Goal: Task Accomplishment & Management: Complete application form

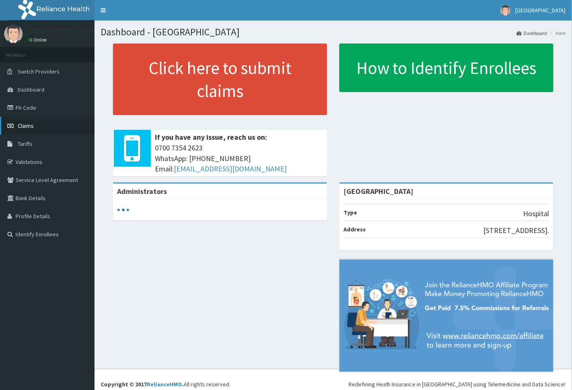
click at [21, 126] on span "Claims" at bounding box center [26, 125] width 16 height 7
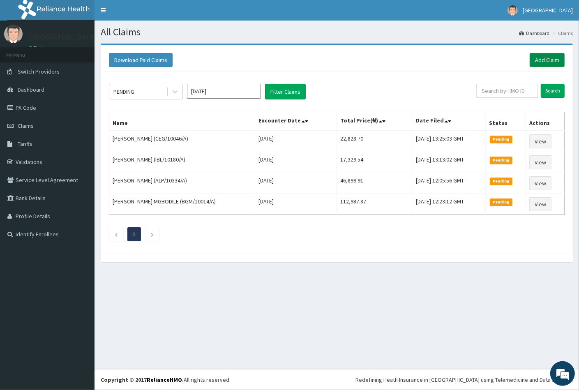
click at [544, 58] on link "Add Claim" at bounding box center [547, 60] width 35 height 14
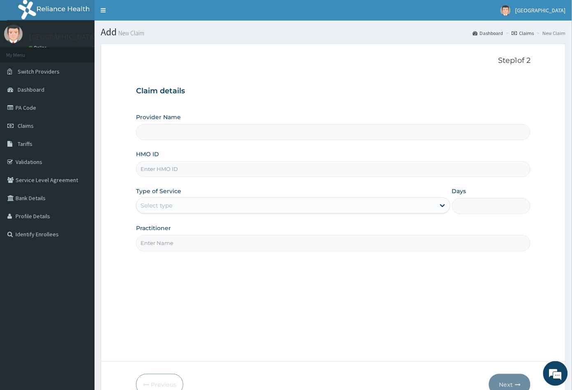
type input "Peachcare Medical Centre"
click at [148, 166] on input "HMO ID" at bounding box center [333, 169] width 395 height 16
paste input "CDG/10001/B"
type input "CDG/10001/B"
click at [165, 205] on div "Select type" at bounding box center [157, 205] width 32 height 8
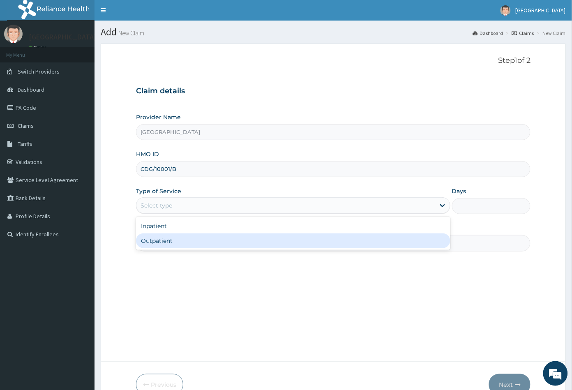
click at [168, 242] on div "Outpatient" at bounding box center [293, 240] width 314 height 15
type input "1"
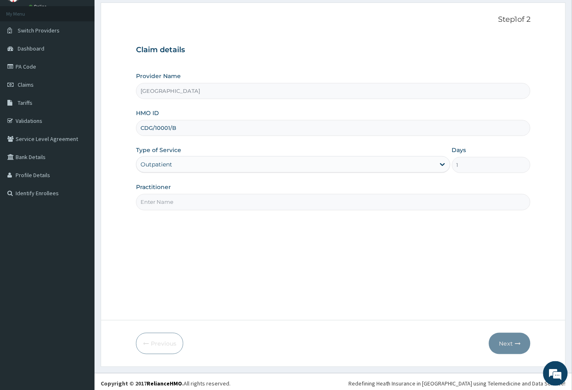
scroll to position [45, 0]
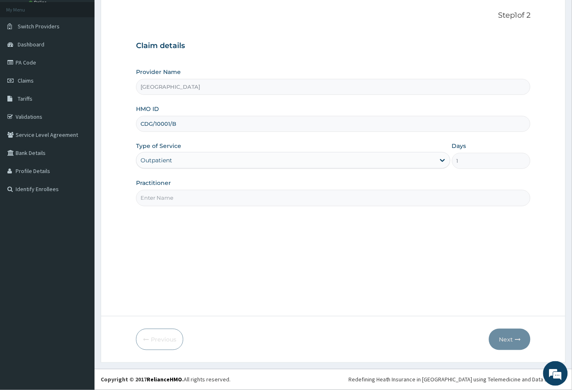
click at [155, 192] on input "Practitioner" at bounding box center [333, 198] width 395 height 16
type input "CON"
click at [506, 342] on button "Next" at bounding box center [510, 339] width 42 height 21
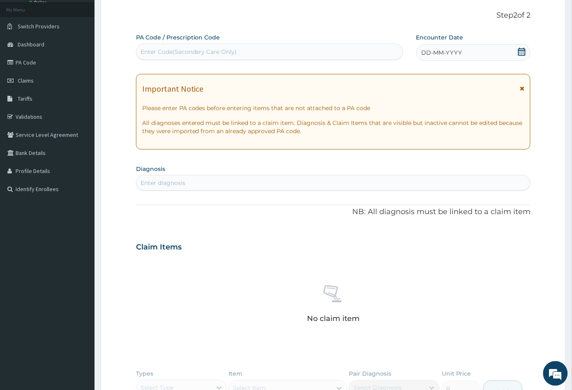
click at [522, 52] on icon at bounding box center [521, 52] width 7 height 8
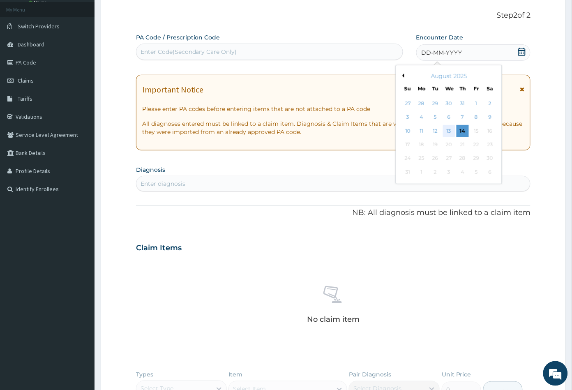
click at [448, 129] on div "13" at bounding box center [449, 131] width 12 height 12
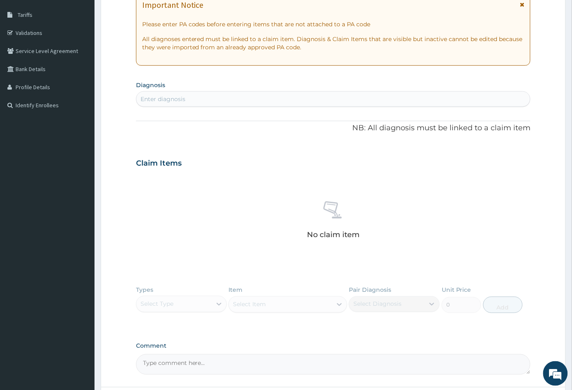
scroll to position [108, 0]
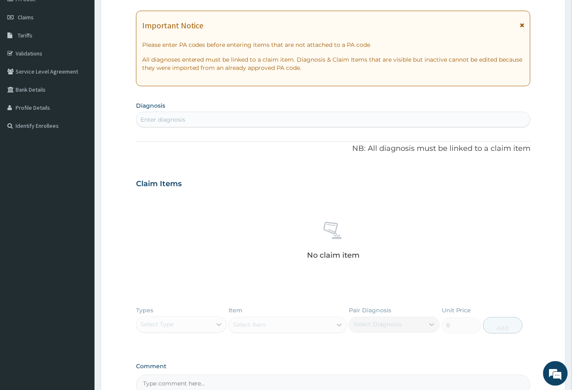
click at [194, 120] on div "Enter diagnosis" at bounding box center [333, 119] width 394 height 13
type input "mala"
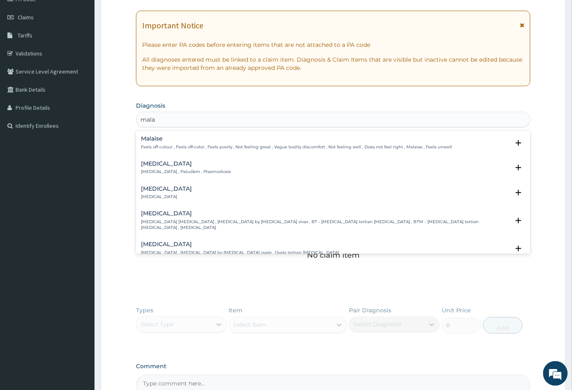
click at [160, 164] on h4 "[MEDICAL_DATA]" at bounding box center [186, 164] width 90 height 6
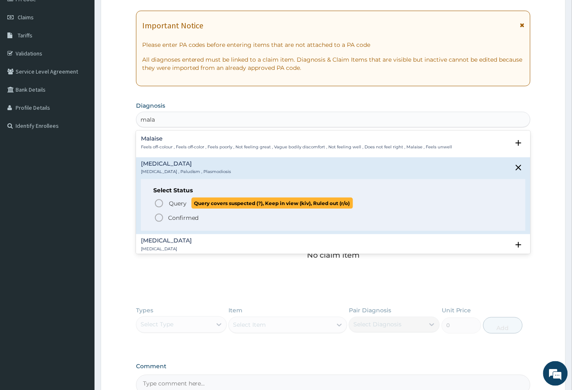
click at [159, 203] on icon "status option query" at bounding box center [159, 203] width 10 height 10
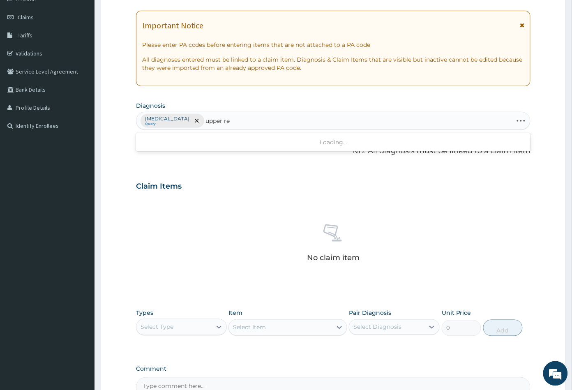
type input "upper res"
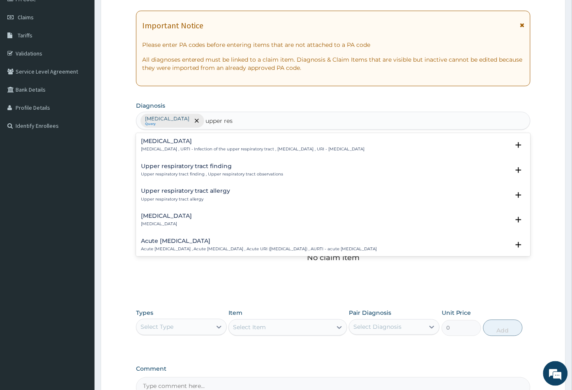
click at [194, 148] on p "Upper respiratory infection , URTI - Infection of the upper respiratory tract ,…" at bounding box center [253, 149] width 224 height 6
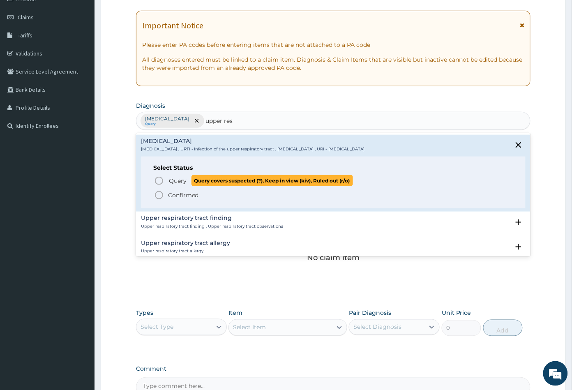
click at [159, 182] on icon "status option query" at bounding box center [159, 181] width 10 height 10
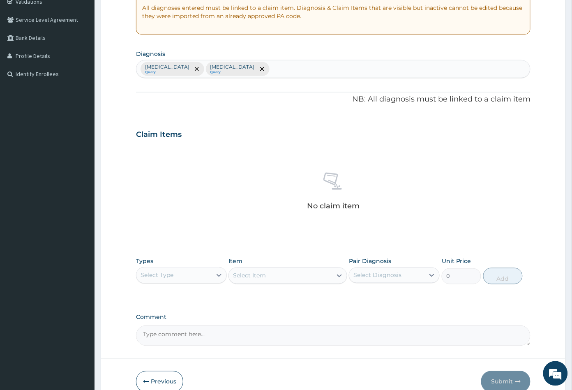
scroll to position [202, 0]
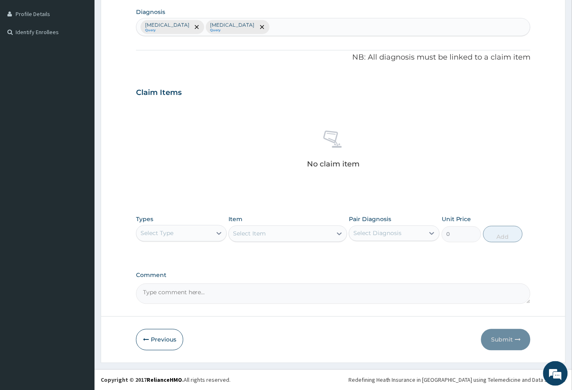
click at [181, 233] on div "Select Type" at bounding box center [173, 233] width 75 height 13
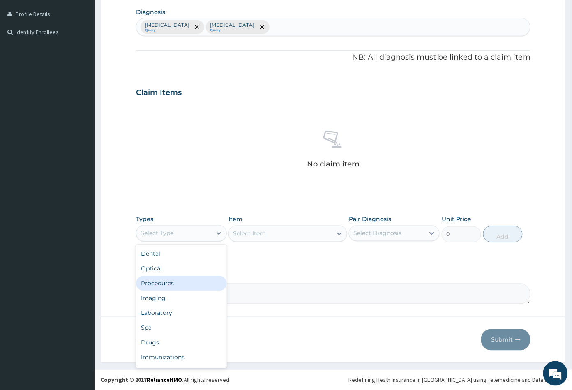
click at [171, 281] on div "Procedures" at bounding box center [181, 283] width 91 height 15
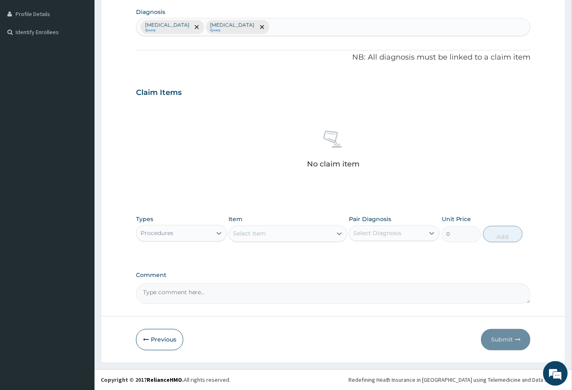
click at [276, 233] on div "Select Item" at bounding box center [280, 233] width 103 height 13
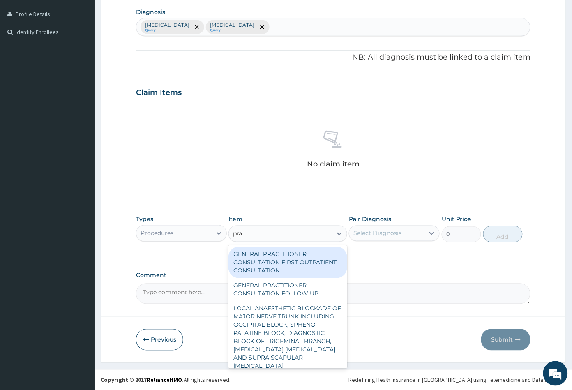
type input "prac"
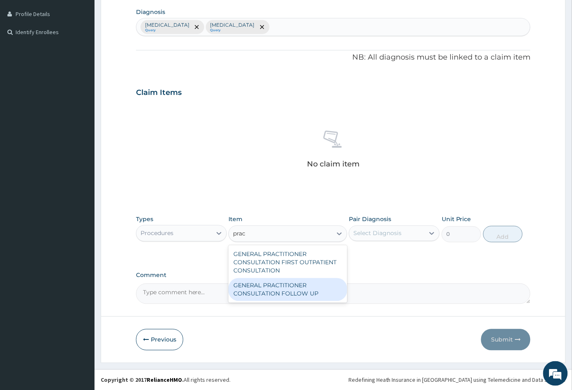
click at [269, 287] on div "GENERAL PRACTITIONER CONSULTATION FOLLOW UP" at bounding box center [287, 289] width 118 height 23
type input "2365"
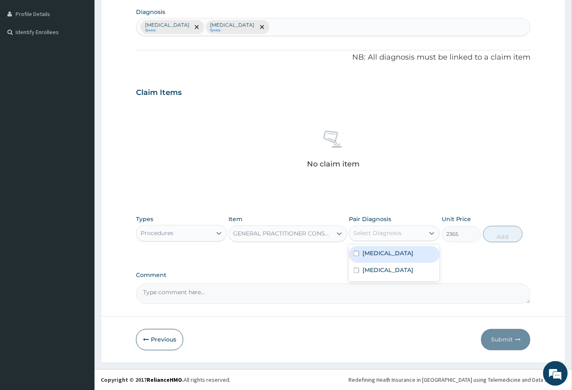
click at [384, 234] on div "Select Diagnosis" at bounding box center [377, 233] width 48 height 8
click at [384, 252] on div "[MEDICAL_DATA]" at bounding box center [394, 254] width 91 height 17
checkbox input "true"
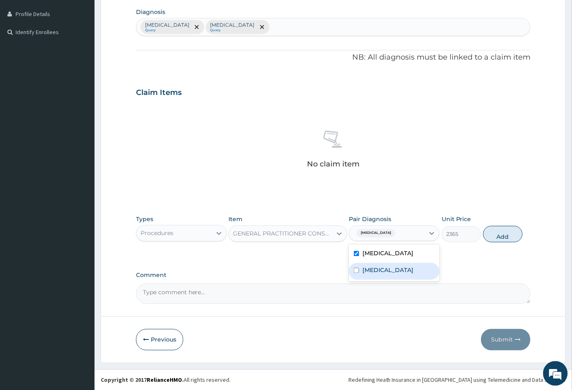
click at [389, 275] on label "[MEDICAL_DATA]" at bounding box center [387, 270] width 51 height 8
checkbox input "true"
click at [498, 237] on button "Add" at bounding box center [502, 234] width 39 height 16
type input "0"
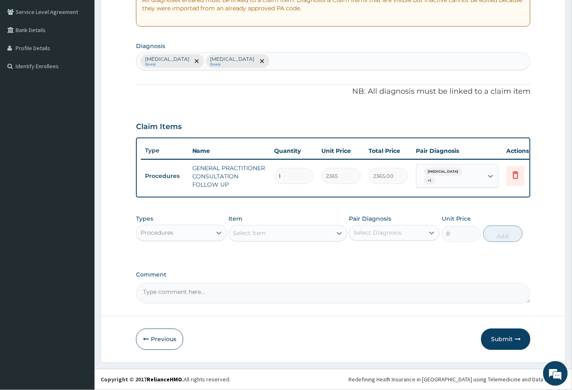
scroll to position [173, 0]
click at [173, 230] on div "Procedures" at bounding box center [157, 233] width 33 height 8
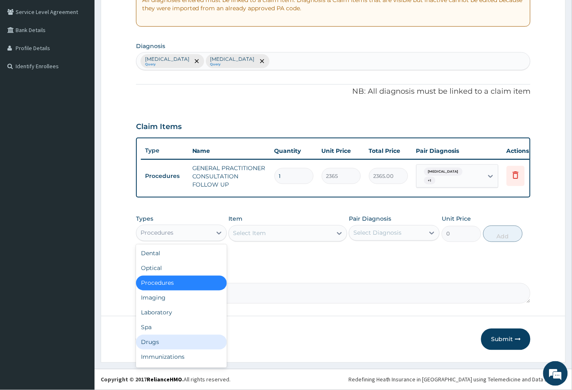
click at [158, 341] on div "Drugs" at bounding box center [181, 342] width 91 height 15
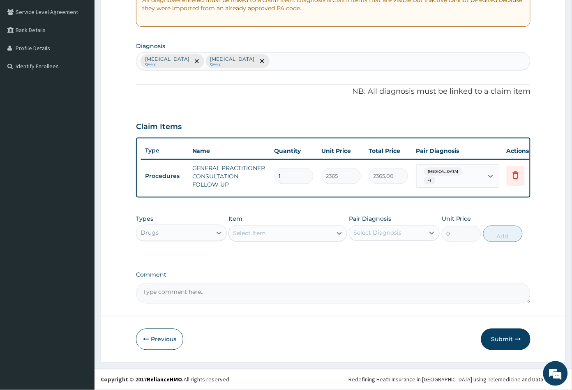
click at [283, 234] on div "Select Item" at bounding box center [280, 233] width 103 height 13
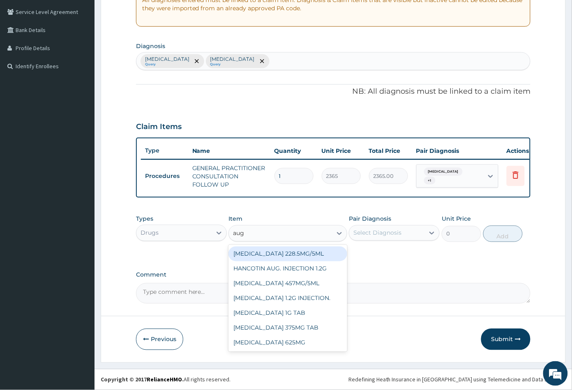
type input "augm"
click at [288, 256] on div "[MEDICAL_DATA] 228.5MG/5ML" at bounding box center [287, 254] width 118 height 15
type input "7095"
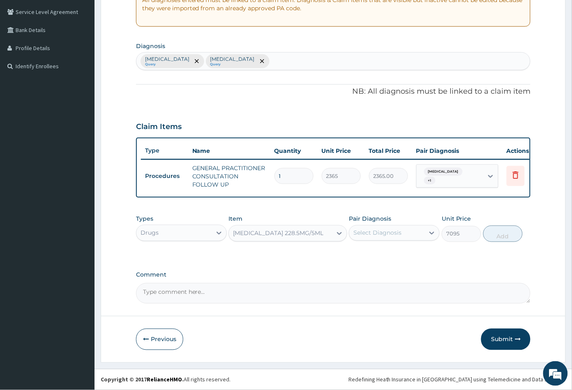
click at [280, 231] on div "[MEDICAL_DATA] 228.5MG/5ML" at bounding box center [278, 233] width 90 height 8
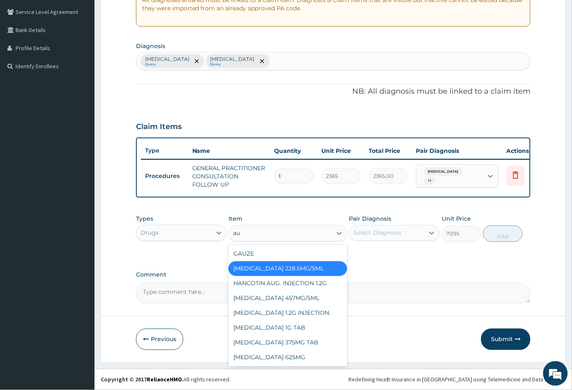
scroll to position [0, 0]
type input "aug"
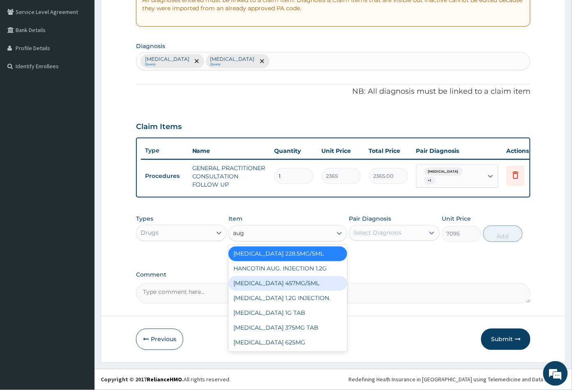
click at [279, 279] on div "[MEDICAL_DATA] 457MG/5ML" at bounding box center [287, 283] width 118 height 15
type input "5912.5"
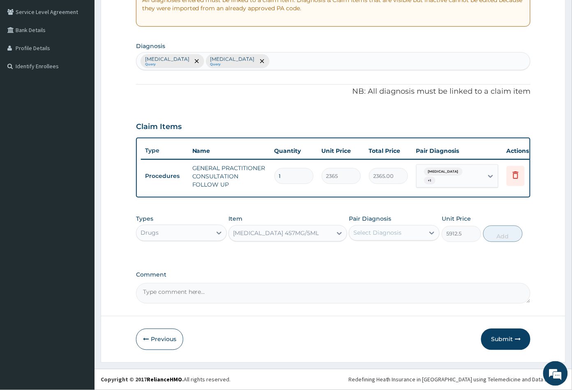
click at [293, 232] on div "[MEDICAL_DATA] 457MG/5ML" at bounding box center [276, 233] width 86 height 8
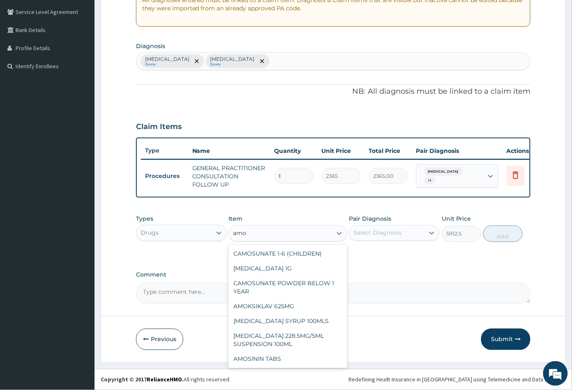
scroll to position [106, 0]
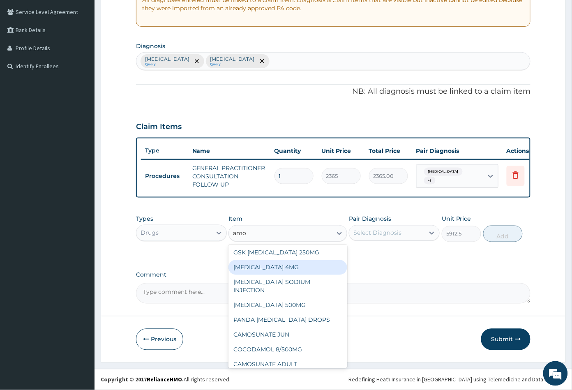
type input "amox"
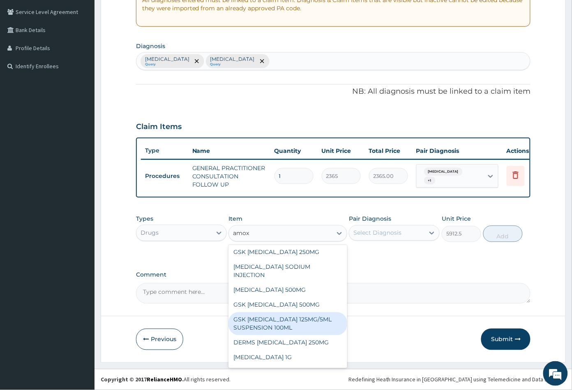
click at [273, 313] on div "GSK AMOXIL 125MG/5ML SUSPENSION 100ML" at bounding box center [287, 323] width 118 height 23
type input "8868.75"
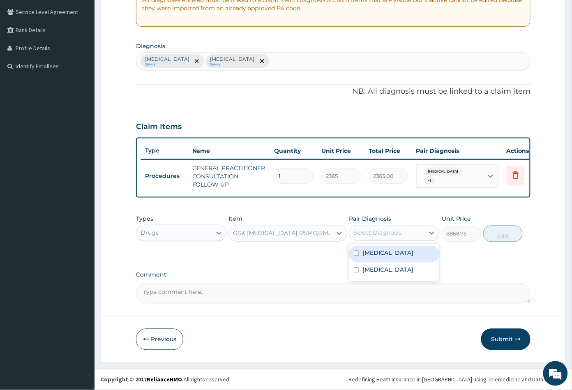
click at [390, 231] on div "Select Diagnosis" at bounding box center [377, 233] width 48 height 8
click at [390, 274] on label "Upper respiratory infection" at bounding box center [387, 270] width 51 height 8
click at [380, 274] on label "Upper respiratory infection" at bounding box center [387, 270] width 51 height 8
checkbox input "true"
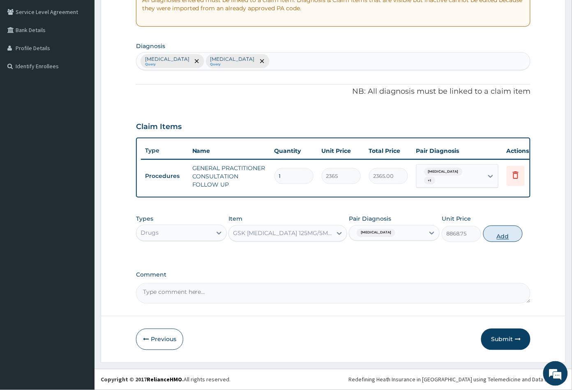
click at [503, 238] on button "Add" at bounding box center [502, 234] width 39 height 16
type input "0"
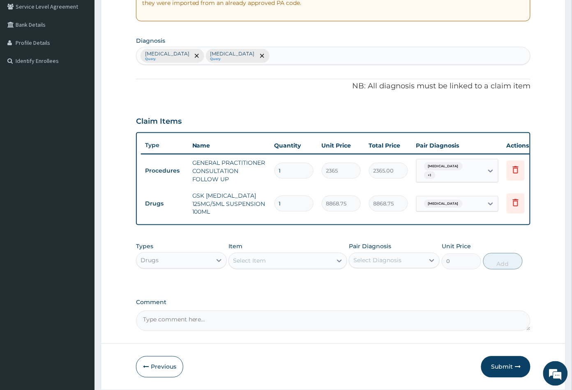
click at [270, 265] on div "Select Item" at bounding box center [280, 260] width 103 height 13
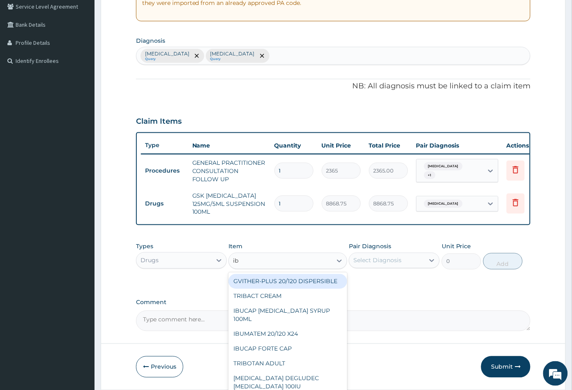
type input "ibu"
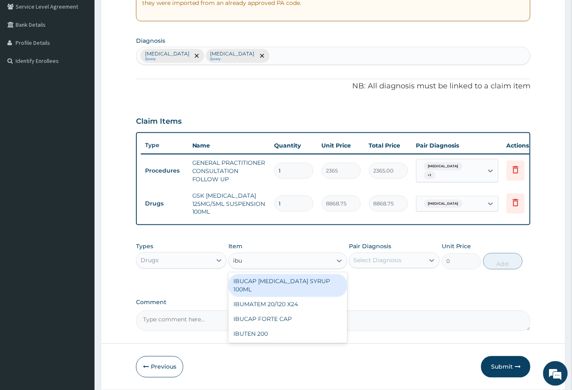
click at [275, 286] on div "IBUCAP COLD AND FLU SYRUP 100ML" at bounding box center [287, 285] width 118 height 23
type input "768.625"
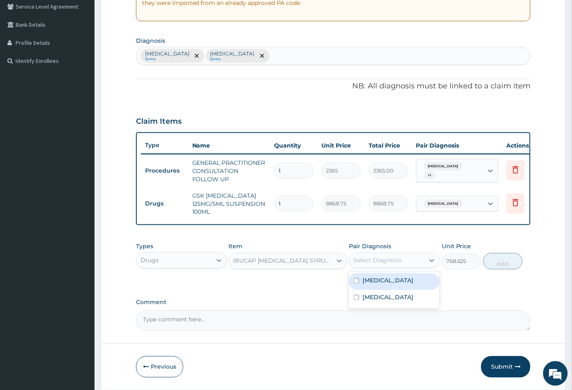
click at [381, 263] on div "Select Diagnosis" at bounding box center [377, 260] width 48 height 8
click at [381, 282] on label "[MEDICAL_DATA]" at bounding box center [387, 281] width 51 height 8
checkbox input "true"
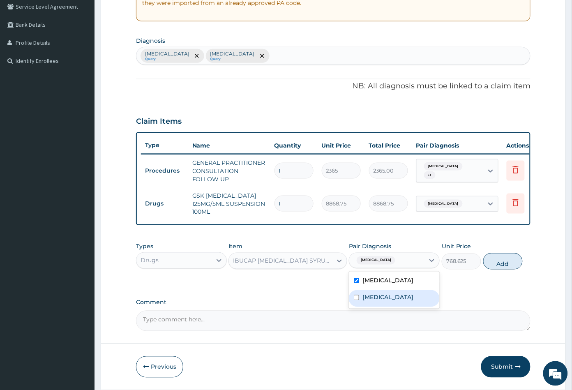
click at [410, 302] on label "Upper respiratory infection" at bounding box center [387, 297] width 51 height 8
checkbox input "true"
click at [504, 266] on button "Add" at bounding box center [502, 261] width 39 height 16
type input "0"
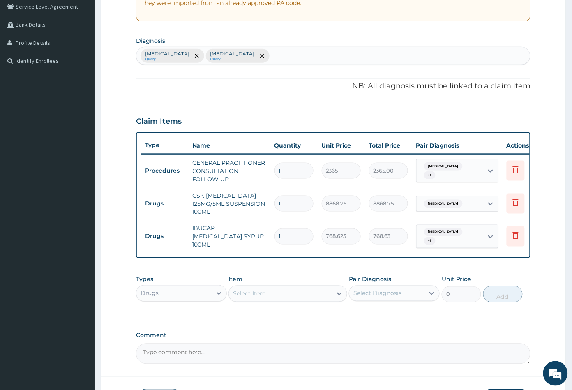
click at [292, 291] on div "Select Item" at bounding box center [280, 293] width 103 height 13
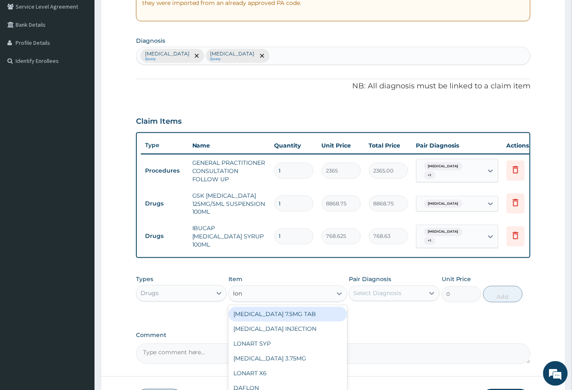
type input "lona"
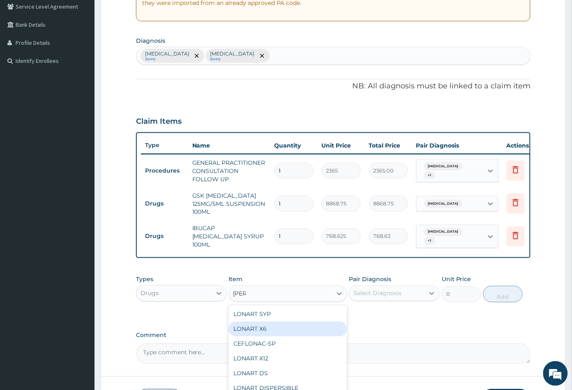
click at [273, 328] on div "LONART X6" at bounding box center [287, 329] width 118 height 15
type input "473"
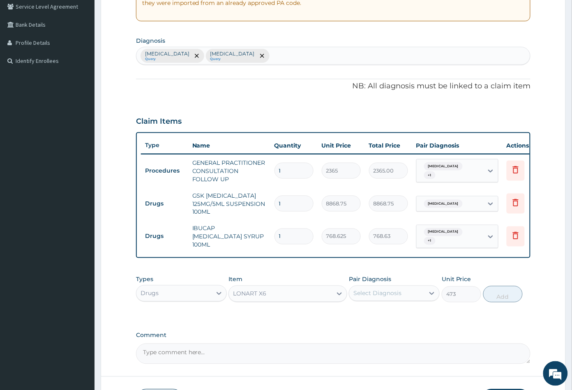
click at [385, 289] on div "Select Diagnosis" at bounding box center [377, 293] width 48 height 8
click at [386, 310] on div "Malaria" at bounding box center [394, 314] width 91 height 17
checkbox input "true"
click at [508, 295] on button "Add" at bounding box center [502, 294] width 39 height 16
type input "0"
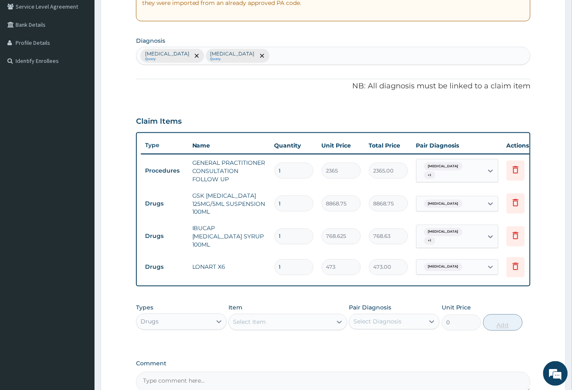
type input "0.00"
type input "6"
type input "2838.00"
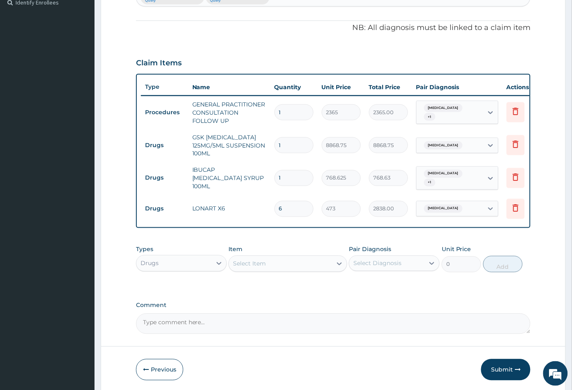
scroll to position [259, 0]
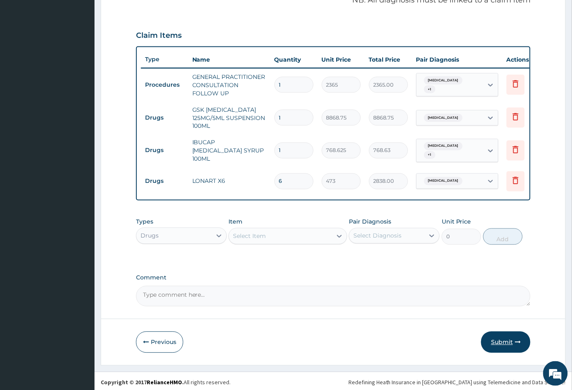
type input "6"
click at [500, 342] on button "Submit" at bounding box center [505, 342] width 49 height 21
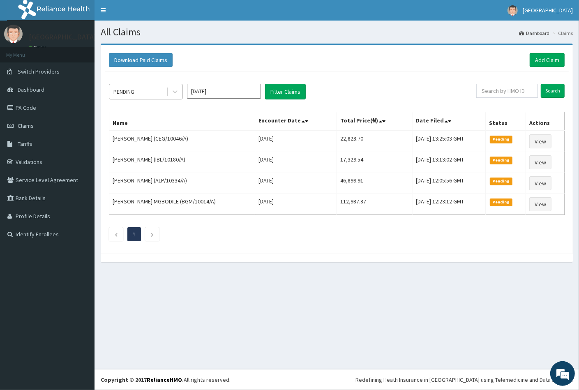
click at [134, 91] on div "PENDING" at bounding box center [123, 92] width 21 height 8
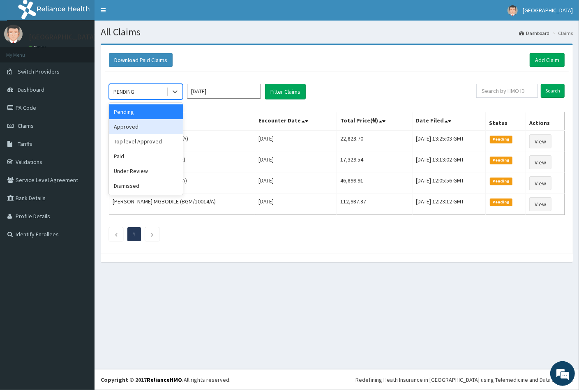
click at [141, 124] on div "Approved" at bounding box center [146, 126] width 74 height 15
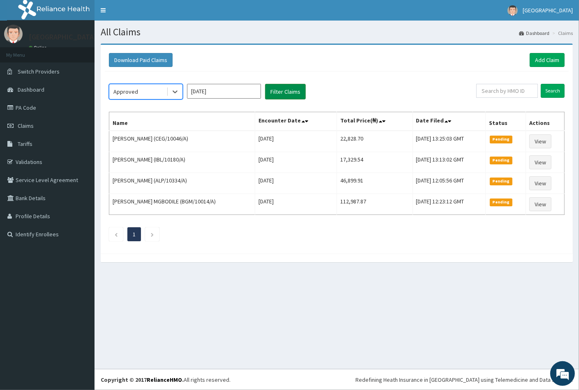
click at [273, 92] on button "Filter Claims" at bounding box center [285, 92] width 41 height 16
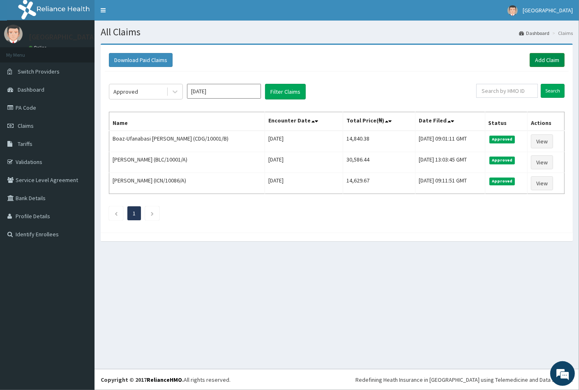
click at [544, 58] on link "Add Claim" at bounding box center [547, 60] width 35 height 14
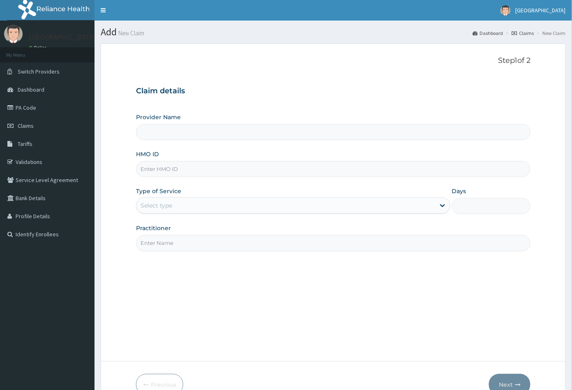
click at [145, 168] on input "HMO ID" at bounding box center [333, 169] width 395 height 16
paste input "NAG/10093/A"
type input "NAG/10093/A"
click at [153, 202] on div "Select type" at bounding box center [157, 205] width 32 height 8
click at [157, 205] on div "Select type" at bounding box center [157, 205] width 32 height 8
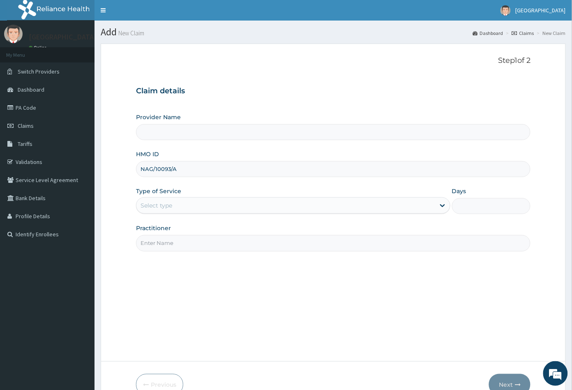
click at [157, 205] on div "Select type" at bounding box center [157, 205] width 32 height 8
click at [165, 138] on input "Provider Name" at bounding box center [333, 132] width 395 height 16
click at [175, 124] on div at bounding box center [333, 132] width 395 height 16
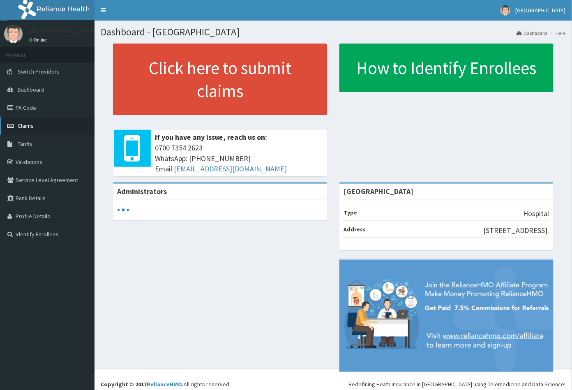
click at [27, 126] on span "Claims" at bounding box center [26, 125] width 16 height 7
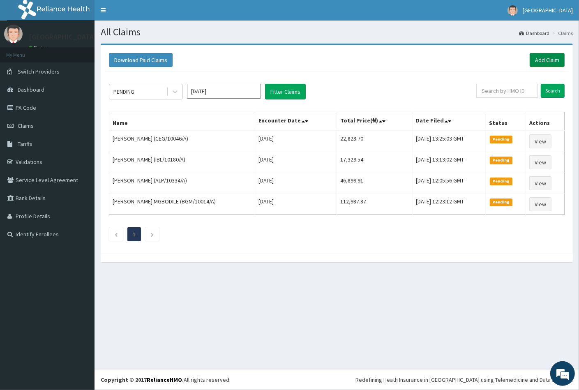
click at [547, 62] on link "Add Claim" at bounding box center [547, 60] width 35 height 14
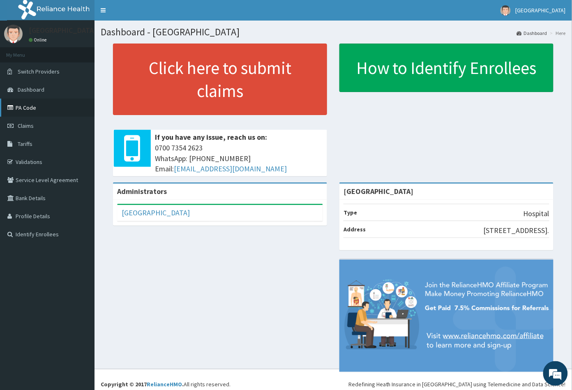
click at [45, 110] on link "PA Code" at bounding box center [47, 108] width 95 height 18
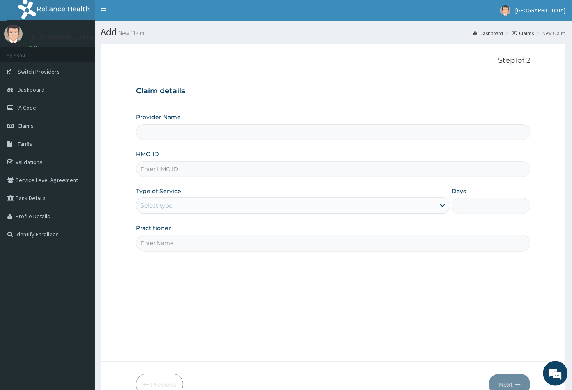
type input "[GEOGRAPHIC_DATA]"
click at [152, 168] on input "HMO ID" at bounding box center [333, 169] width 395 height 16
paste input "NAG/10093/A"
type input "NAG/10093/A"
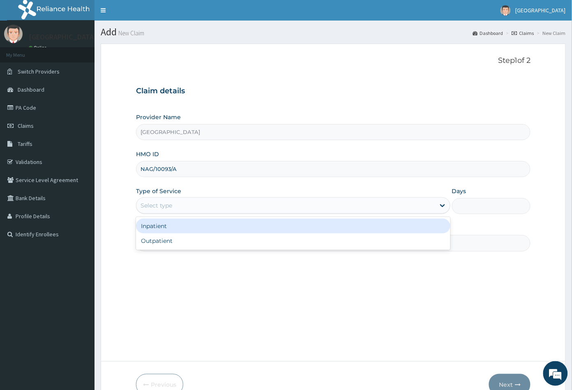
click at [178, 204] on div "Select type" at bounding box center [285, 205] width 299 height 13
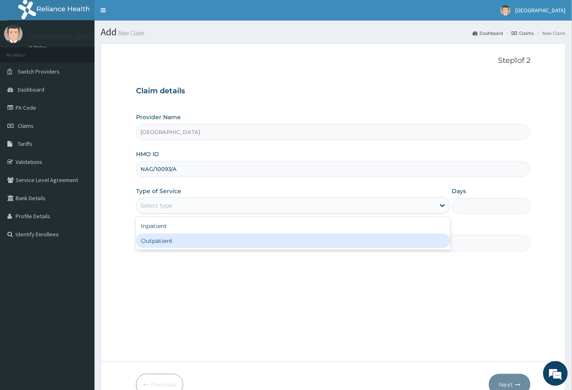
click at [170, 242] on div "Outpatient" at bounding box center [293, 240] width 314 height 15
type input "1"
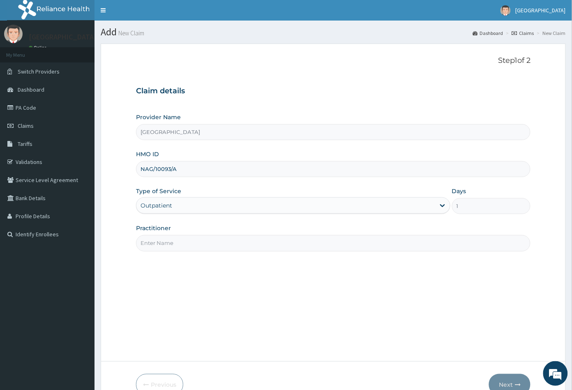
click at [170, 242] on input "Practitioner" at bounding box center [333, 243] width 395 height 16
type input "CON"
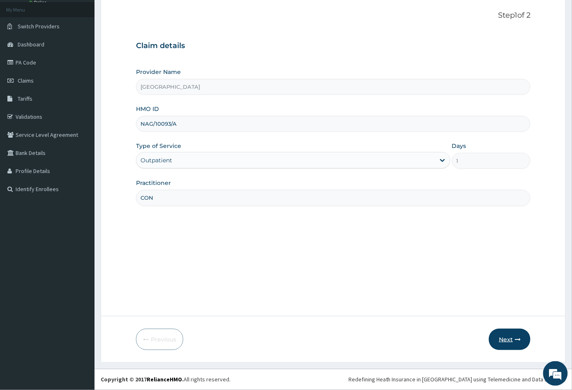
click at [503, 339] on button "Next" at bounding box center [510, 339] width 42 height 21
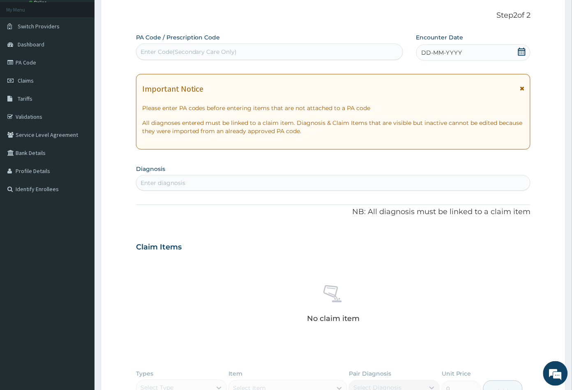
click at [522, 52] on icon at bounding box center [521, 52] width 7 height 8
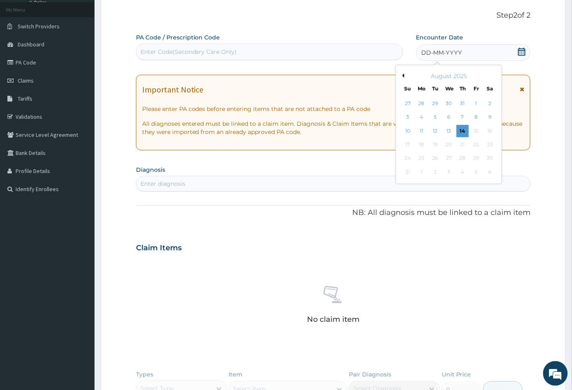
click at [204, 50] on div "Enter Code(Secondary Care Only)" at bounding box center [189, 52] width 97 height 8
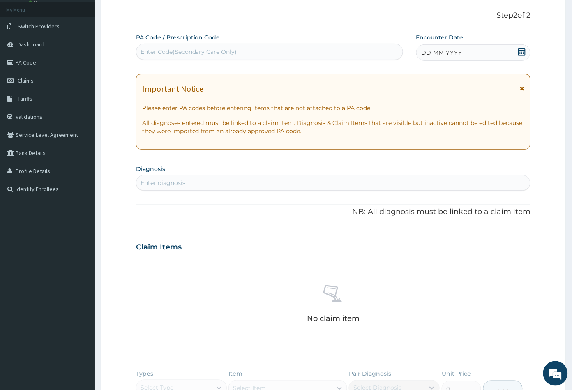
paste input "PA/F7504E"
type input "PA/F7504E"
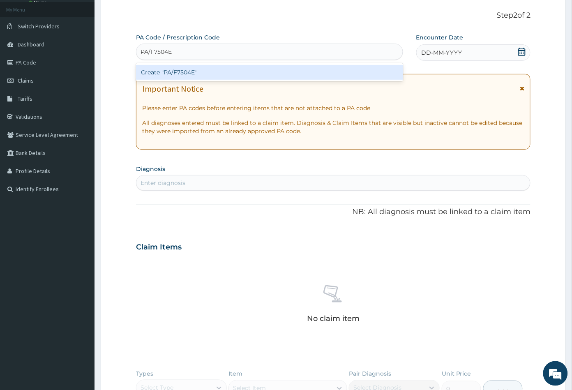
click at [184, 71] on div "Create "PA/F7504E"" at bounding box center [269, 72] width 267 height 15
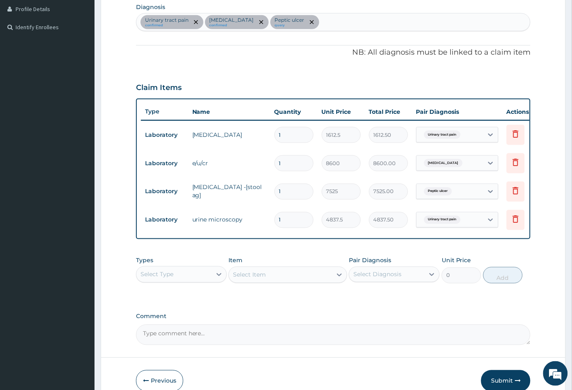
scroll to position [228, 0]
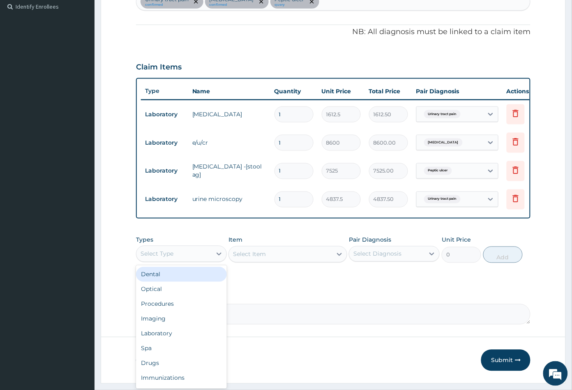
click at [175, 259] on div "Select Type" at bounding box center [173, 253] width 75 height 13
click at [177, 312] on div "Procedures" at bounding box center [181, 304] width 91 height 15
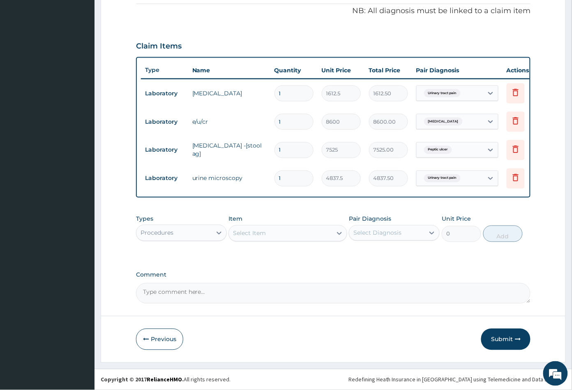
scroll to position [255, 0]
click at [278, 235] on div "Select Item" at bounding box center [280, 233] width 103 height 13
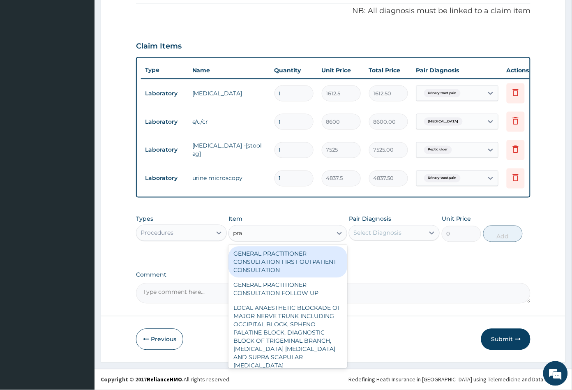
type input "prac"
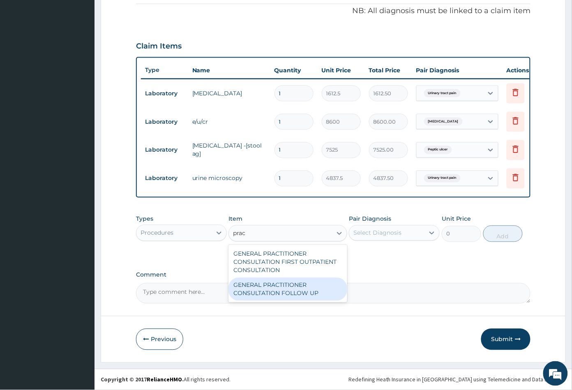
click at [289, 284] on div "GENERAL PRACTITIONER CONSULTATION FOLLOW UP" at bounding box center [287, 289] width 118 height 23
type input "2365"
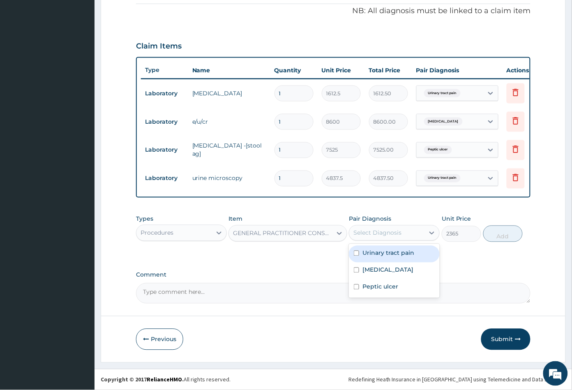
click at [382, 233] on div "Select Diagnosis" at bounding box center [377, 233] width 48 height 8
click at [379, 253] on label "Urinary tract pain" at bounding box center [388, 253] width 52 height 8
checkbox input "true"
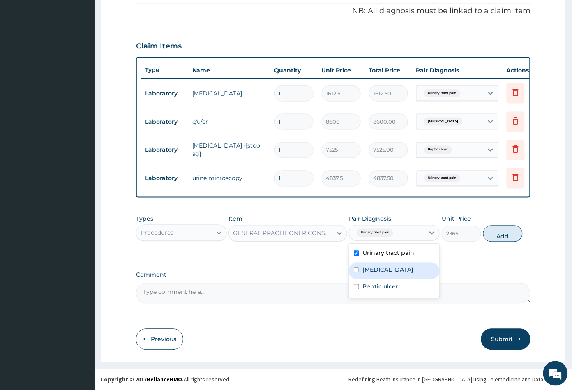
click at [382, 266] on label "[MEDICAL_DATA]" at bounding box center [387, 270] width 51 height 8
checkbox input "true"
click at [387, 287] on label "Peptic ulcer" at bounding box center [380, 287] width 36 height 8
checkbox input "true"
click at [502, 235] on button "Add" at bounding box center [502, 234] width 39 height 16
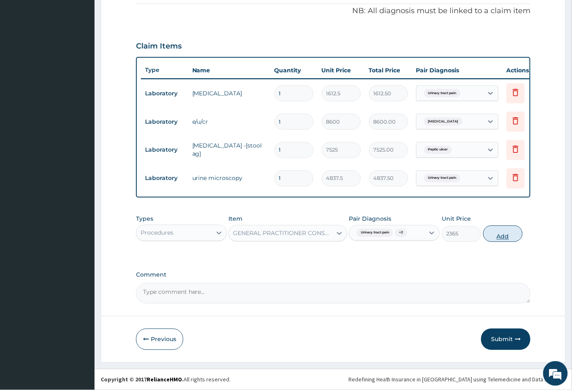
type input "0"
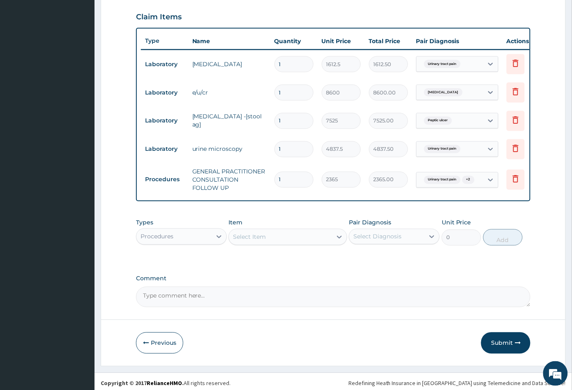
scroll to position [288, 0]
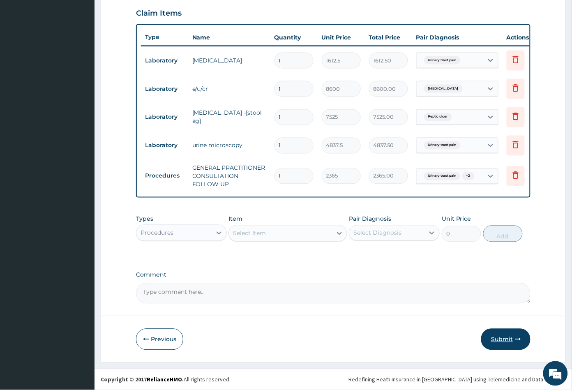
click at [503, 337] on button "Submit" at bounding box center [505, 339] width 49 height 21
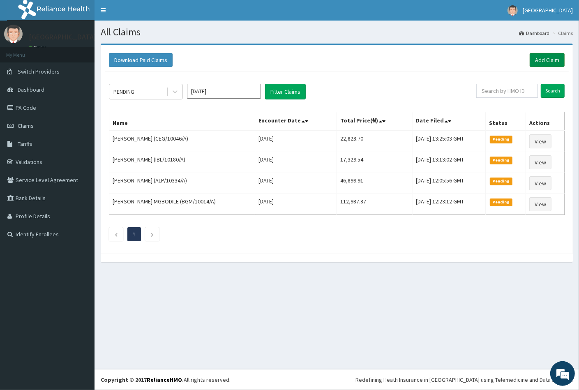
click at [546, 60] on link "Add Claim" at bounding box center [547, 60] width 35 height 14
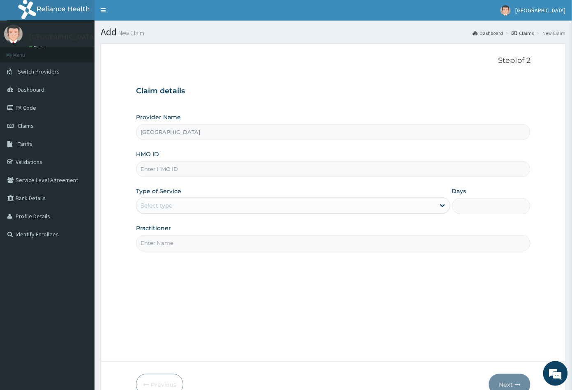
click at [147, 165] on input "HMO ID" at bounding box center [333, 169] width 395 height 16
click at [144, 169] on input "HMO ID" at bounding box center [333, 169] width 395 height 16
paste input "NAG/10093/A"
type input "NAG/10093/A"
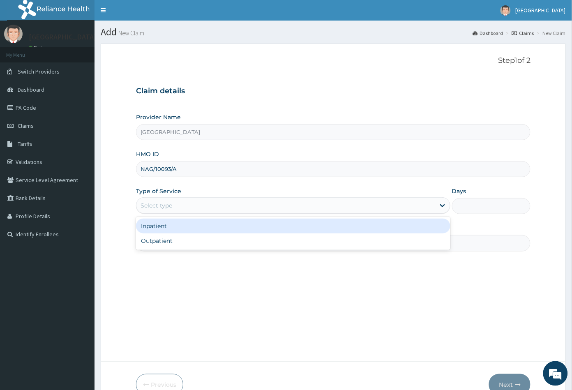
click at [165, 205] on div "Select type" at bounding box center [157, 205] width 32 height 8
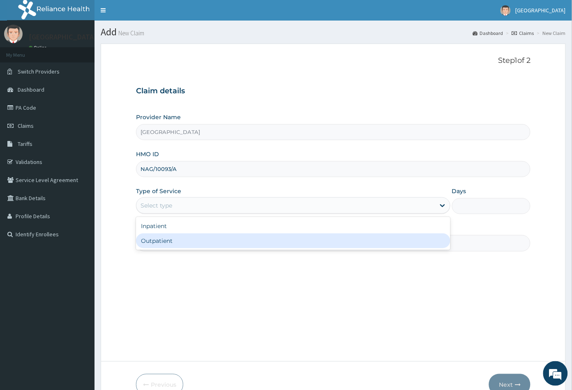
click at [162, 239] on div "Outpatient" at bounding box center [293, 240] width 314 height 15
type input "1"
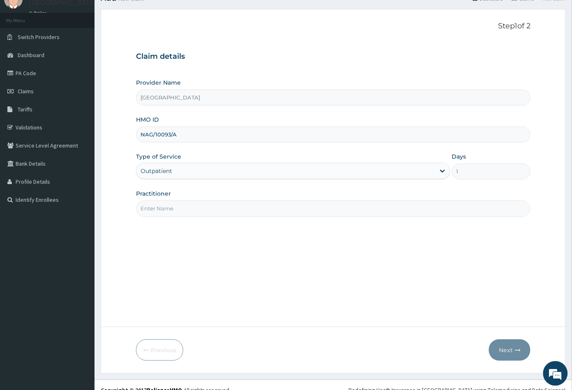
scroll to position [45, 0]
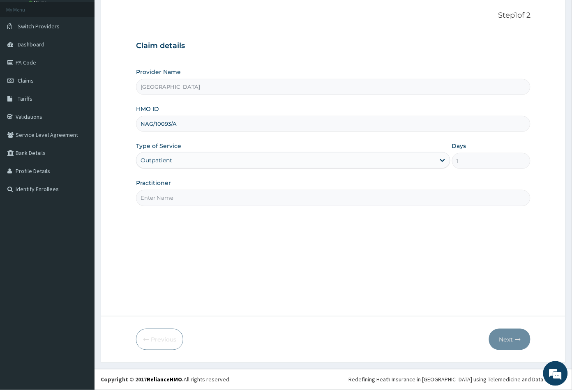
click at [169, 200] on input "Practitioner" at bounding box center [333, 198] width 395 height 16
type input "CON"
click at [507, 337] on button "Next" at bounding box center [510, 339] width 42 height 21
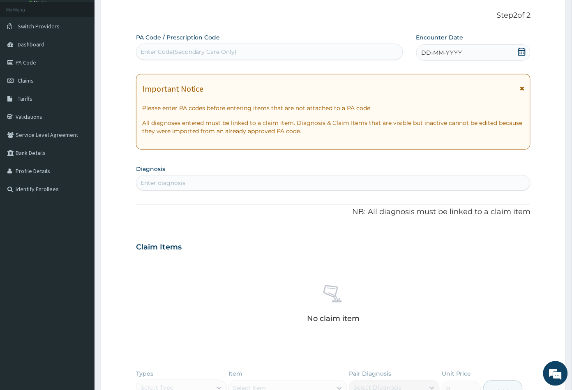
click at [184, 50] on div "Enter Code(Secondary Care Only)" at bounding box center [189, 52] width 97 height 8
paste input "PA/23395B"
type input "PA/23395B"
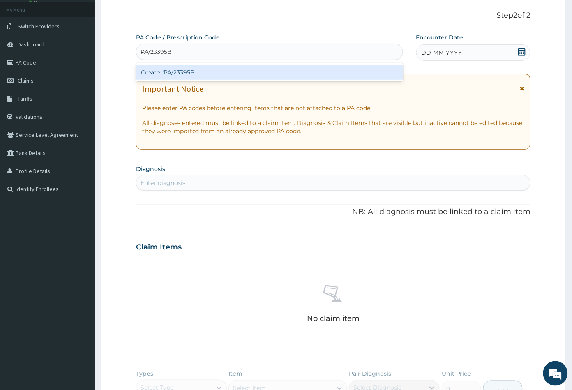
click at [181, 71] on div "Create "PA/23395B"" at bounding box center [269, 72] width 267 height 15
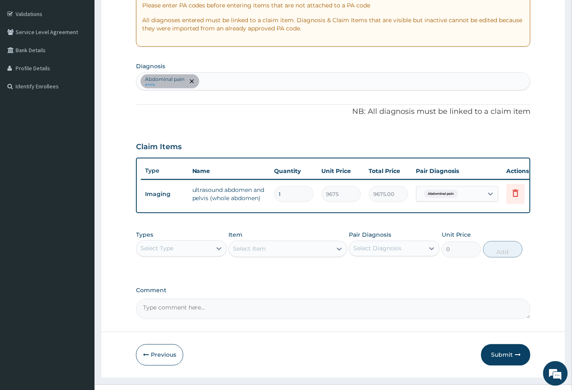
scroll to position [169, 0]
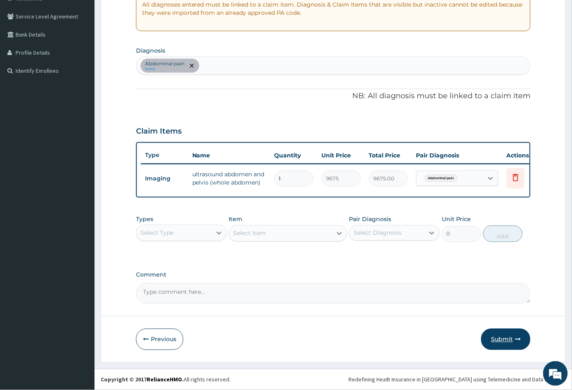
click at [501, 338] on button "Submit" at bounding box center [505, 339] width 49 height 21
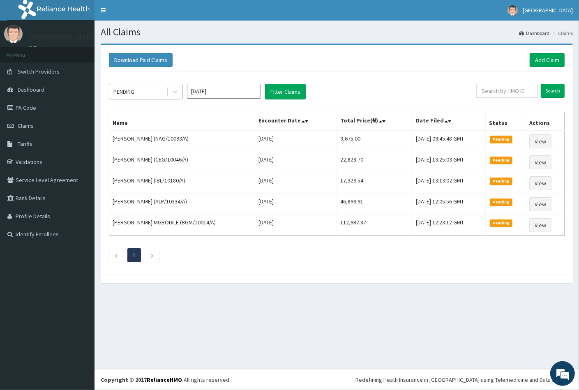
click at [134, 92] on div "PENDING" at bounding box center [123, 92] width 21 height 8
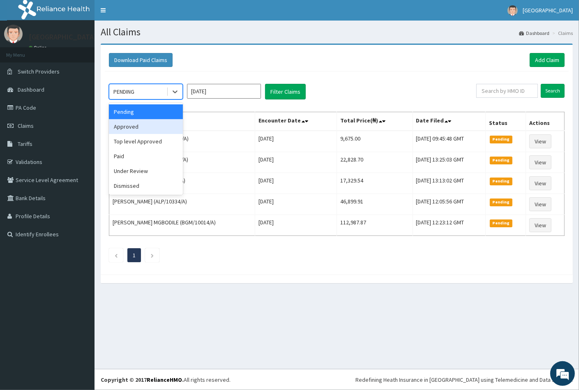
click at [137, 124] on div "Approved" at bounding box center [146, 126] width 74 height 15
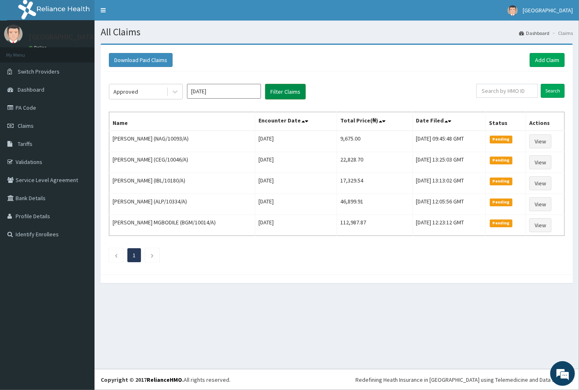
click at [284, 88] on button "Filter Claims" at bounding box center [285, 92] width 41 height 16
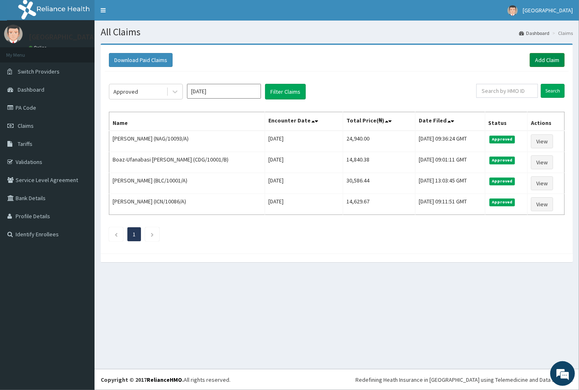
click at [544, 59] on link "Add Claim" at bounding box center [547, 60] width 35 height 14
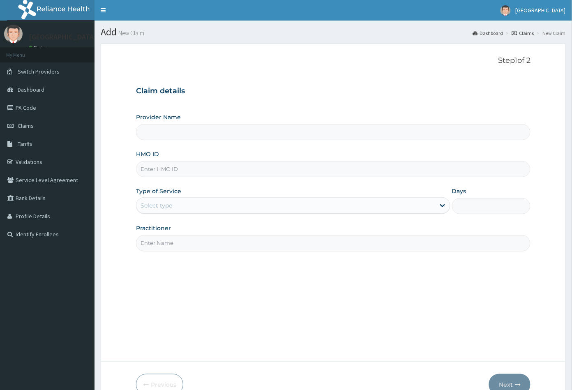
type input "[GEOGRAPHIC_DATA]"
click at [151, 166] on input "HMO ID" at bounding box center [333, 169] width 395 height 16
paste input "CDG/10070/A"
type input "CDG/10070/A"
click at [169, 206] on div "Select type" at bounding box center [157, 205] width 32 height 8
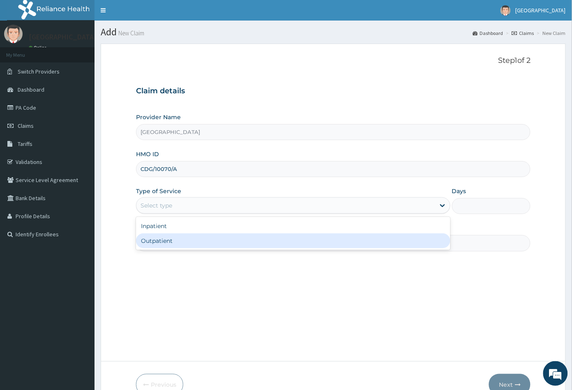
click at [171, 237] on div "Outpatient" at bounding box center [293, 240] width 314 height 15
type input "1"
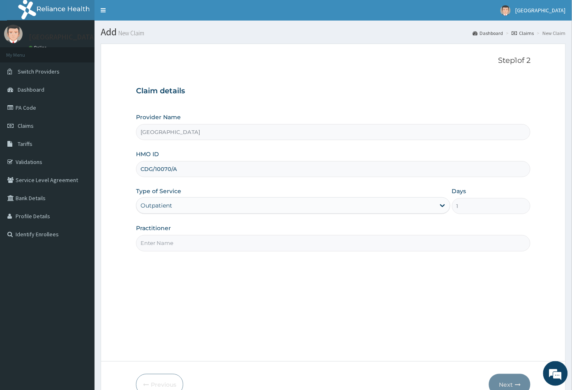
click at [171, 238] on input "Practitioner" at bounding box center [333, 243] width 395 height 16
type input "CON"
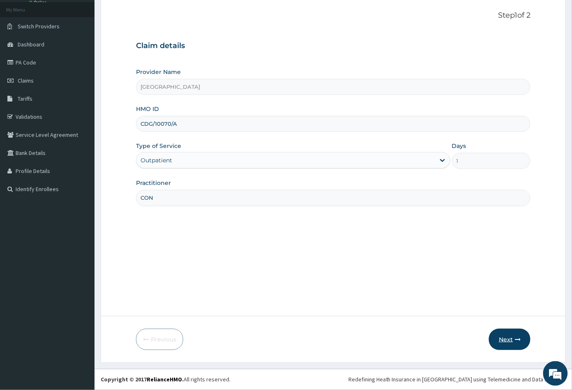
click at [508, 340] on button "Next" at bounding box center [510, 339] width 42 height 21
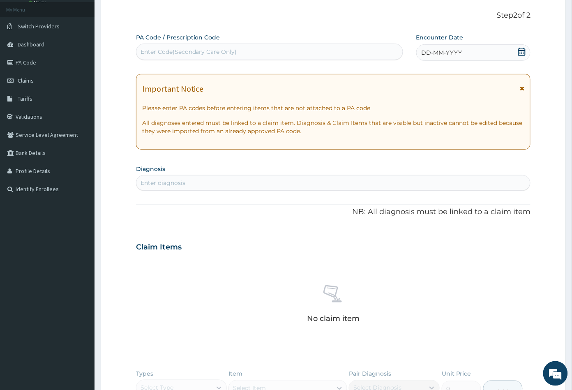
scroll to position [0, 0]
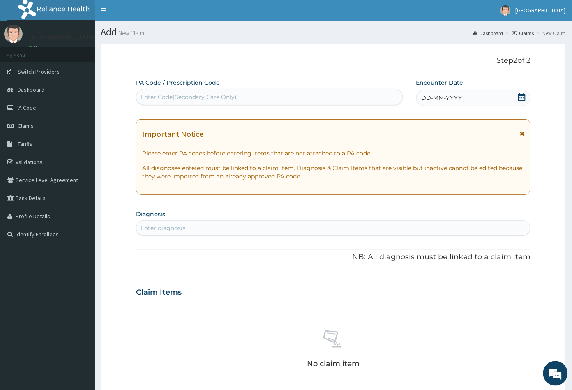
click at [172, 97] on div "Enter Code(Secondary Care Only)" at bounding box center [189, 97] width 97 height 8
paste input "PA/FC64DA"
type input "PA/FC64DA"
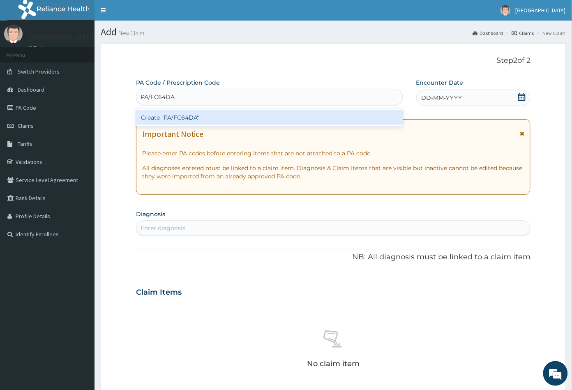
click at [178, 113] on div "Create "PA/FC64DA"" at bounding box center [269, 117] width 267 height 15
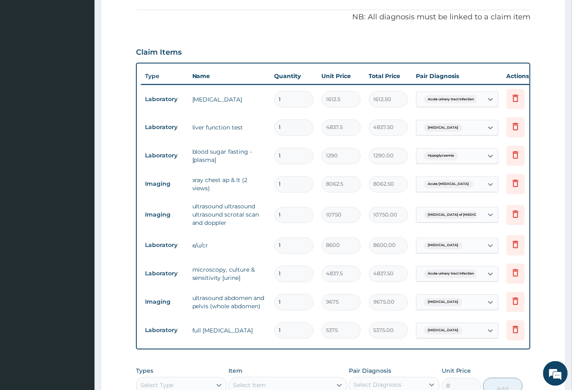
scroll to position [212, 0]
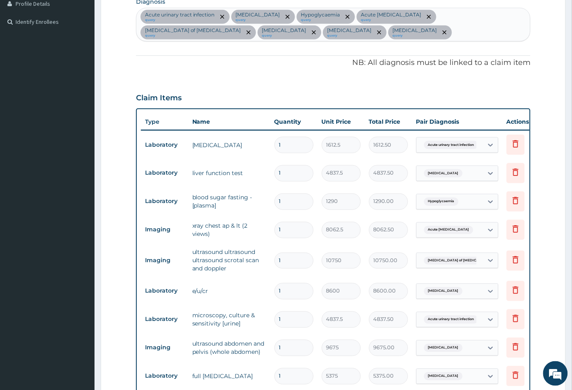
click at [344, 35] on div "Acute urinary tract infection query Cirrhosis of liver query Hypoglycaemia quer…" at bounding box center [333, 24] width 394 height 33
type input "MALA"
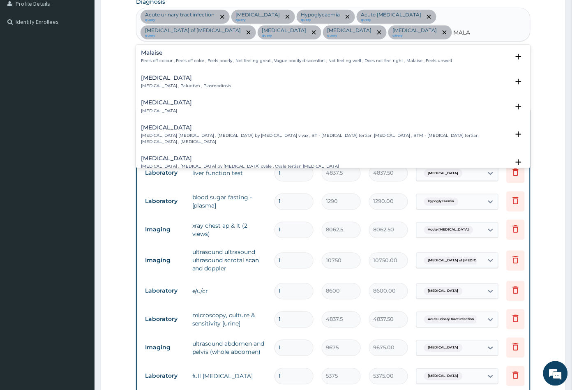
click at [158, 79] on h4 "Malaria" at bounding box center [186, 78] width 90 height 6
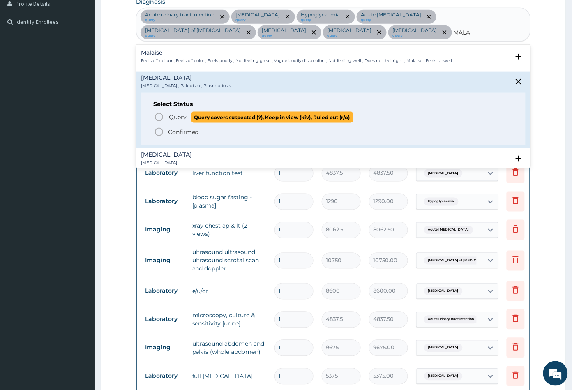
click at [159, 115] on icon "status option query" at bounding box center [159, 117] width 10 height 10
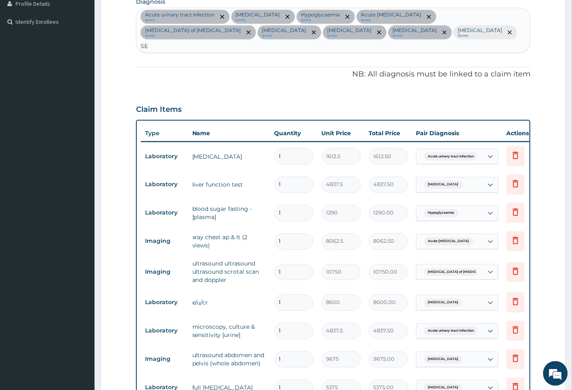
type input "SEP"
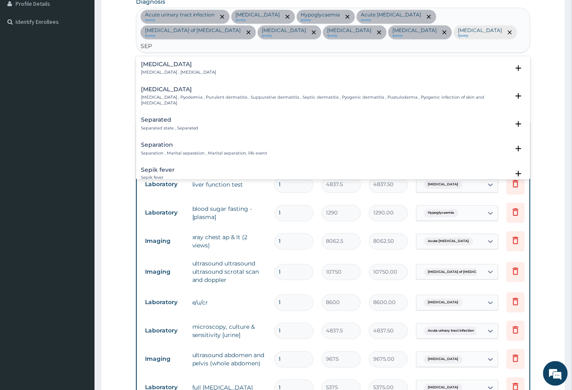
click at [162, 61] on h4 "[MEDICAL_DATA]" at bounding box center [179, 64] width 76 height 6
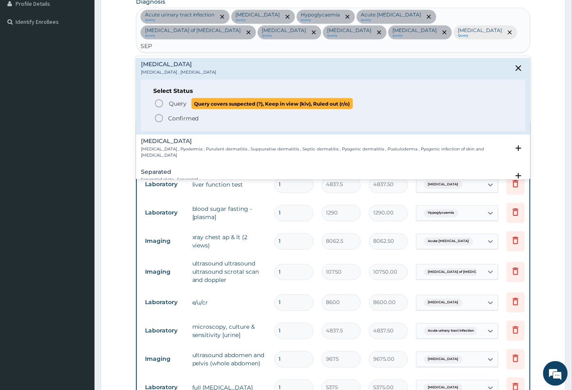
click at [157, 99] on icon "status option query" at bounding box center [159, 104] width 10 height 10
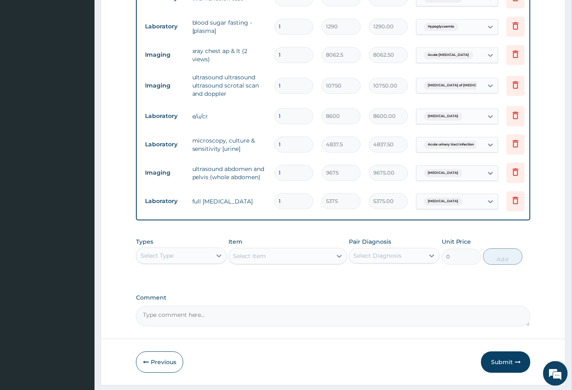
scroll to position [418, 0]
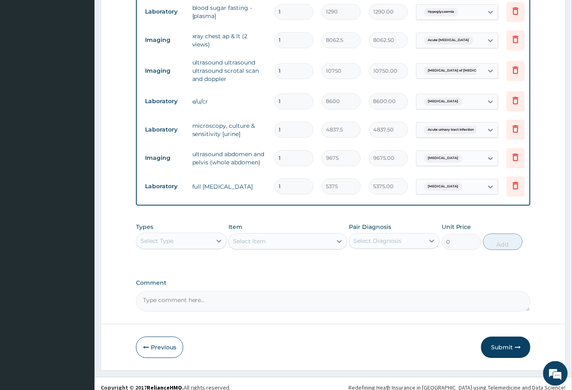
click at [187, 234] on div "Select Type" at bounding box center [173, 240] width 75 height 13
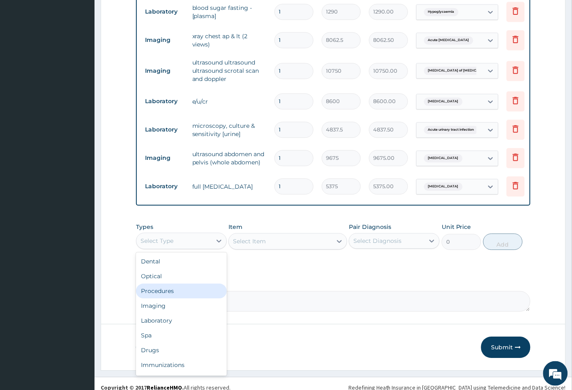
click at [173, 284] on div "Procedures" at bounding box center [181, 291] width 91 height 15
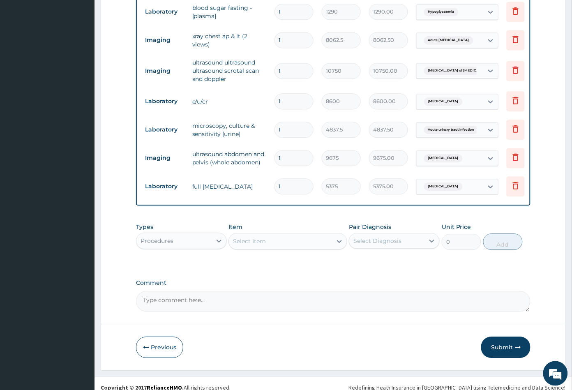
click at [279, 235] on div "Select Item" at bounding box center [280, 241] width 103 height 13
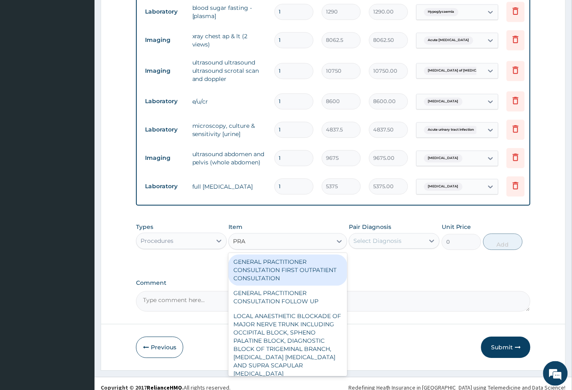
type input "PRAC"
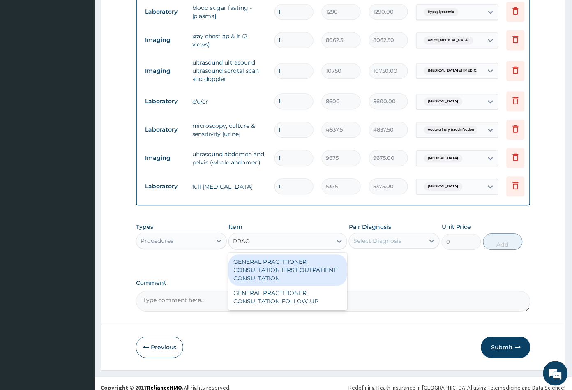
click at [286, 258] on div "GENERAL PRACTITIONER CONSULTATION FIRST OUTPATIENT CONSULTATION" at bounding box center [287, 269] width 118 height 31
type input "3547.5"
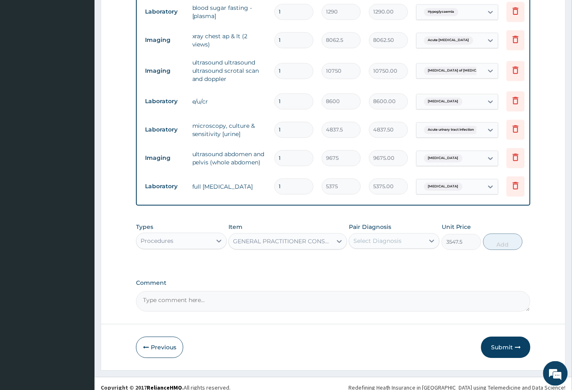
click at [392, 237] on div "Select Diagnosis" at bounding box center [377, 241] width 48 height 8
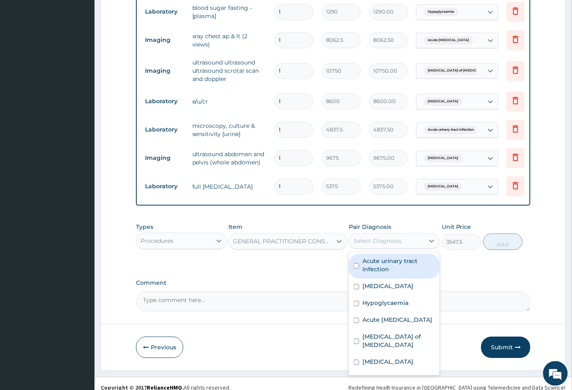
click at [390, 257] on label "Acute urinary tract infection" at bounding box center [398, 265] width 72 height 16
checkbox input "true"
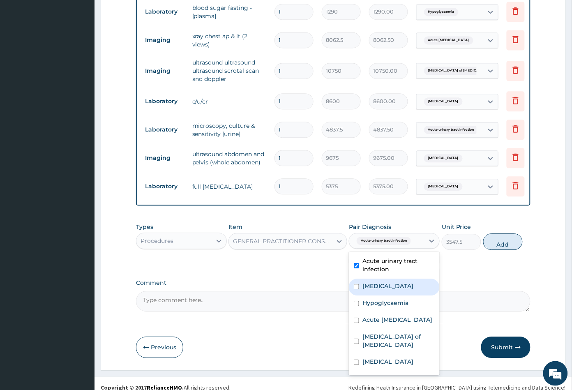
click at [392, 282] on label "Cirrhosis of liver" at bounding box center [387, 286] width 51 height 8
checkbox input "true"
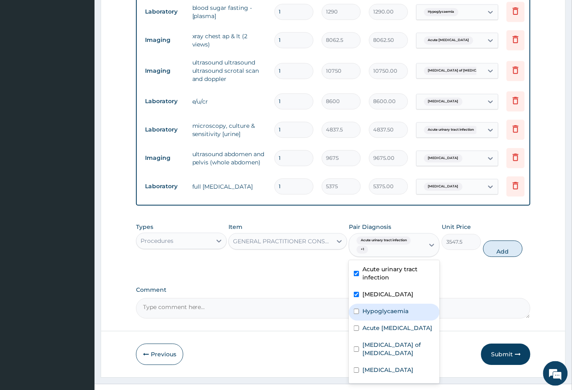
click at [393, 307] on label "Hypoglycaemia" at bounding box center [385, 311] width 46 height 8
checkbox input "true"
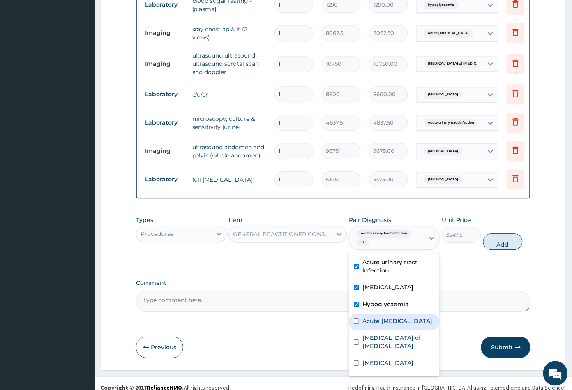
click at [390, 318] on div "Acute chest pain" at bounding box center [394, 322] width 91 height 17
checkbox input "true"
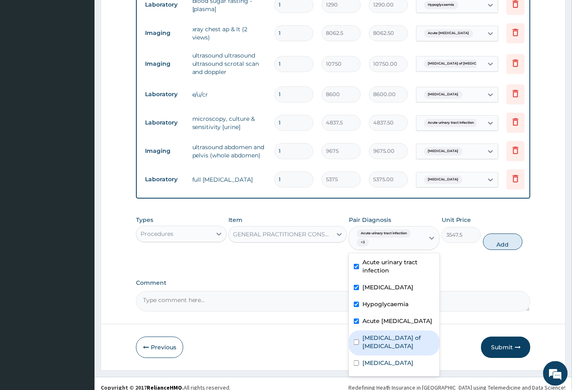
click at [394, 334] on label "Acute pain of scrotum" at bounding box center [398, 342] width 72 height 16
checkbox input "true"
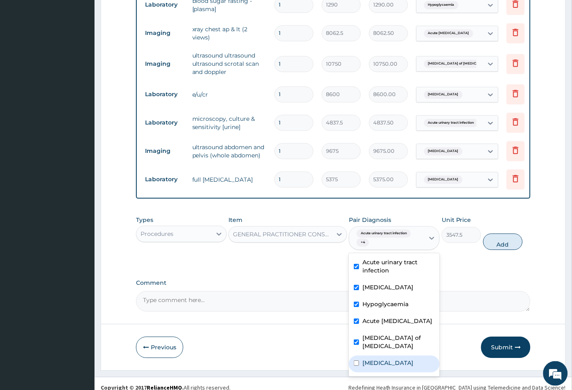
click at [390, 359] on label "Electrolyte imbalance" at bounding box center [387, 363] width 51 height 8
checkbox input "true"
click at [390, 376] on label "Acute abdomen" at bounding box center [387, 380] width 51 height 8
checkbox input "true"
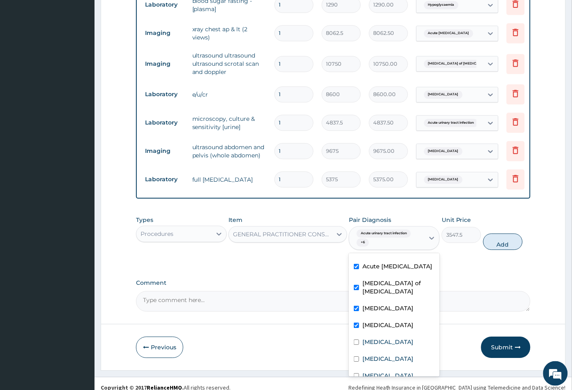
scroll to position [56, 0]
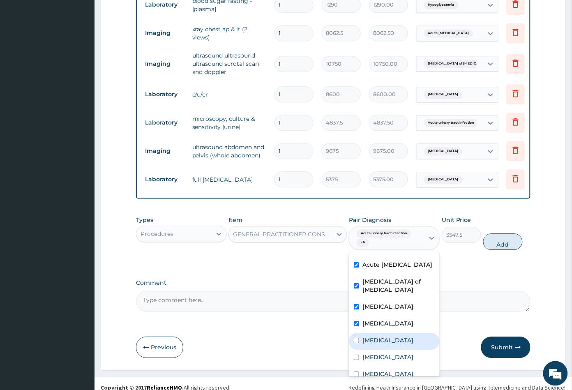
click at [377, 336] on label "Hyperlipidemia" at bounding box center [387, 340] width 51 height 8
checkbox input "true"
click at [380, 353] on label "Malaria" at bounding box center [387, 357] width 51 height 8
checkbox input "true"
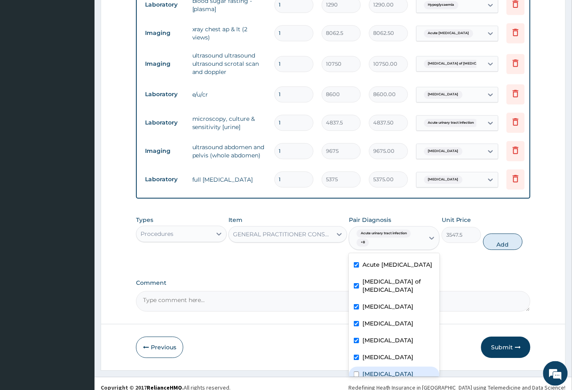
click at [379, 370] on label "Sepsis" at bounding box center [387, 374] width 51 height 8
checkbox input "true"
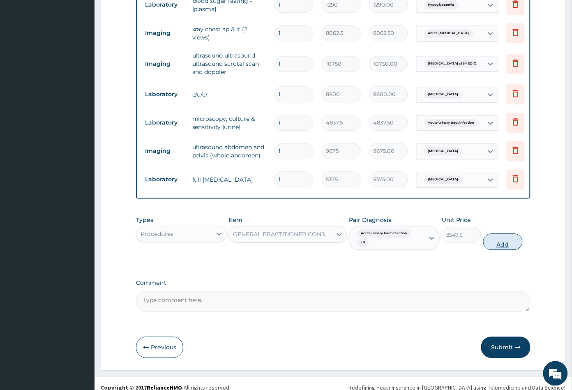
click at [501, 237] on button "Add" at bounding box center [502, 241] width 39 height 16
type input "0"
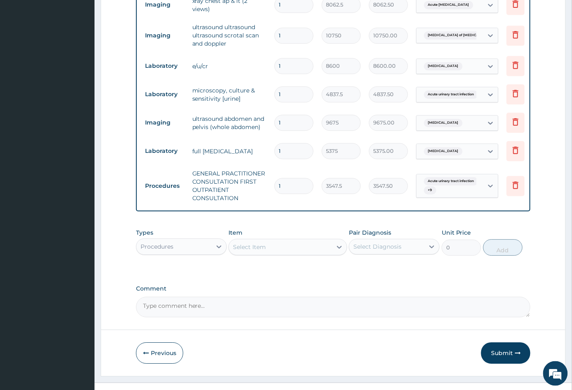
scroll to position [459, 0]
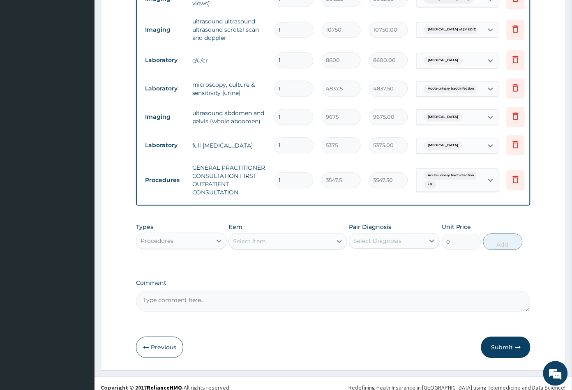
click at [278, 235] on div "Select Item" at bounding box center [280, 241] width 103 height 13
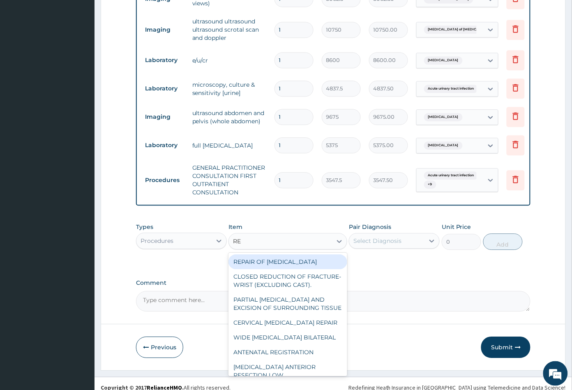
type input "REG"
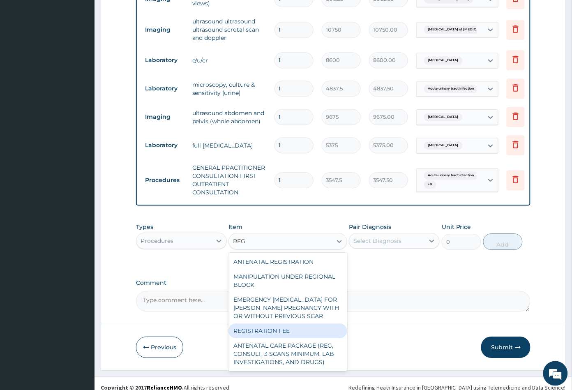
click at [263, 329] on div "REGISTRATION FEE" at bounding box center [287, 330] width 118 height 15
type input "2150"
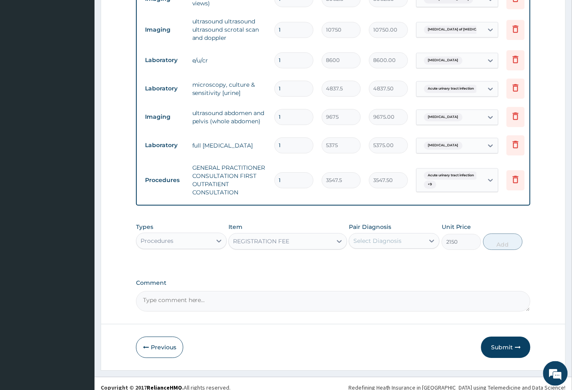
click at [379, 237] on div "Select Diagnosis" at bounding box center [377, 241] width 48 height 8
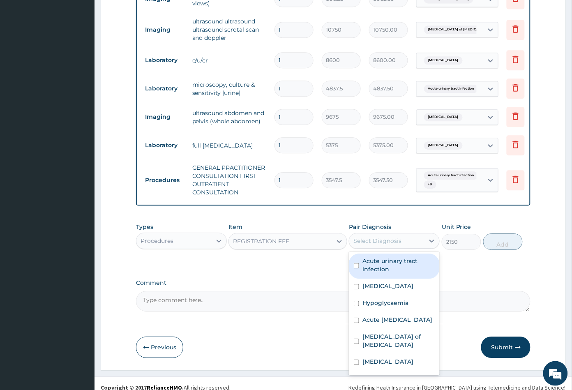
click at [382, 257] on label "Acute urinary tract infection" at bounding box center [398, 265] width 72 height 16
checkbox input "true"
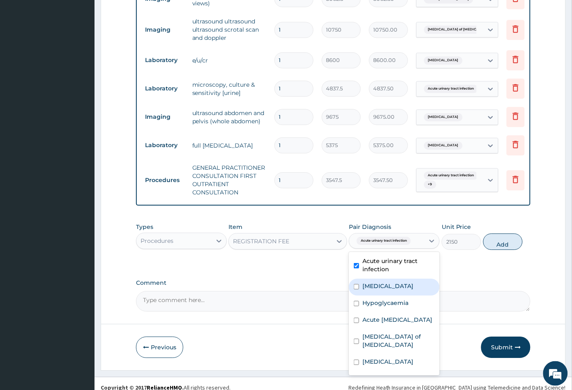
click at [383, 282] on label "Cirrhosis of liver" at bounding box center [387, 286] width 51 height 8
checkbox input "true"
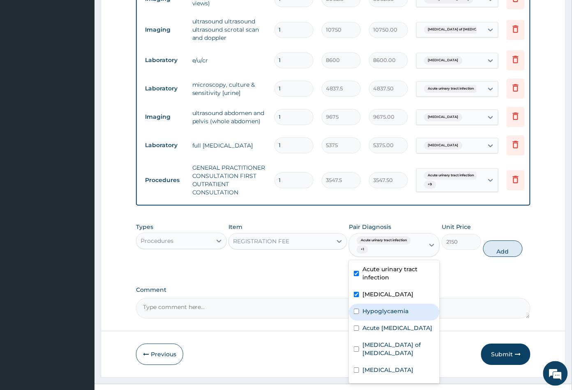
click at [385, 307] on label "Hypoglycaemia" at bounding box center [385, 311] width 46 height 8
checkbox input "true"
click at [382, 324] on label "Acute chest pain" at bounding box center [397, 328] width 70 height 8
checkbox input "true"
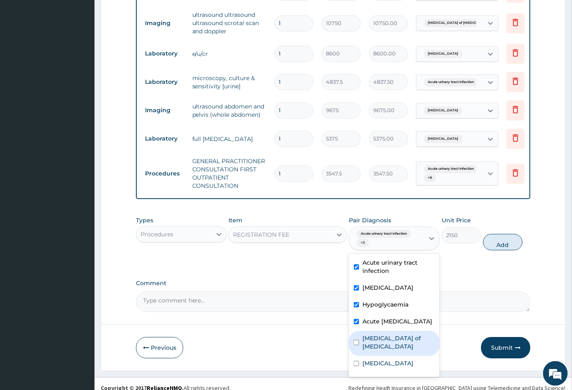
click at [396, 334] on label "Acute pain of scrotum" at bounding box center [398, 342] width 72 height 16
checkbox input "true"
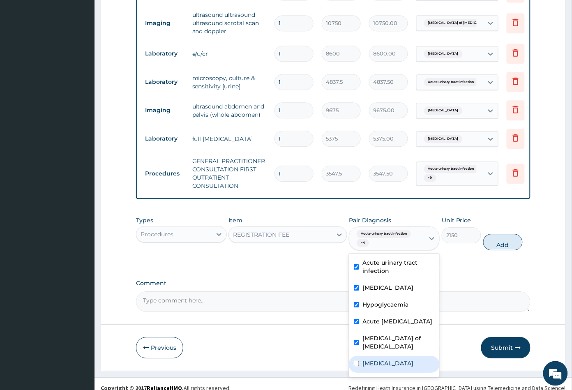
click at [397, 359] on label "Electrolyte imbalance" at bounding box center [387, 363] width 51 height 8
checkbox input "true"
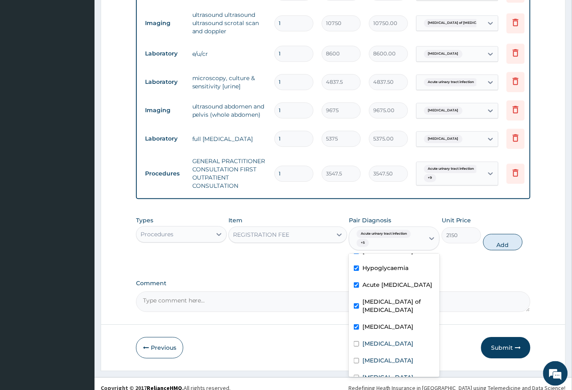
scroll to position [55, 0]
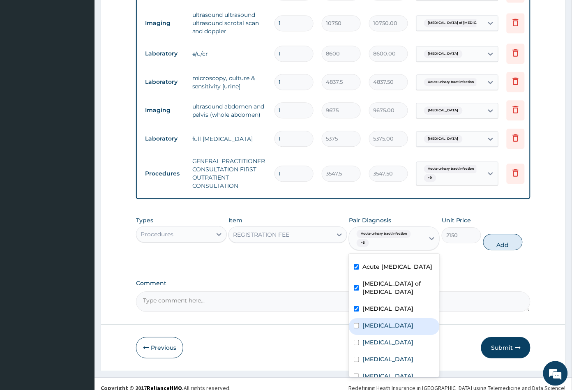
click at [378, 321] on label "Acute abdomen" at bounding box center [387, 325] width 51 height 8
checkbox input "true"
click at [378, 338] on label "Hyperlipidemia" at bounding box center [387, 342] width 51 height 8
checkbox input "true"
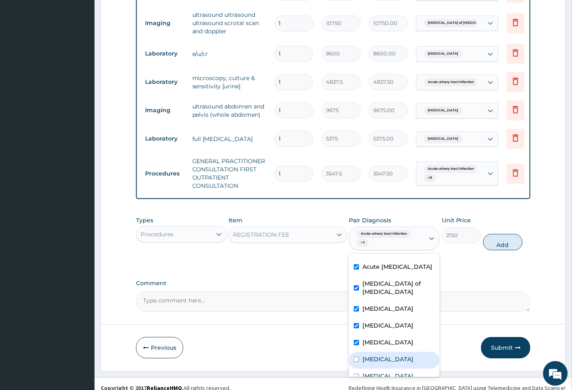
click at [377, 352] on div "[MEDICAL_DATA]" at bounding box center [394, 360] width 91 height 17
checkbox input "true"
click at [391, 369] on div "[MEDICAL_DATA]" at bounding box center [394, 377] width 91 height 17
checkbox input "true"
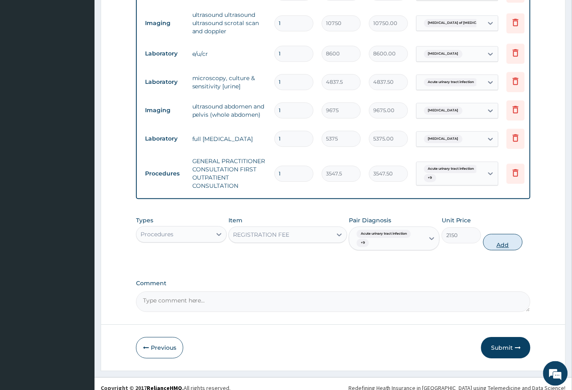
click at [505, 236] on button "Add" at bounding box center [502, 242] width 39 height 16
type input "0"
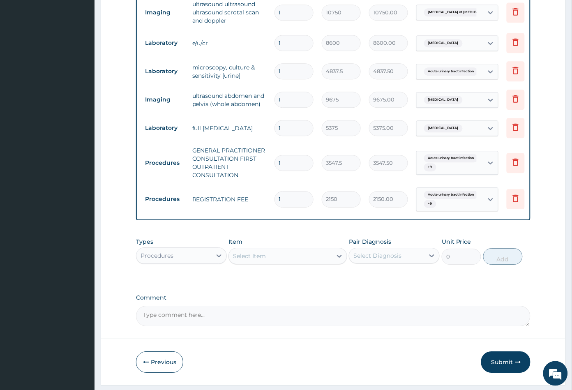
scroll to position [491, 0]
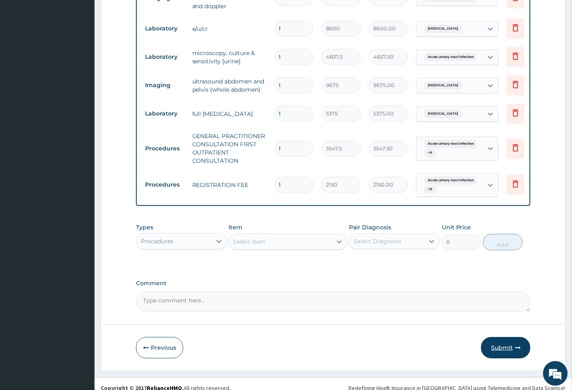
click at [500, 339] on button "Submit" at bounding box center [505, 347] width 49 height 21
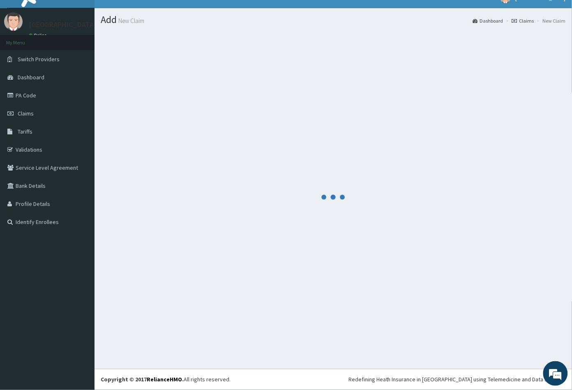
scroll to position [12, 0]
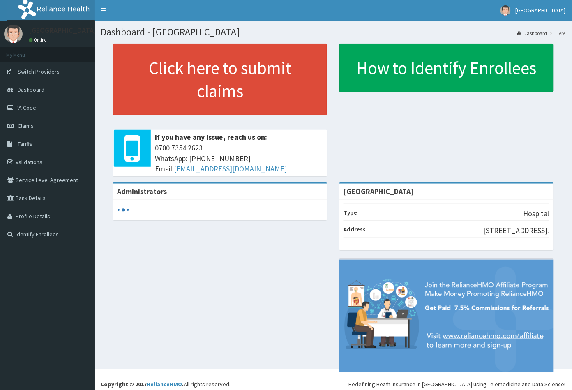
click at [26, 124] on span "Claims" at bounding box center [26, 125] width 16 height 7
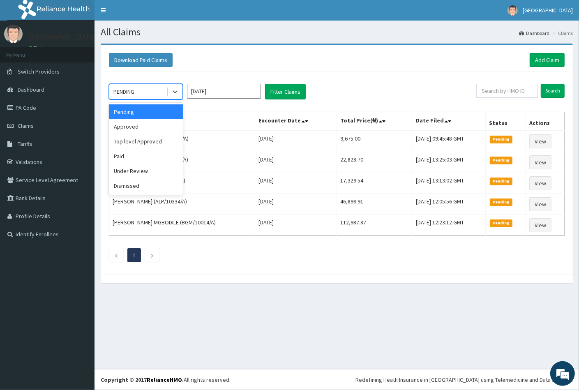
click at [139, 92] on div "PENDING" at bounding box center [137, 91] width 57 height 13
click at [136, 171] on div "Under Review" at bounding box center [146, 171] width 74 height 15
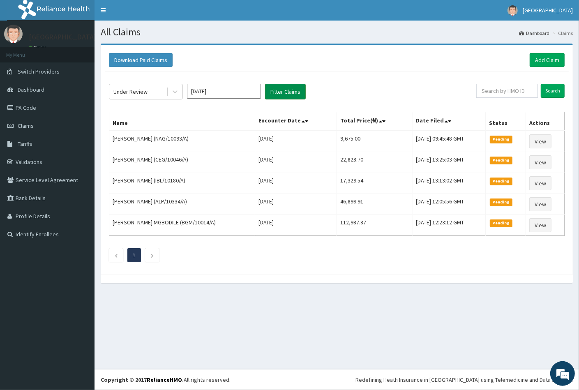
click at [285, 90] on button "Filter Claims" at bounding box center [285, 92] width 41 height 16
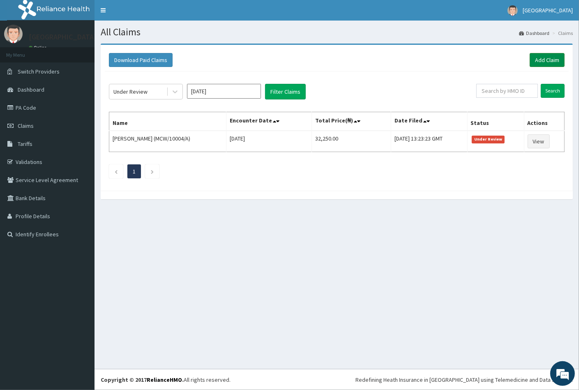
click at [552, 56] on link "Add Claim" at bounding box center [547, 60] width 35 height 14
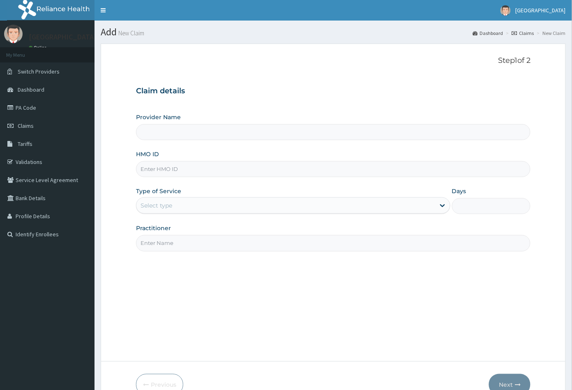
type input "[GEOGRAPHIC_DATA]"
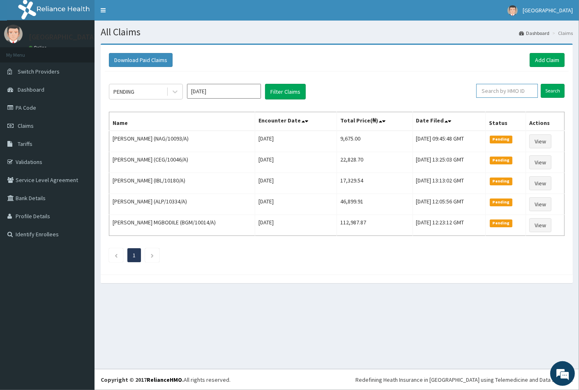
click at [485, 92] on input "text" at bounding box center [507, 91] width 62 height 14
paste input "CDG/10070/A"
type input "CDG/10070/A"
click at [555, 90] on input "Search" at bounding box center [553, 91] width 24 height 14
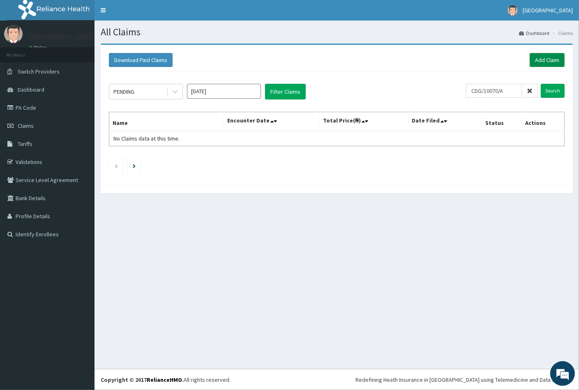
click at [544, 59] on link "Add Claim" at bounding box center [547, 60] width 35 height 14
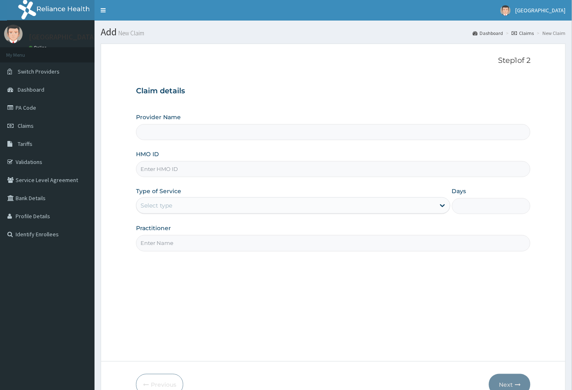
click at [148, 166] on input "HMO ID" at bounding box center [333, 169] width 395 height 16
type input "[GEOGRAPHIC_DATA]"
paste input "CDG/10070/A"
type input "CDG/10070/A"
click at [168, 205] on div "Select type" at bounding box center [157, 205] width 32 height 8
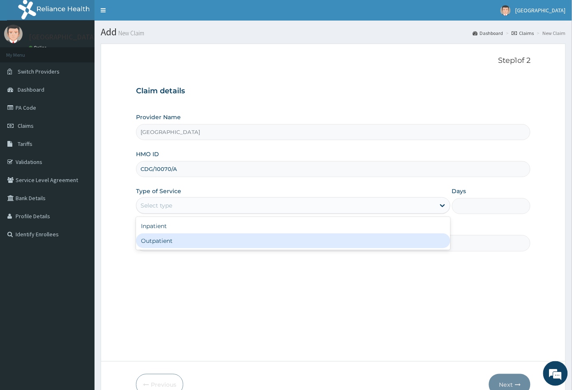
click at [166, 240] on div "Outpatient" at bounding box center [293, 240] width 314 height 15
type input "1"
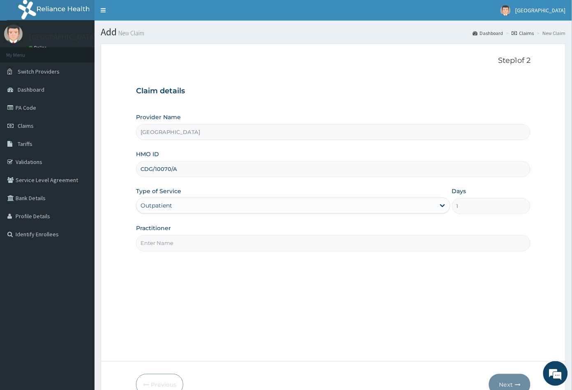
click at [166, 243] on input "Practitioner" at bounding box center [333, 243] width 395 height 16
type input "CON"
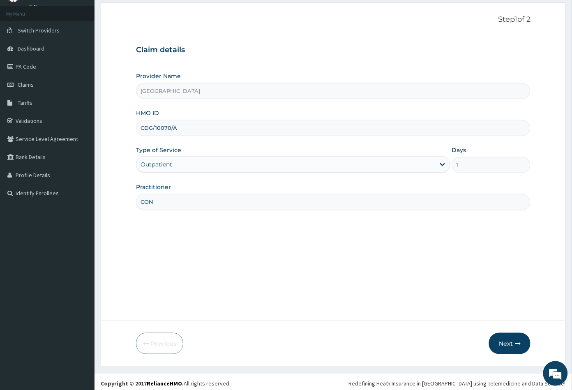
scroll to position [45, 0]
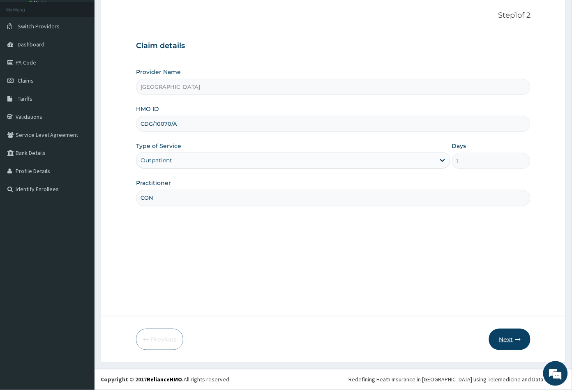
click at [507, 342] on button "Next" at bounding box center [510, 339] width 42 height 21
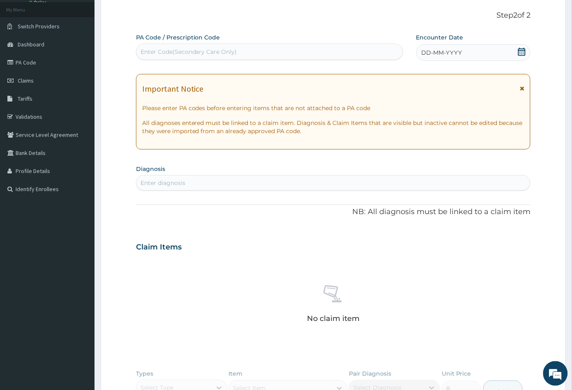
scroll to position [0, 0]
click at [192, 52] on div "Enter Code(Secondary Care Only)" at bounding box center [189, 52] width 97 height 8
paste input "PA/FC64DA"
type input "PA/FC64DA"
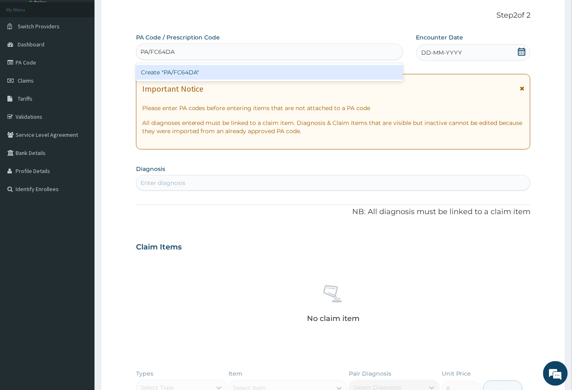
click at [183, 68] on div "Create "PA/FC64DA"" at bounding box center [269, 72] width 267 height 15
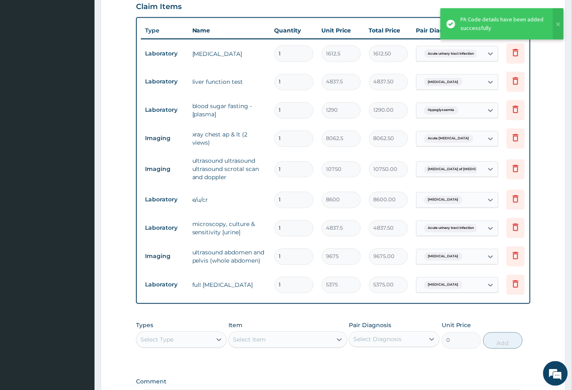
scroll to position [212, 0]
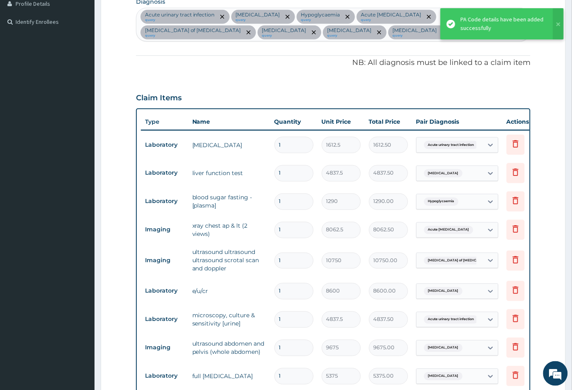
click at [342, 34] on div "Acute urinary tract infection query Cirrhosis of liver query Hypoglycaemia quer…" at bounding box center [333, 24] width 394 height 33
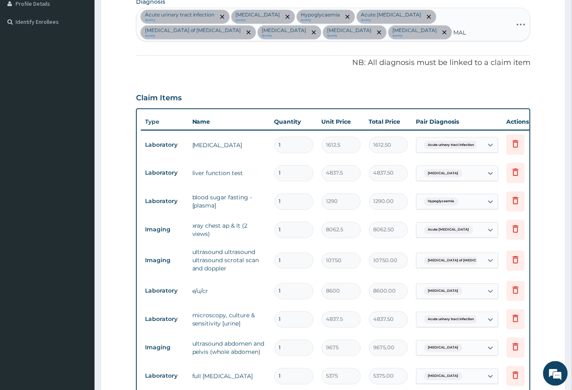
type input "MALA"
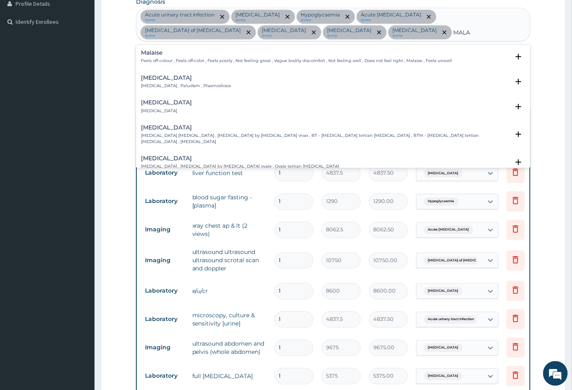
click at [159, 82] on div "Malaria Malaria , Paludism , Plasmodiosis" at bounding box center [186, 82] width 90 height 14
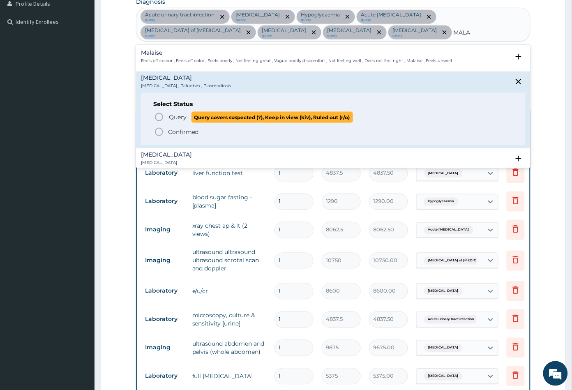
click at [159, 115] on icon "status option query" at bounding box center [159, 117] width 10 height 10
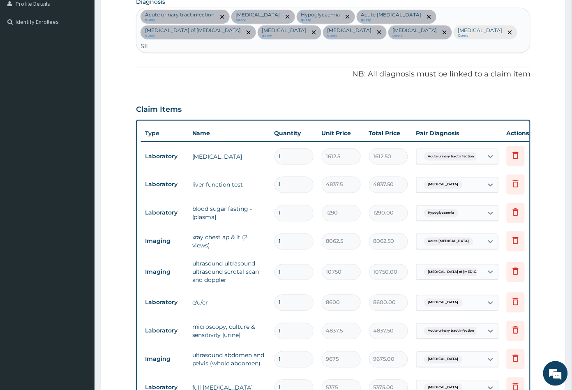
type input "SEP"
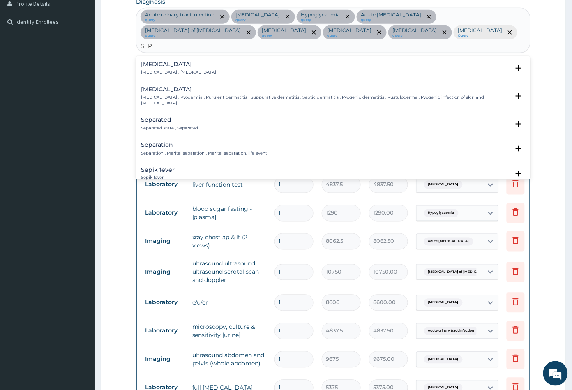
click at [155, 61] on div "Sepsis Systemic infection , Sepsis" at bounding box center [179, 68] width 76 height 14
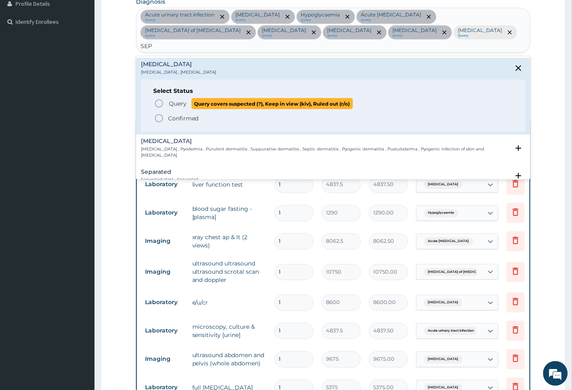
click at [159, 99] on icon "status option query" at bounding box center [159, 104] width 10 height 10
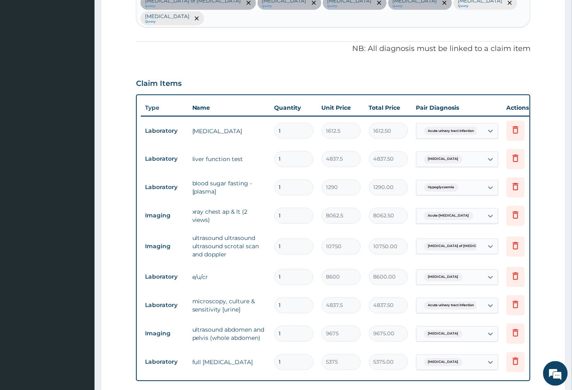
scroll to position [349, 0]
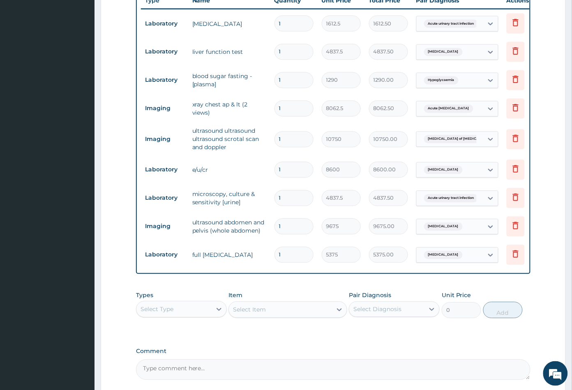
click at [192, 303] on div "Select Type" at bounding box center [173, 309] width 75 height 13
click at [173, 352] on div "Procedures" at bounding box center [181, 359] width 91 height 15
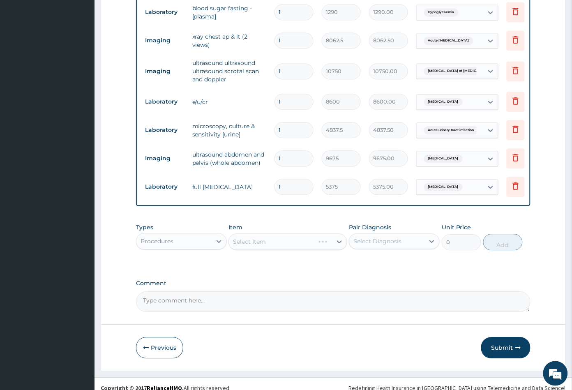
scroll to position [418, 0]
click at [283, 235] on div "Select Item" at bounding box center [280, 241] width 103 height 13
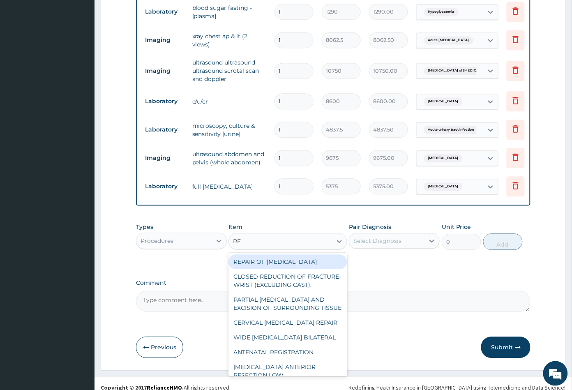
type input "REG"
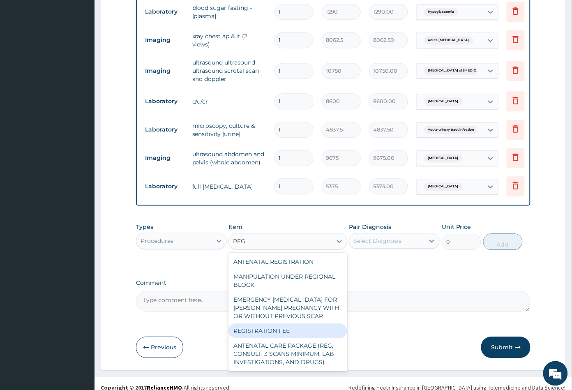
click at [272, 330] on div "REGISTRATION FEE" at bounding box center [287, 330] width 118 height 15
type input "2150"
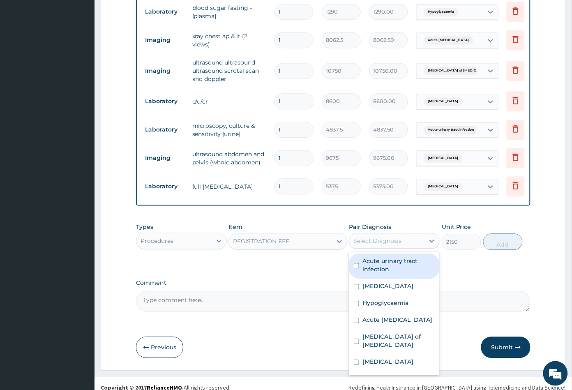
click at [379, 237] on div "Select Diagnosis" at bounding box center [377, 241] width 48 height 8
click at [383, 258] on label "Acute urinary tract infection" at bounding box center [398, 265] width 72 height 16
checkbox input "true"
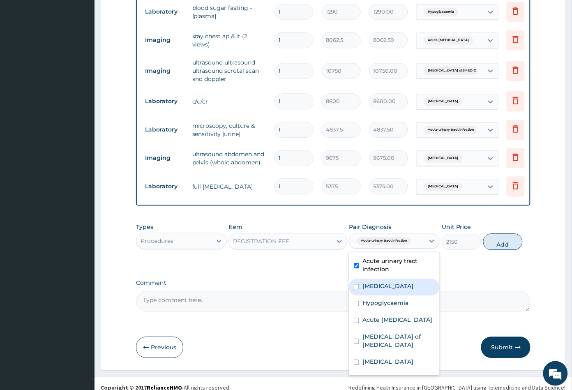
click at [383, 282] on label "Cirrhosis of liver" at bounding box center [387, 286] width 51 height 8
checkbox input "true"
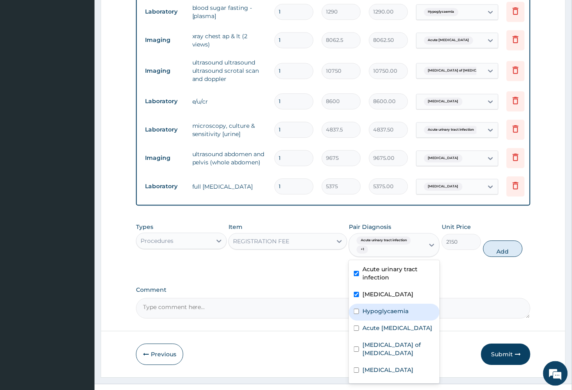
click at [383, 304] on div "Hypoglycaemia" at bounding box center [394, 312] width 91 height 17
checkbox input "true"
click at [381, 324] on label "Acute chest pain" at bounding box center [397, 328] width 70 height 8
checkbox input "true"
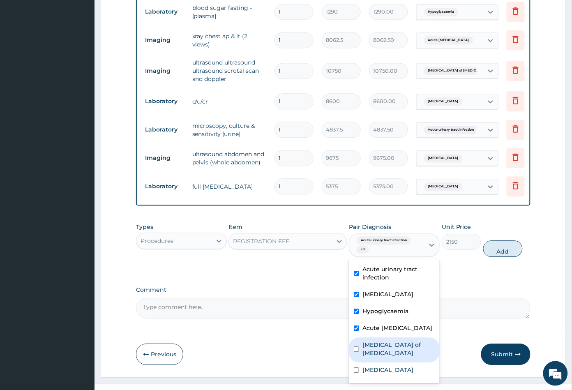
click at [381, 341] on label "Acute pain of scrotum" at bounding box center [398, 349] width 72 height 16
checkbox input "true"
click at [380, 366] on label "Electrolyte imbalance" at bounding box center [387, 370] width 51 height 8
checkbox input "true"
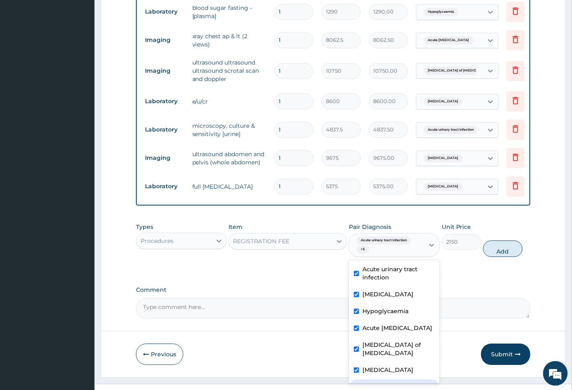
click at [377, 383] on label "Acute abdomen" at bounding box center [387, 387] width 51 height 8
checkbox input "true"
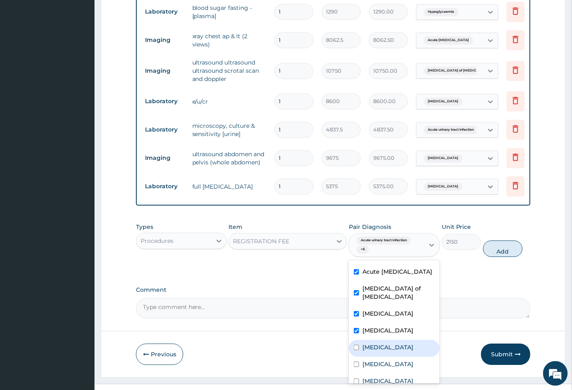
click at [374, 340] on div "Hyperlipidemia" at bounding box center [394, 348] width 91 height 17
checkbox input "true"
click at [374, 360] on label "[MEDICAL_DATA]" at bounding box center [387, 364] width 51 height 8
checkbox input "true"
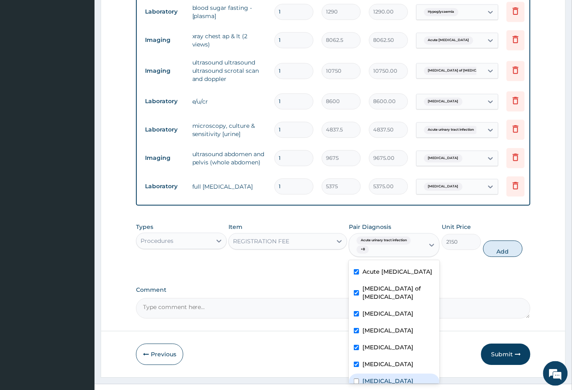
click at [373, 377] on label "Sepsis" at bounding box center [387, 381] width 51 height 8
checkbox input "true"
click at [502, 241] on button "Add" at bounding box center [502, 248] width 39 height 16
type input "0"
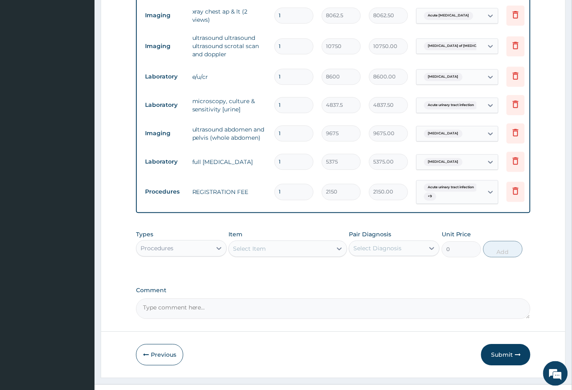
scroll to position [450, 0]
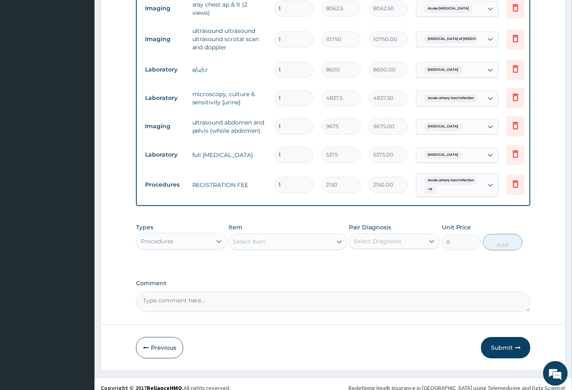
click at [308, 235] on div "Select Item" at bounding box center [280, 241] width 103 height 13
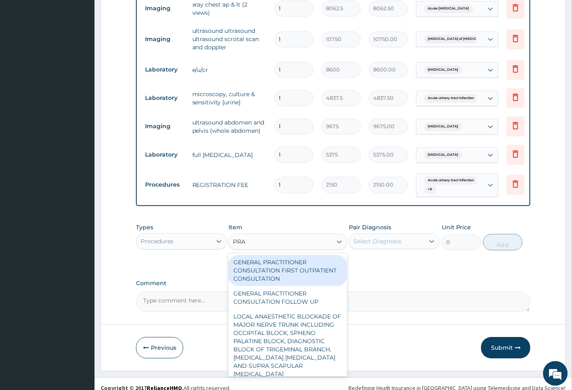
type input "PRAC"
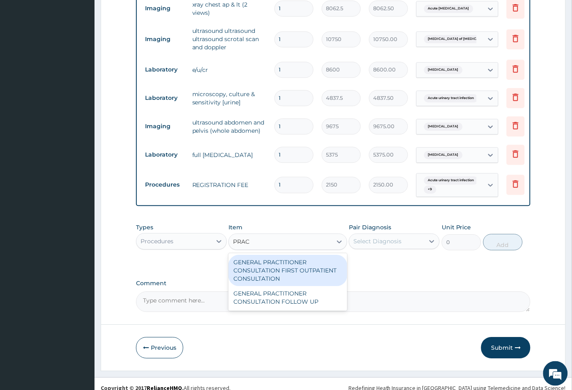
click at [288, 256] on div "GENERAL PRACTITIONER CONSULTATION FIRST OUTPATIENT CONSULTATION" at bounding box center [287, 270] width 118 height 31
type input "3547.5"
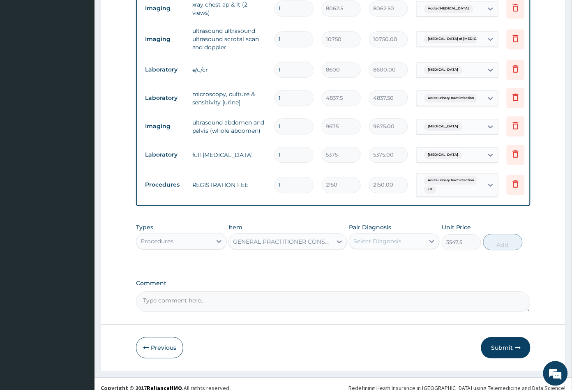
click at [393, 237] on div "Select Diagnosis" at bounding box center [377, 241] width 48 height 8
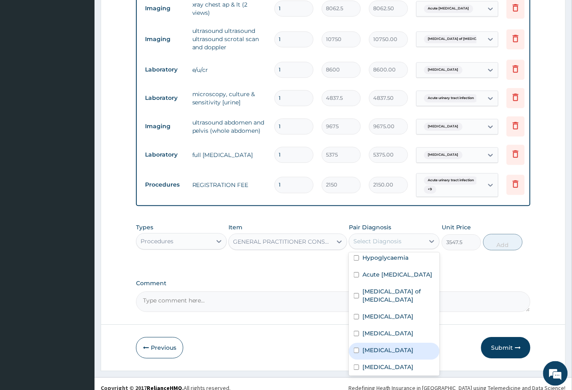
scroll to position [56, 0]
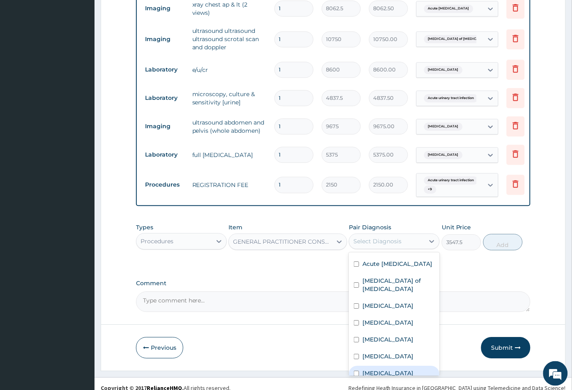
click at [354, 371] on input "checkbox" at bounding box center [356, 373] width 5 height 5
checkbox input "true"
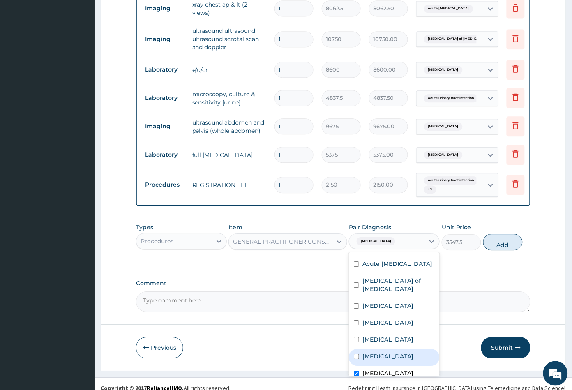
click at [355, 354] on input "checkbox" at bounding box center [356, 356] width 5 height 5
checkbox input "true"
click at [355, 337] on input "checkbox" at bounding box center [356, 339] width 5 height 5
checkbox input "true"
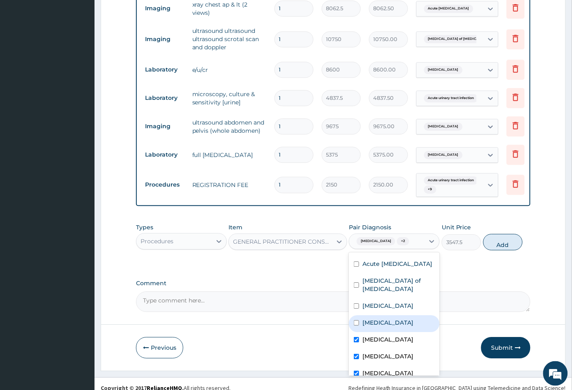
click at [356, 315] on div "Acute abdomen" at bounding box center [394, 323] width 91 height 17
checkbox input "true"
click at [354, 303] on input "checkbox" at bounding box center [356, 305] width 5 height 5
checkbox input "true"
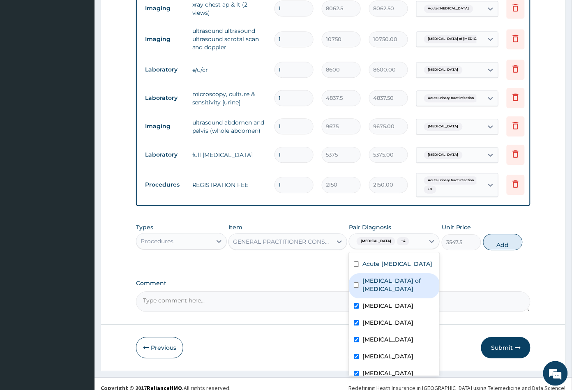
click at [355, 282] on input "checkbox" at bounding box center [356, 284] width 5 height 5
checkbox input "true"
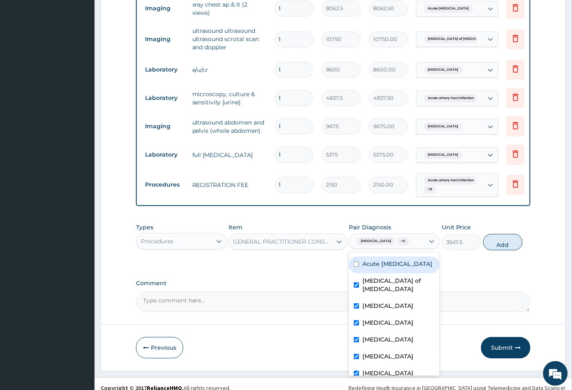
click at [355, 261] on input "checkbox" at bounding box center [356, 263] width 5 height 5
checkbox input "true"
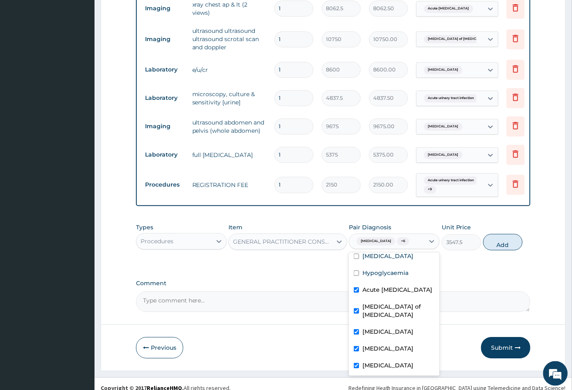
scroll to position [11, 0]
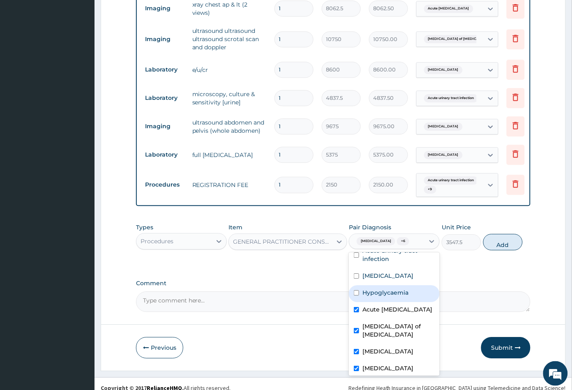
click at [356, 290] on input "checkbox" at bounding box center [356, 292] width 5 height 5
checkbox input "true"
click at [355, 273] on input "checkbox" at bounding box center [356, 275] width 5 height 5
checkbox input "true"
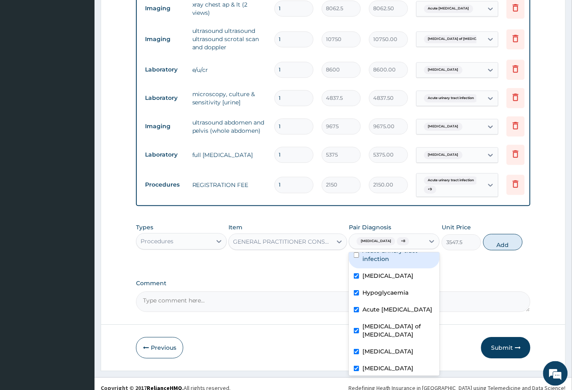
click at [357, 252] on input "checkbox" at bounding box center [356, 254] width 5 height 5
checkbox input "true"
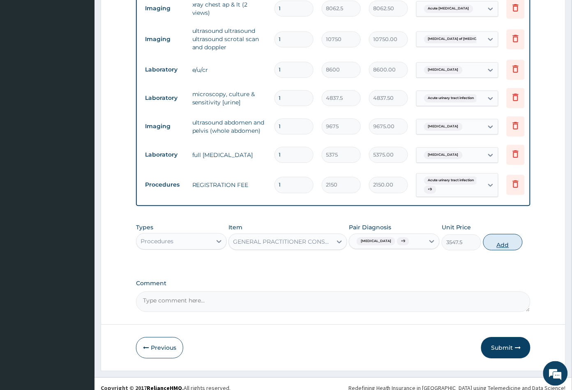
click at [505, 235] on button "Add" at bounding box center [502, 242] width 39 height 16
type input "0"
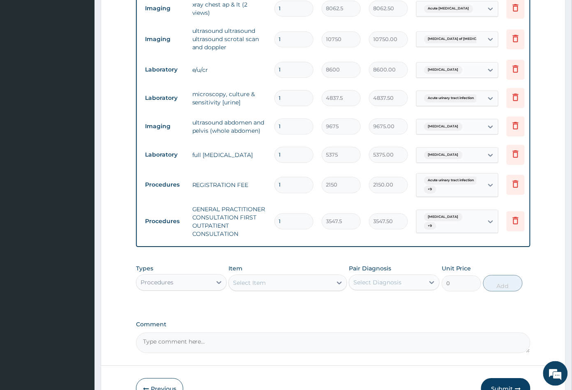
click at [267, 278] on div "Select Item" at bounding box center [280, 282] width 103 height 13
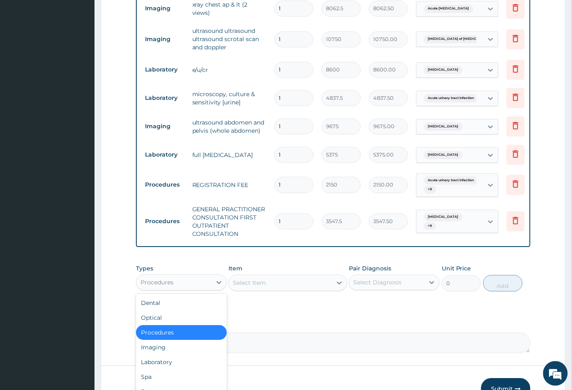
click at [187, 276] on div "Procedures" at bounding box center [173, 282] width 75 height 13
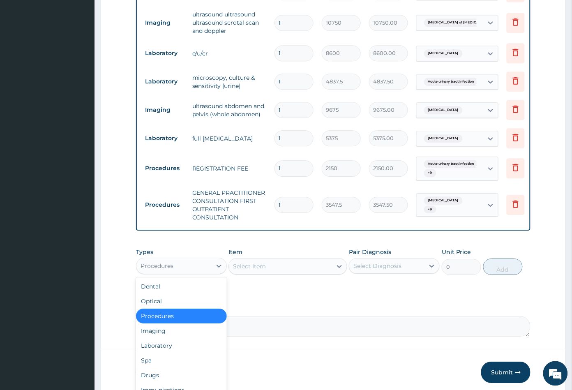
scroll to position [491, 0]
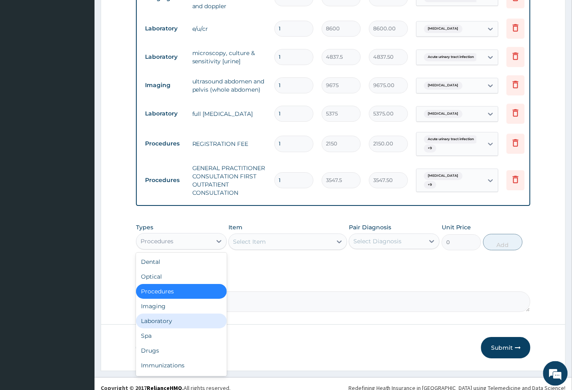
click at [173, 314] on div "Laboratory" at bounding box center [181, 321] width 91 height 15
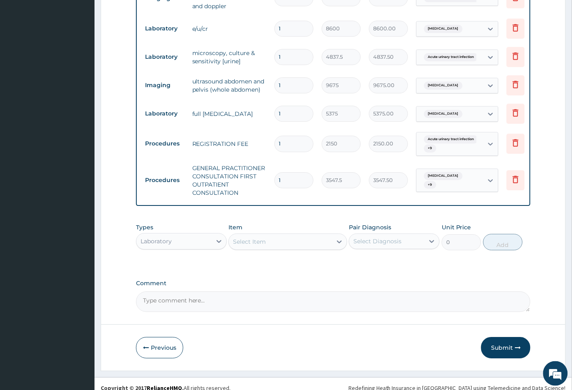
click at [279, 239] on div "Select Item" at bounding box center [280, 241] width 103 height 13
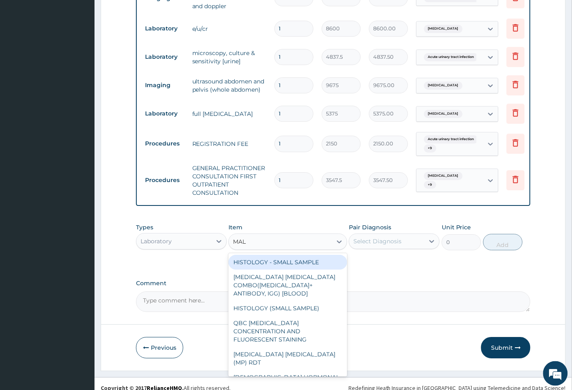
type input "MALA"
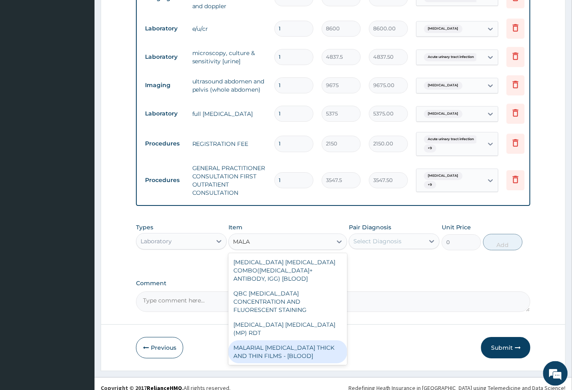
click at [272, 340] on div "MALARIAL PARASITE THICK AND THIN FILMS - [BLOOD]" at bounding box center [287, 351] width 118 height 23
type input "1612.5"
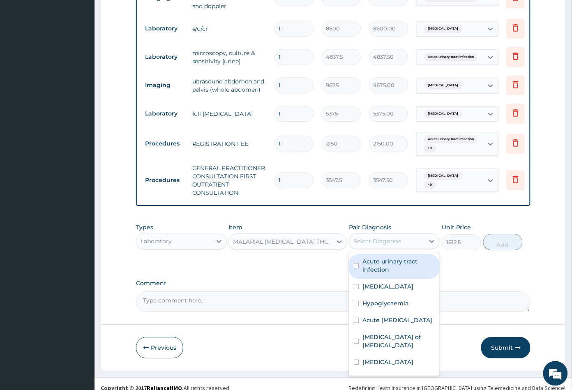
click at [397, 237] on div "Select Diagnosis" at bounding box center [377, 241] width 48 height 8
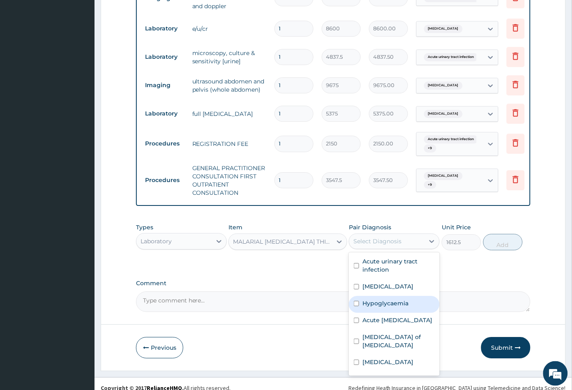
scroll to position [56, 0]
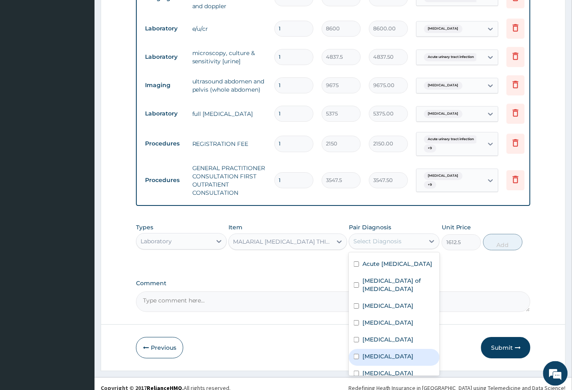
click at [385, 349] on div "[MEDICAL_DATA]" at bounding box center [394, 357] width 91 height 17
checkbox input "true"
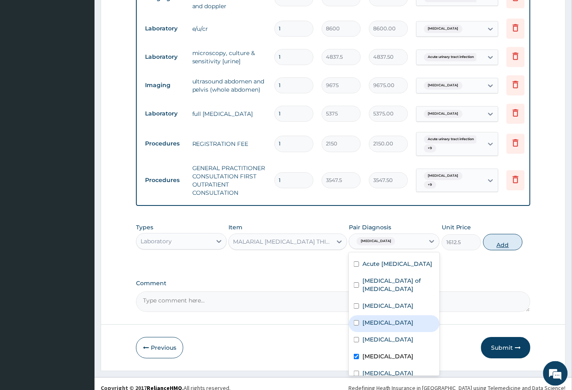
click at [503, 237] on button "Add" at bounding box center [502, 242] width 39 height 16
type input "0"
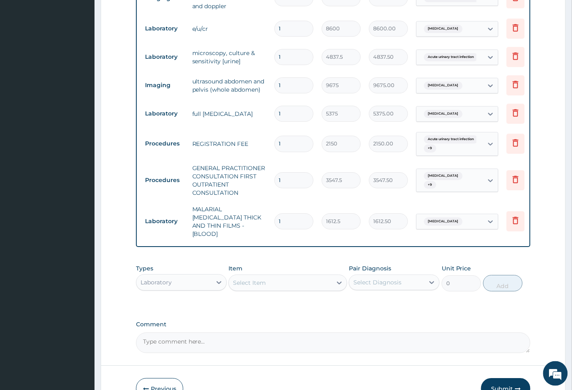
click at [284, 276] on div "Select Item" at bounding box center [280, 282] width 103 height 13
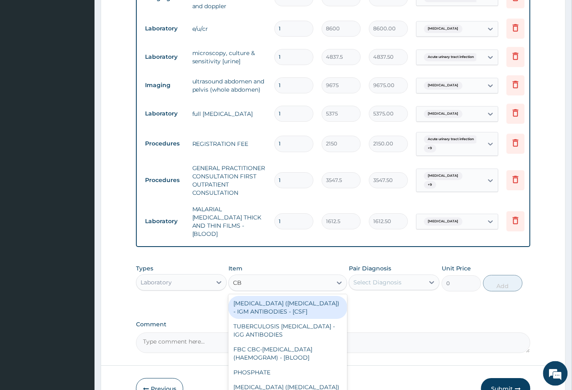
type input "CBC"
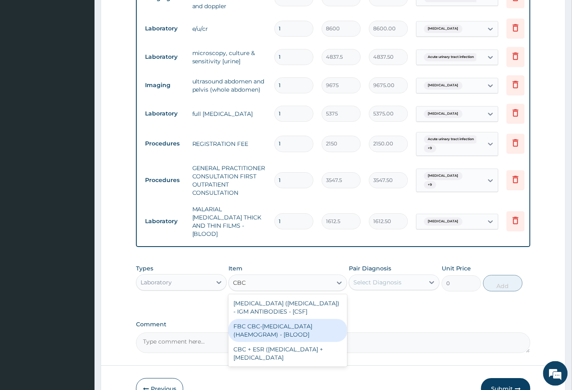
click at [277, 319] on div "FBC CBC-[MEDICAL_DATA] (HAEMOGRAM) - [BLOOD]" at bounding box center [287, 330] width 118 height 23
type input "4300"
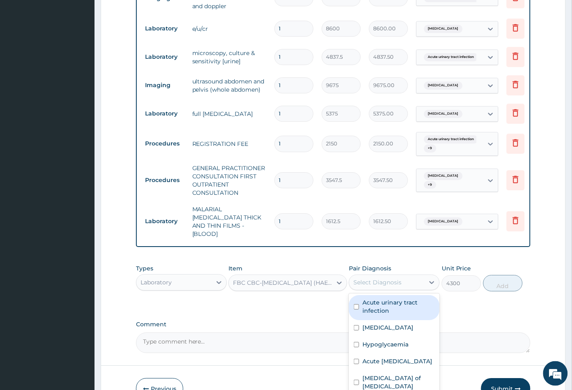
click at [380, 278] on div "Select Diagnosis" at bounding box center [377, 282] width 48 height 8
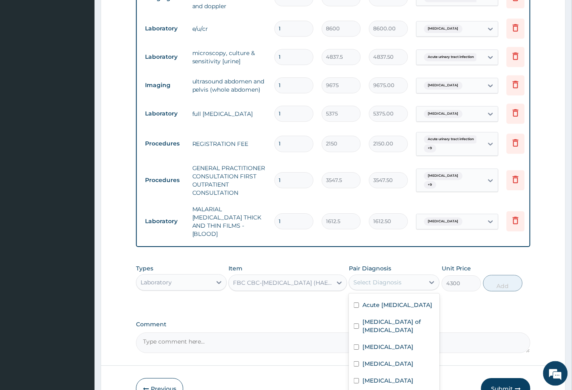
checkbox input "true"
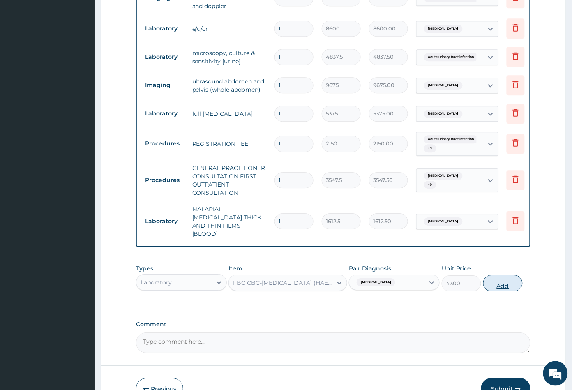
click at [502, 275] on button "Add" at bounding box center [502, 283] width 39 height 16
type input "0"
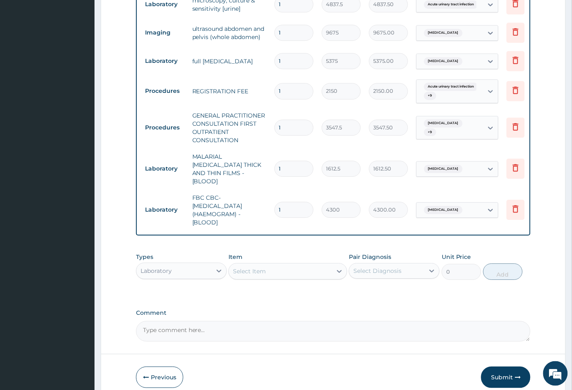
scroll to position [565, 0]
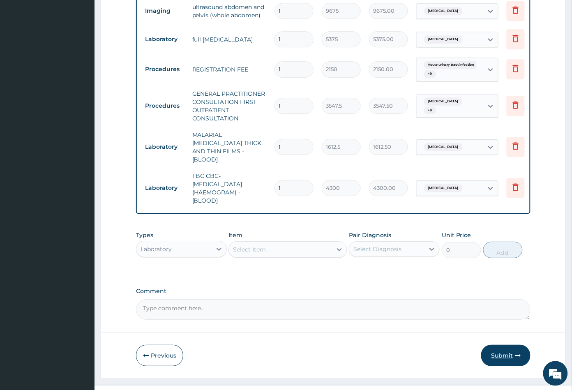
click at [493, 345] on button "Submit" at bounding box center [505, 355] width 49 height 21
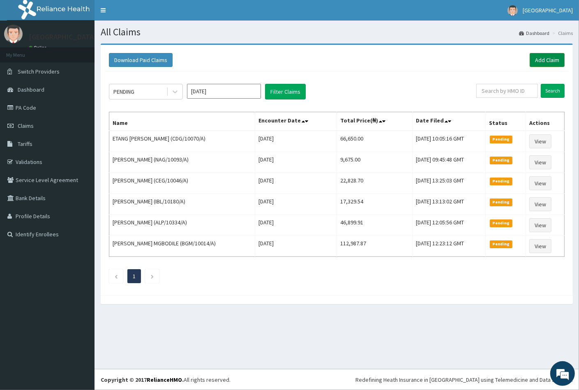
click at [543, 56] on link "Add Claim" at bounding box center [547, 60] width 35 height 14
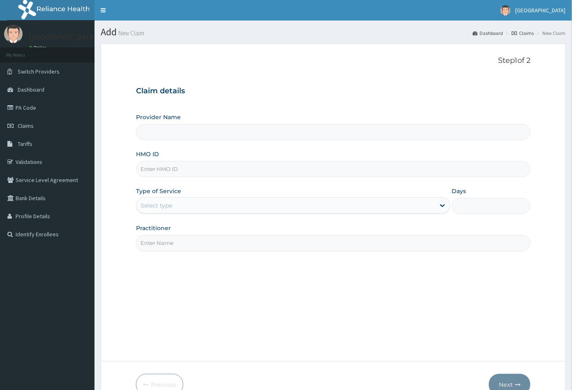
type input "[GEOGRAPHIC_DATA]"
click at [152, 167] on input "HMO ID" at bounding box center [333, 169] width 395 height 16
paste input "[PERSON_NAME]"
type input "R"
click at [159, 169] on input "HMO ID" at bounding box center [333, 169] width 395 height 16
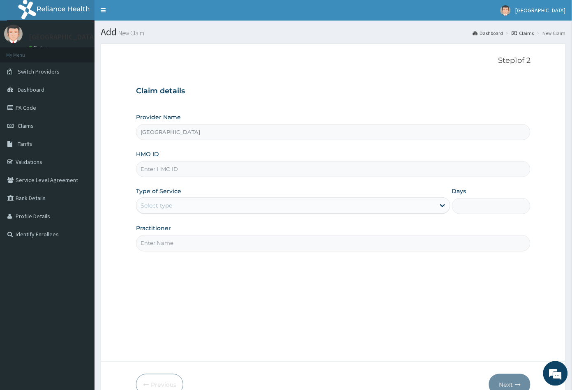
paste input "BLC/10001/A"
type input "BLC/10001/A"
click at [165, 201] on div "Select type" at bounding box center [285, 205] width 299 height 13
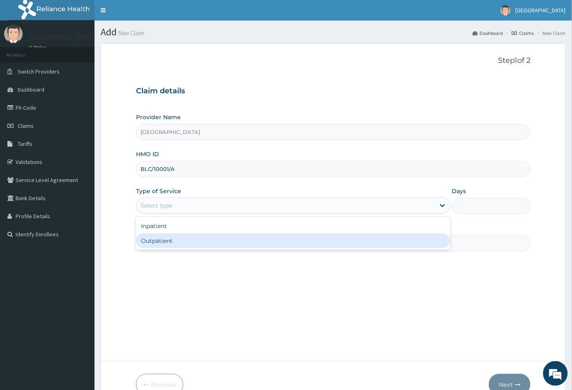
click at [164, 240] on div "Outpatient" at bounding box center [293, 240] width 314 height 15
type input "1"
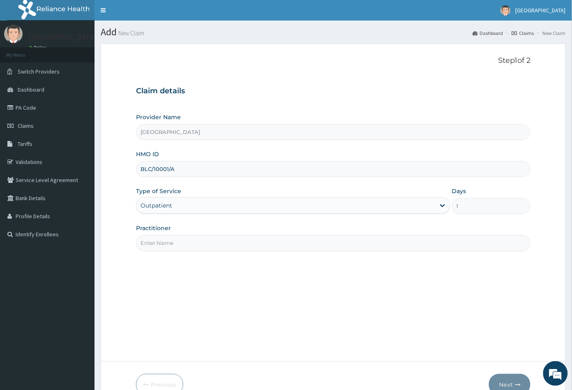
click at [164, 240] on input "Practitioner" at bounding box center [333, 243] width 395 height 16
type input "CON"
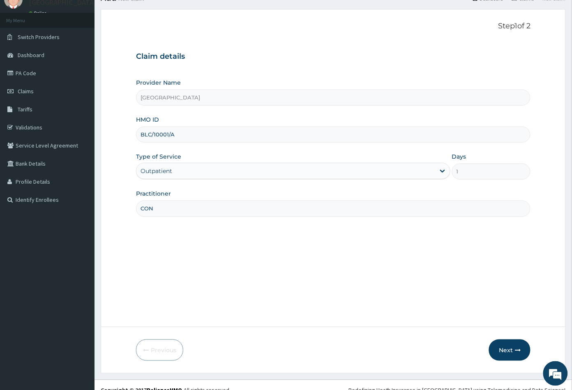
scroll to position [45, 0]
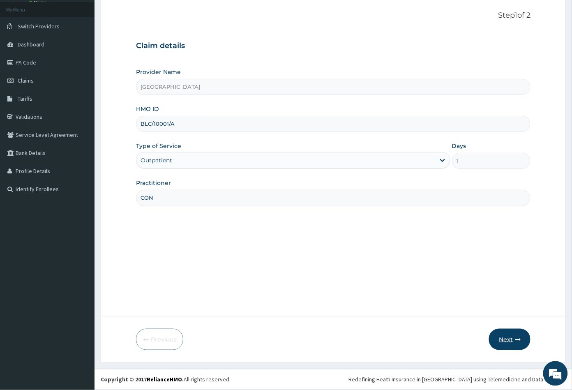
click at [505, 336] on button "Next" at bounding box center [510, 339] width 42 height 21
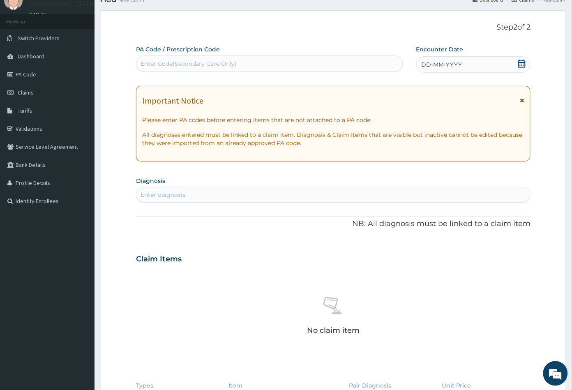
scroll to position [0, 0]
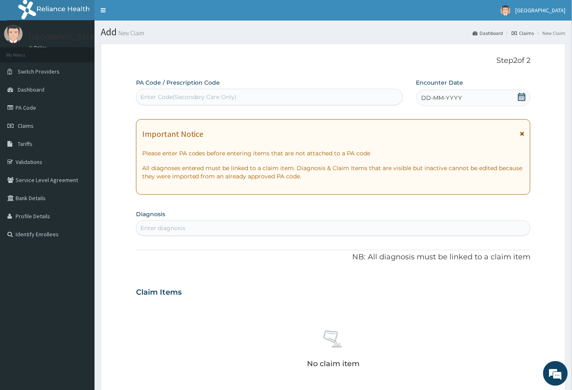
click at [521, 95] on icon at bounding box center [521, 97] width 7 height 8
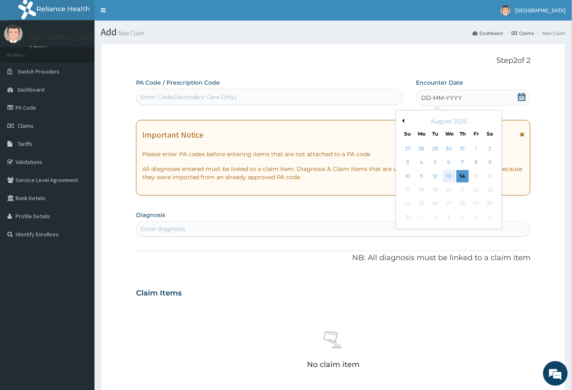
click at [449, 171] on div "13" at bounding box center [449, 176] width 12 height 12
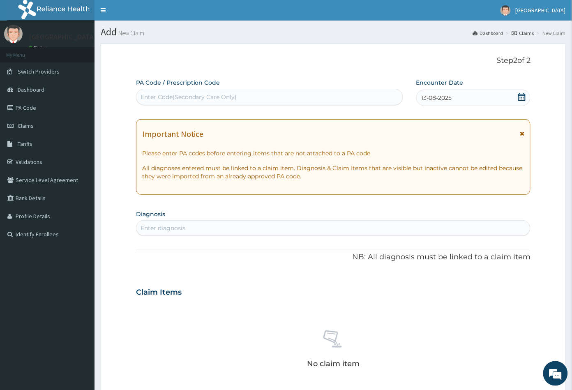
click at [204, 229] on div "Enter diagnosis" at bounding box center [333, 228] width 394 height 13
type input "MALA"
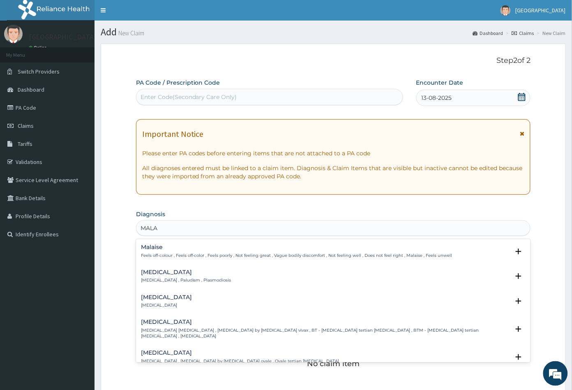
click at [154, 273] on h4 "[MEDICAL_DATA]" at bounding box center [186, 272] width 90 height 6
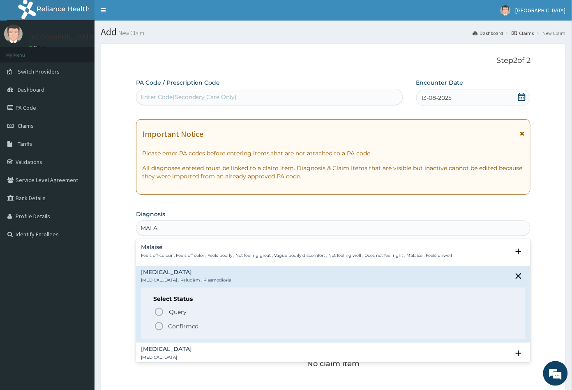
click at [160, 325] on icon "status option filled" at bounding box center [159, 326] width 10 height 10
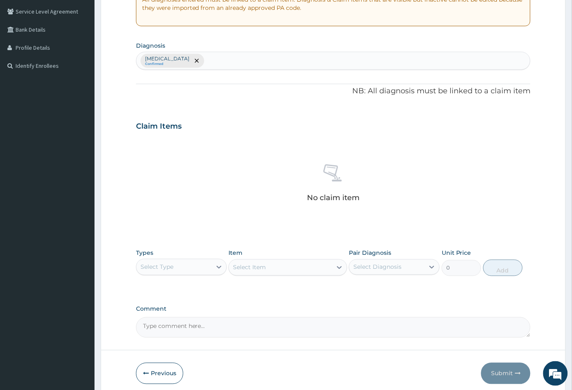
scroll to position [202, 0]
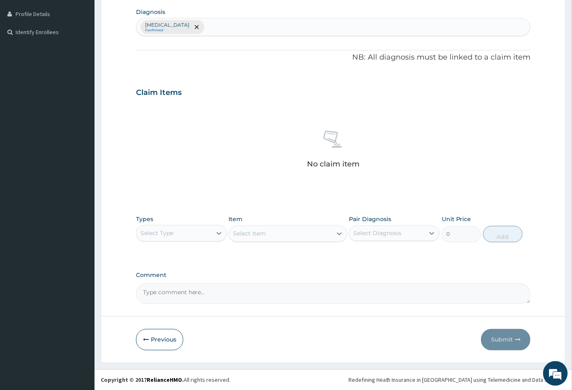
click at [189, 31] on div "[MEDICAL_DATA] Confirmed" at bounding box center [333, 26] width 394 height 17
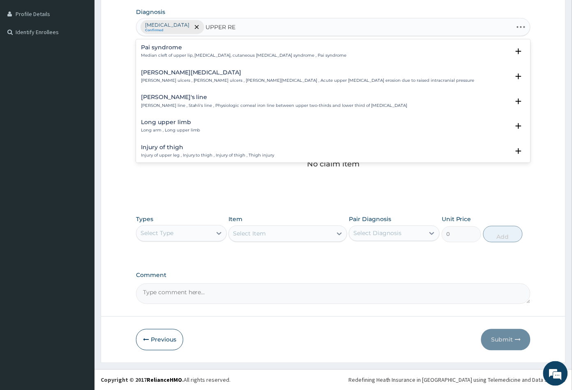
type input "UPPER RES"
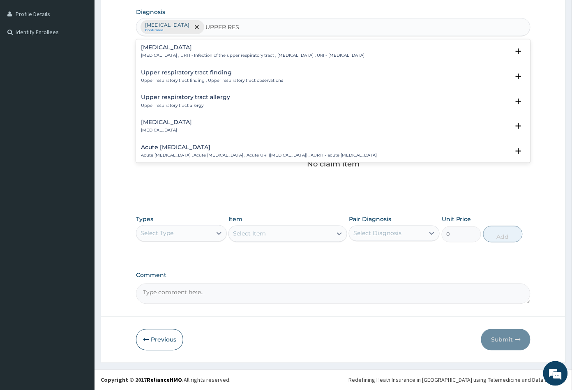
click at [182, 50] on div "[MEDICAL_DATA] [MEDICAL_DATA] , URTI - Infection of the upper respiratory tract…" at bounding box center [253, 51] width 224 height 14
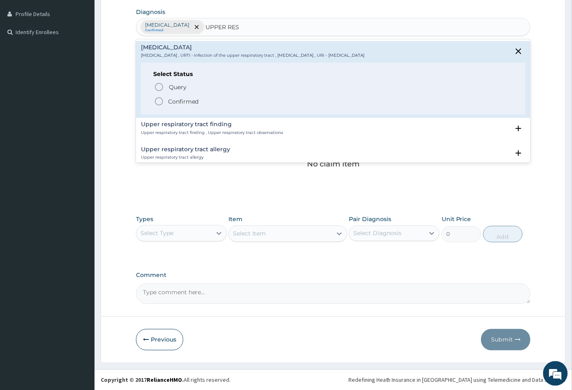
click at [158, 100] on icon "status option filled" at bounding box center [159, 102] width 10 height 10
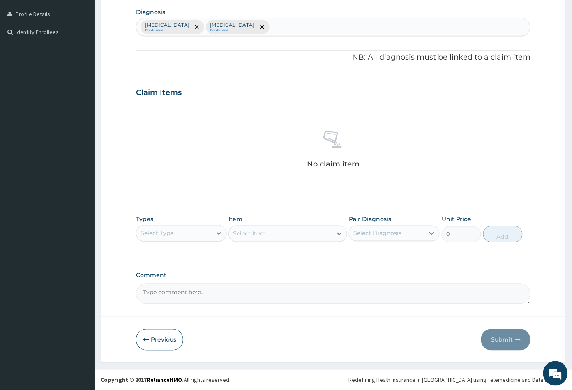
click at [181, 233] on div "Select Type" at bounding box center [173, 233] width 75 height 13
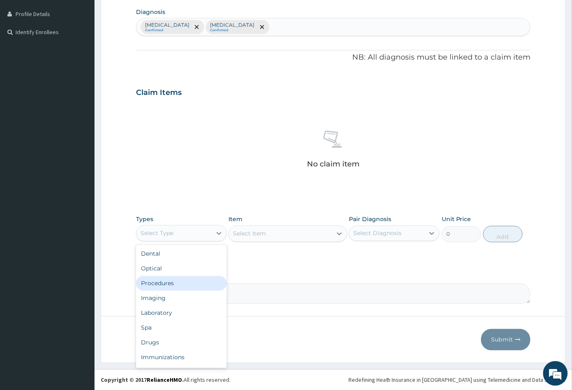
click at [188, 282] on div "Procedures" at bounding box center [181, 283] width 91 height 15
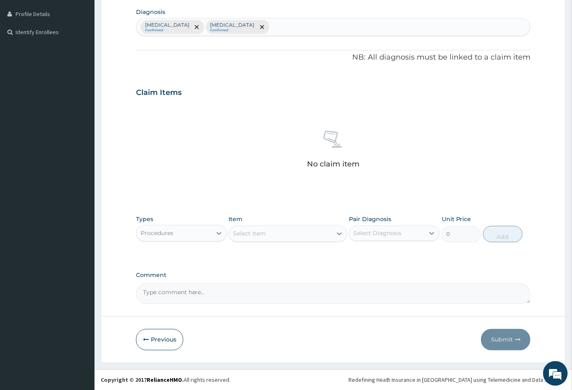
click at [296, 233] on div "Select Item" at bounding box center [280, 233] width 103 height 13
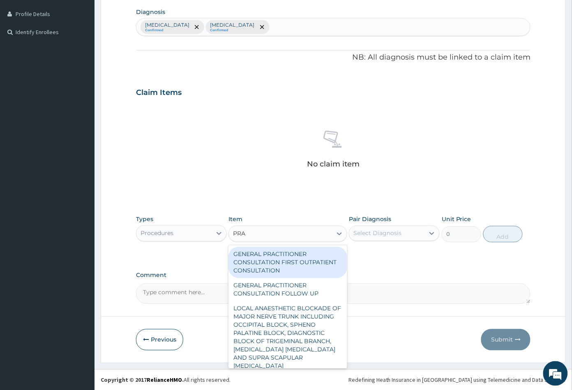
type input "PRAC"
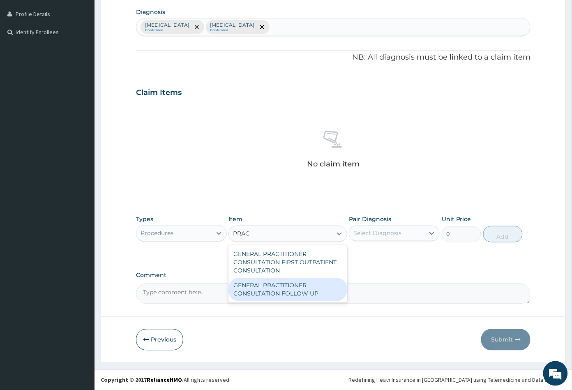
click at [279, 291] on div "GENERAL PRACTITIONER CONSULTATION FOLLOW UP" at bounding box center [287, 289] width 118 height 23
type input "2365"
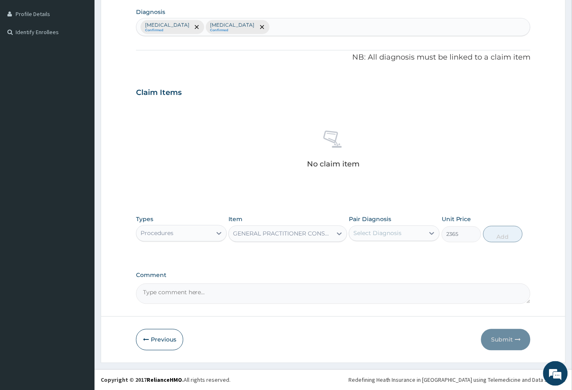
click at [397, 233] on div "Select Diagnosis" at bounding box center [377, 233] width 48 height 8
click at [384, 254] on div "[MEDICAL_DATA]" at bounding box center [394, 254] width 91 height 17
checkbox input "true"
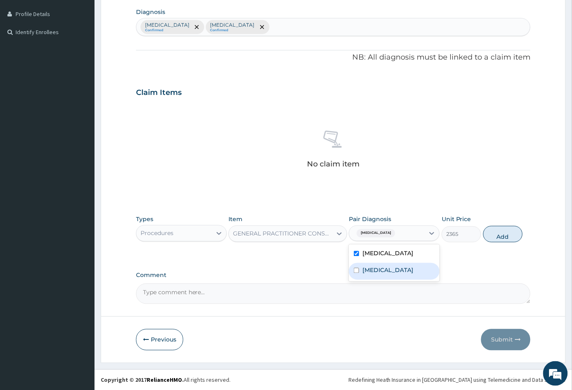
click at [389, 272] on label "[MEDICAL_DATA]" at bounding box center [387, 270] width 51 height 8
checkbox input "true"
click at [501, 236] on button "Add" at bounding box center [502, 234] width 39 height 16
type input "0"
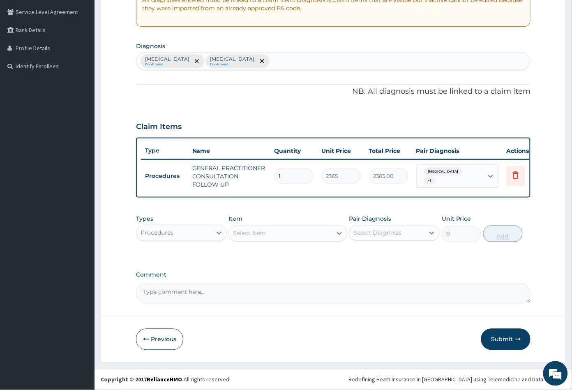
scroll to position [173, 0]
click at [182, 232] on div "Procedures" at bounding box center [173, 232] width 75 height 13
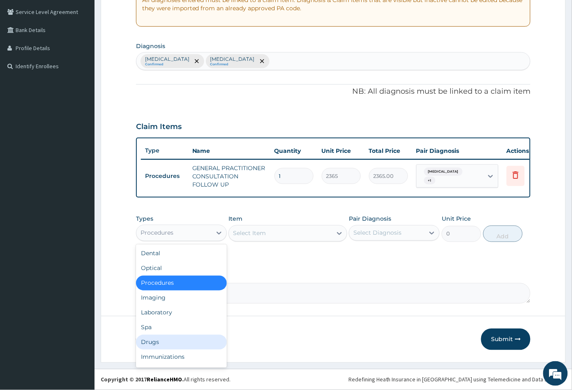
click at [164, 338] on div "Drugs" at bounding box center [181, 342] width 91 height 15
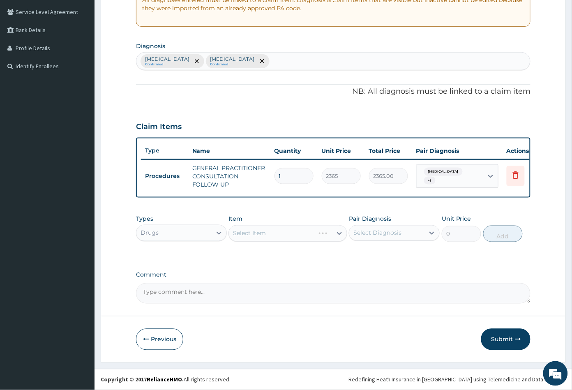
click at [276, 233] on div "Select Item" at bounding box center [287, 233] width 118 height 16
click at [283, 236] on div "Select Item" at bounding box center [287, 233] width 118 height 16
click at [283, 236] on div "Select Item" at bounding box center [280, 233] width 103 height 13
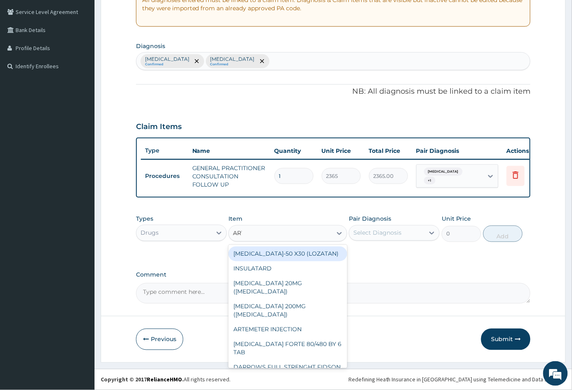
type input "ARTE"
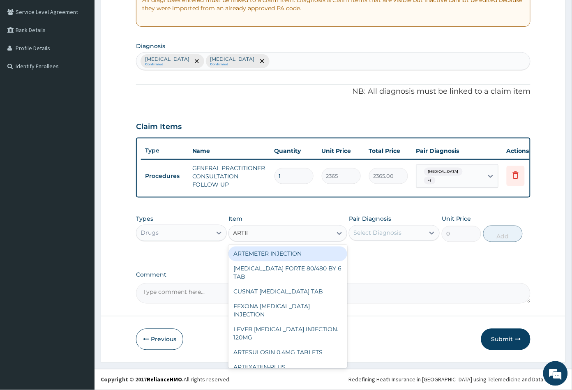
click at [278, 258] on div "ARTEMETER INJECTION" at bounding box center [287, 254] width 118 height 15
type input "946"
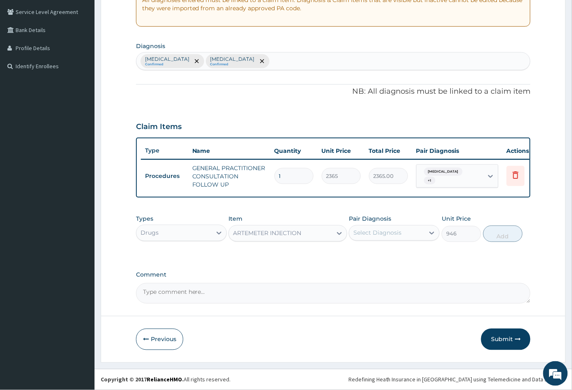
click at [371, 232] on div "Select Diagnosis" at bounding box center [377, 233] width 48 height 8
click at [380, 255] on label "[MEDICAL_DATA]" at bounding box center [387, 253] width 51 height 8
checkbox input "true"
click at [499, 232] on button "Add" at bounding box center [502, 234] width 39 height 16
type input "0"
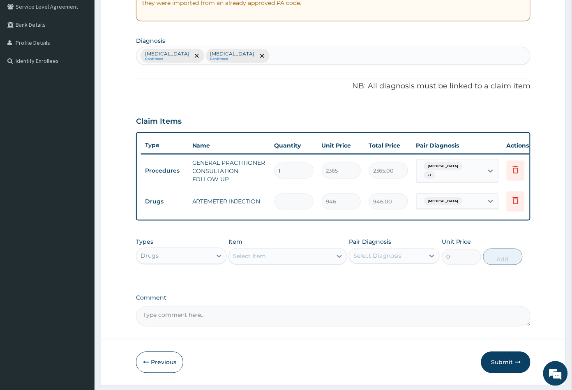
type input "0.00"
type input "6"
type input "5676.00"
type input "6"
click at [263, 263] on div "Select Item" at bounding box center [280, 256] width 103 height 13
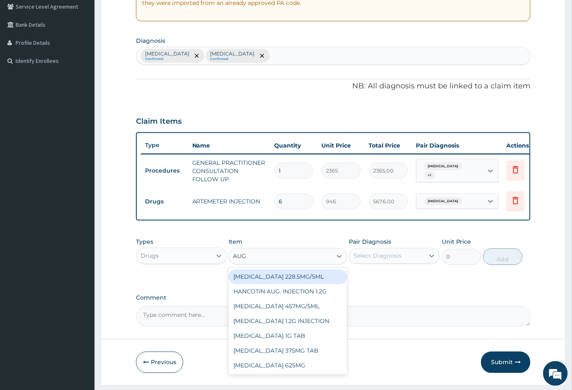
type input "AUGM"
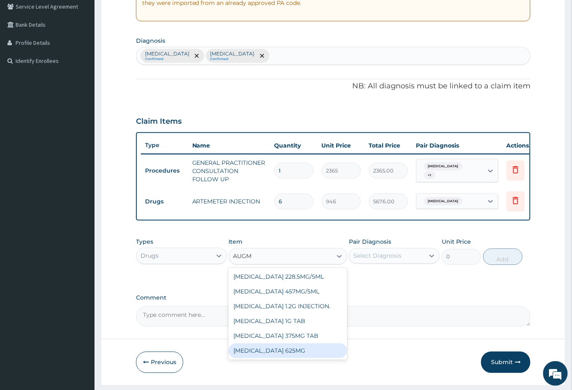
click at [279, 353] on div "[MEDICAL_DATA] 625MG" at bounding box center [287, 351] width 118 height 15
type input "886.875"
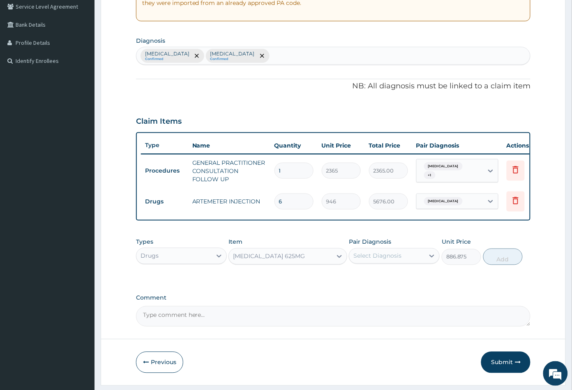
click at [395, 260] on div "Select Diagnosis" at bounding box center [377, 256] width 48 height 8
click at [396, 297] on label "[MEDICAL_DATA]" at bounding box center [387, 293] width 51 height 8
checkbox input "true"
click at [503, 265] on button "Add" at bounding box center [502, 257] width 39 height 16
type input "0"
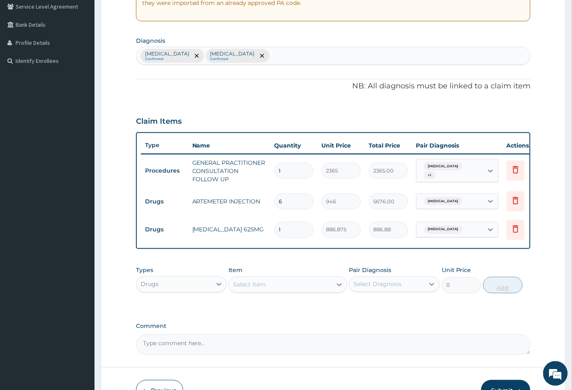
type input "14"
type input "12416.25"
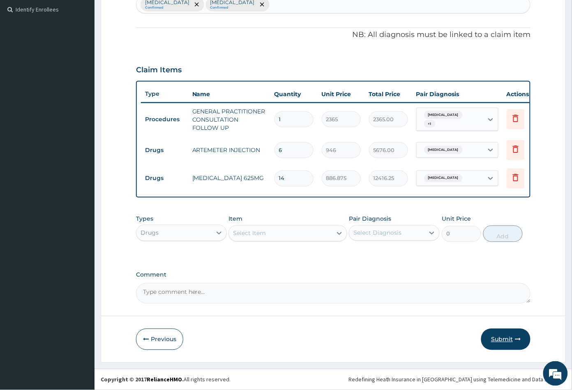
type input "14"
click at [498, 339] on button "Submit" at bounding box center [505, 339] width 49 height 21
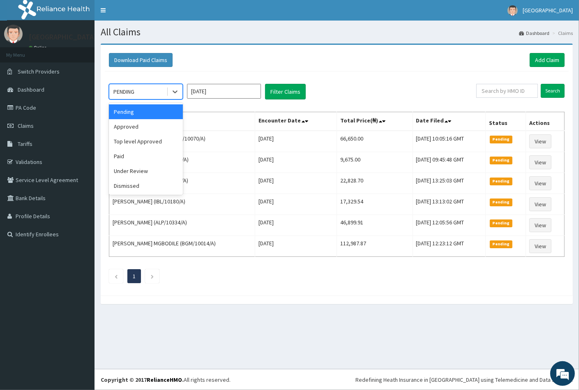
click at [132, 91] on div "PENDING" at bounding box center [123, 92] width 21 height 8
click at [137, 125] on div "Approved" at bounding box center [146, 126] width 74 height 15
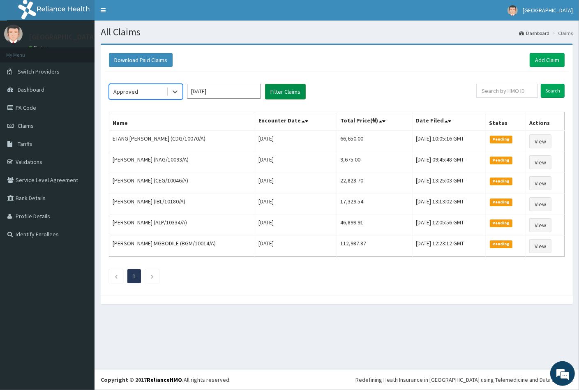
click at [290, 89] on button "Filter Claims" at bounding box center [285, 92] width 41 height 16
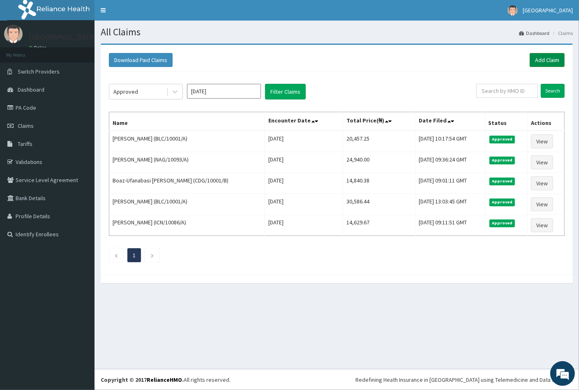
click at [542, 58] on link "Add Claim" at bounding box center [547, 60] width 35 height 14
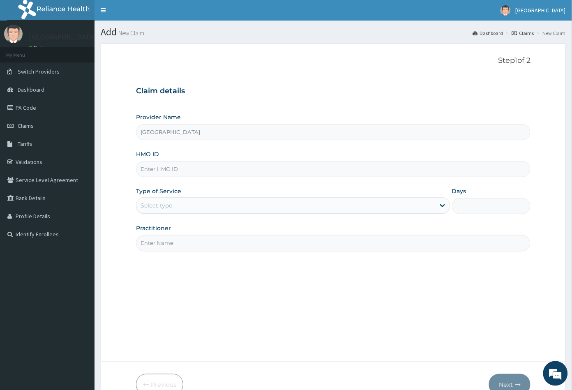
click at [148, 168] on input "HMO ID" at bounding box center [333, 169] width 395 height 16
paste input "SDM/10031/A"
type input "SDM/10031/A"
click at [162, 205] on div "Select type" at bounding box center [157, 205] width 32 height 8
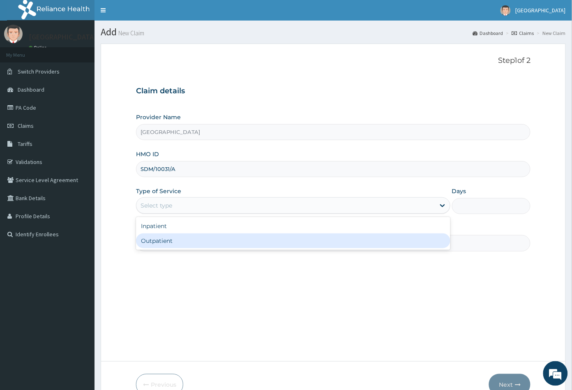
click at [161, 240] on div "Outpatient" at bounding box center [293, 240] width 314 height 15
type input "1"
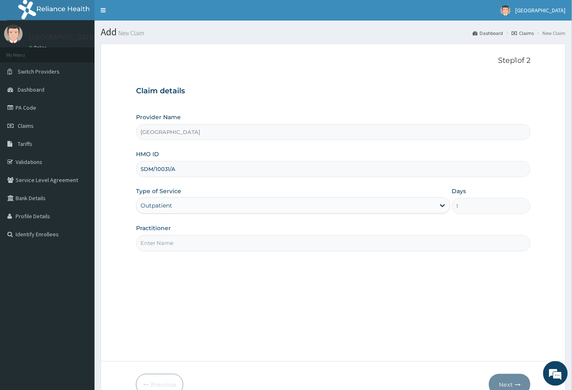
click at [161, 240] on input "Practitioner" at bounding box center [333, 243] width 395 height 16
type input "CON"
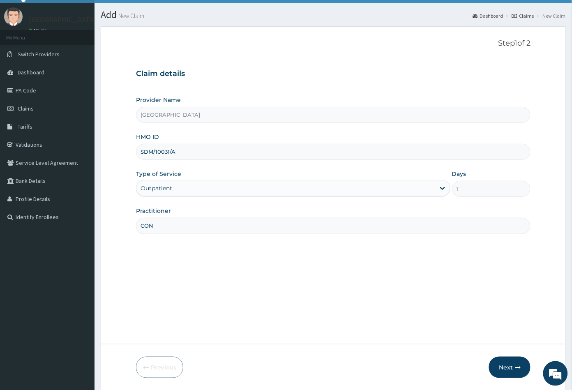
scroll to position [45, 0]
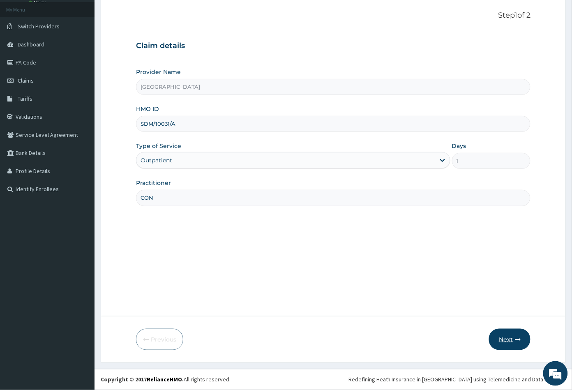
click at [500, 341] on button "Next" at bounding box center [510, 339] width 42 height 21
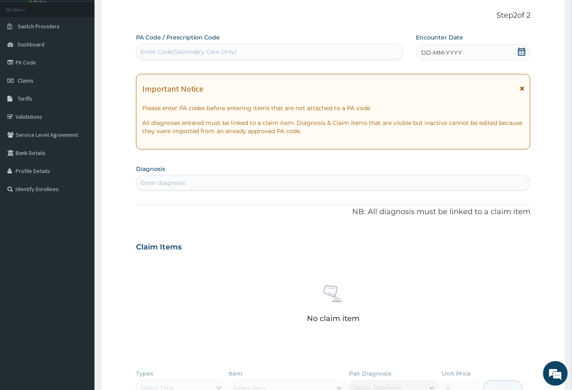
click at [173, 49] on div "Enter Code(Secondary Care Only)" at bounding box center [189, 52] width 97 height 8
paste input "PA/1CC149"
type input "PA/1CC149"
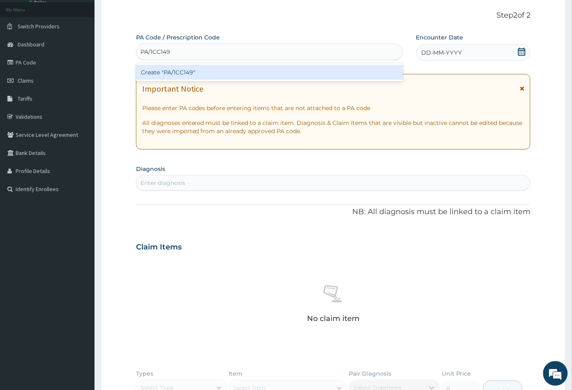
click at [180, 67] on div "Create "PA/1CC149"" at bounding box center [269, 72] width 267 height 15
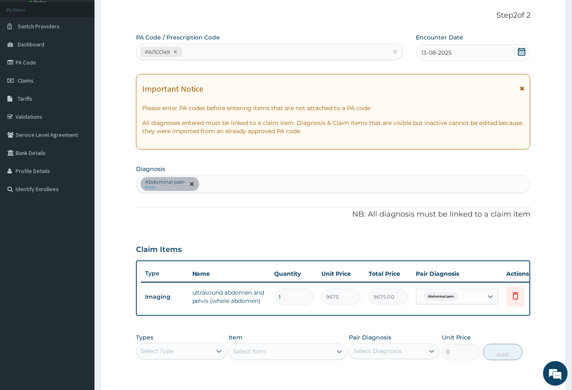
click at [218, 188] on div "Abdominal pain query" at bounding box center [333, 183] width 394 height 17
type input "MALA"
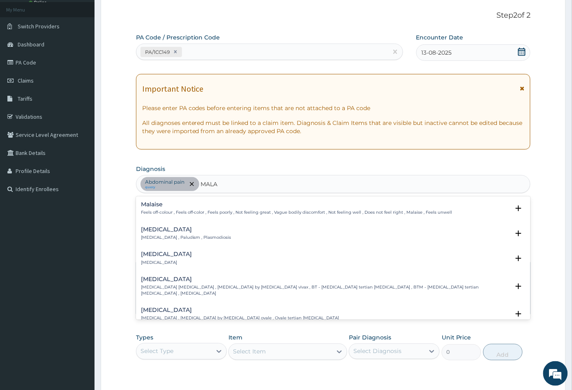
click at [154, 230] on h4 "[MEDICAL_DATA]" at bounding box center [186, 229] width 90 height 6
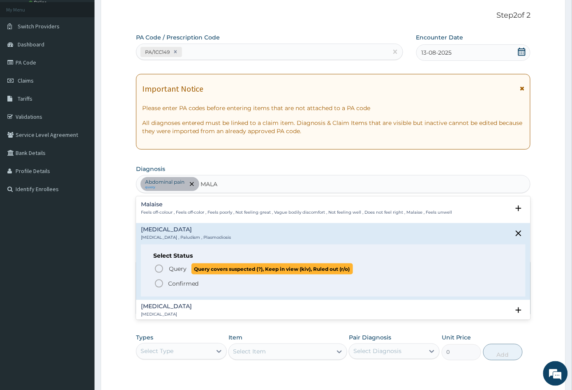
click at [156, 265] on icon "status option query" at bounding box center [159, 269] width 10 height 10
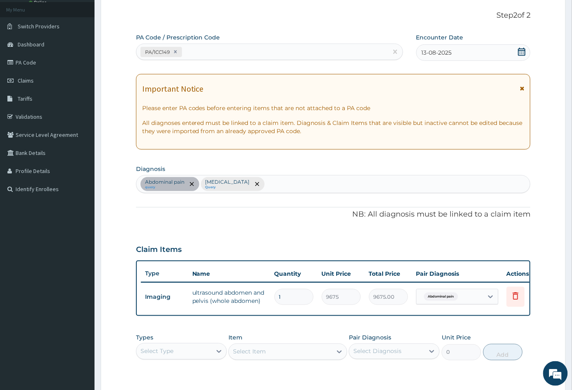
click at [252, 180] on div "Abdominal pain query Malaria Query" at bounding box center [333, 183] width 394 height 17
type input "SEP"
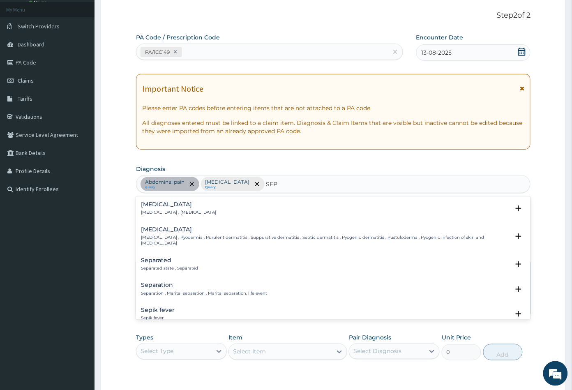
click at [154, 207] on h4 "Sepsis" at bounding box center [179, 204] width 76 height 6
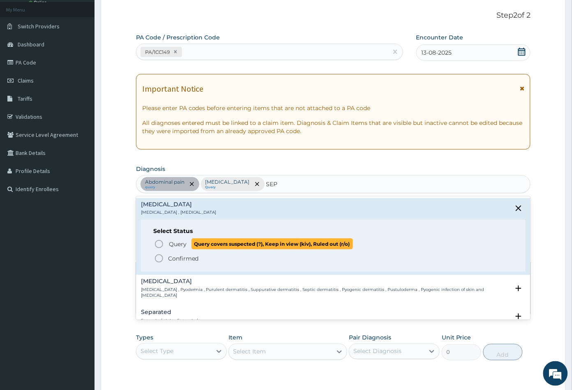
click at [159, 242] on icon "status option query" at bounding box center [159, 244] width 10 height 10
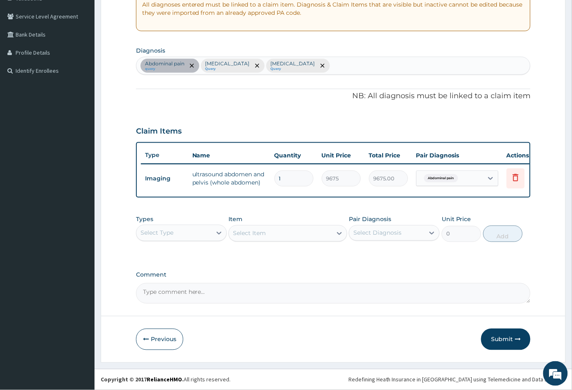
scroll to position [169, 0]
click at [187, 234] on div "Select Type" at bounding box center [173, 232] width 75 height 13
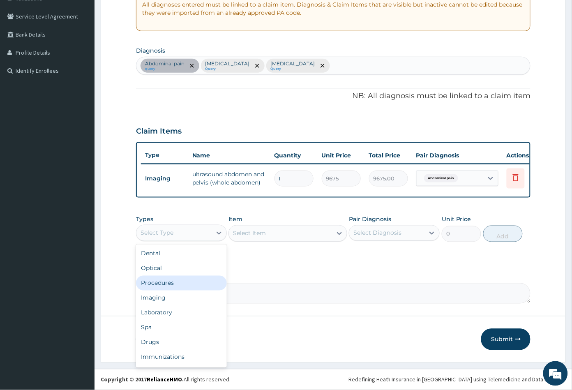
click at [173, 280] on div "Procedures" at bounding box center [181, 283] width 91 height 15
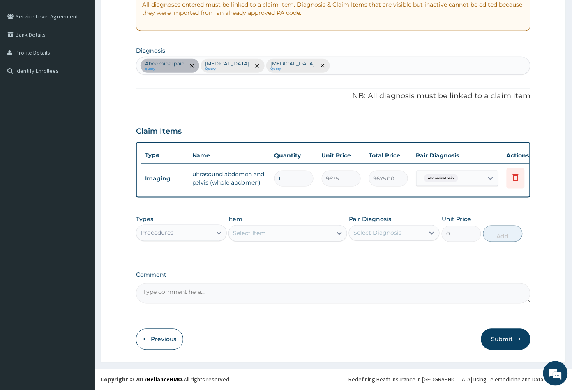
click at [274, 234] on div "Select Item" at bounding box center [280, 233] width 103 height 13
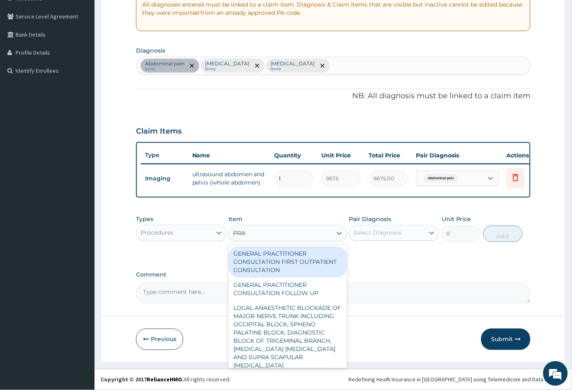
type input "PRAC"
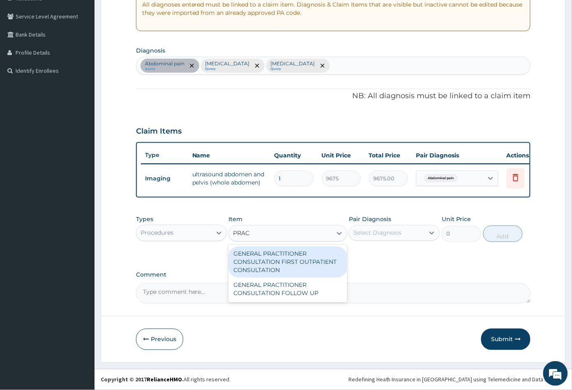
click at [287, 257] on div "GENERAL PRACTITIONER CONSULTATION FIRST OUTPATIENT CONSULTATION" at bounding box center [287, 262] width 118 height 31
type input "3547.5"
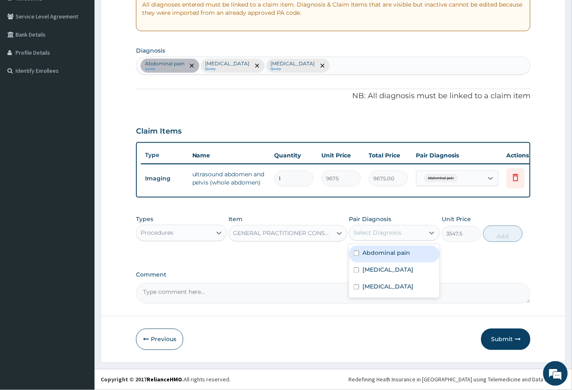
click at [377, 233] on div "Select Diagnosis" at bounding box center [377, 233] width 48 height 8
click at [378, 253] on label "Abdominal pain" at bounding box center [386, 253] width 48 height 8
checkbox input "true"
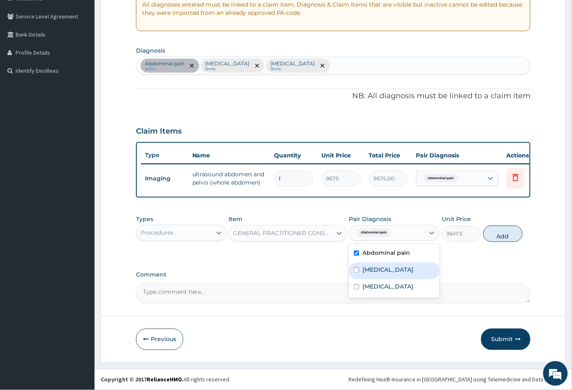
click at [382, 264] on div "Malaria" at bounding box center [394, 271] width 91 height 17
checkbox input "true"
click at [387, 286] on div "Sepsis" at bounding box center [394, 287] width 91 height 17
checkbox input "true"
click at [499, 238] on button "Add" at bounding box center [502, 234] width 39 height 16
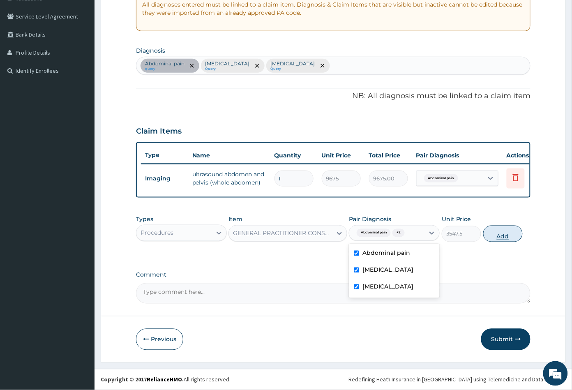
type input "0"
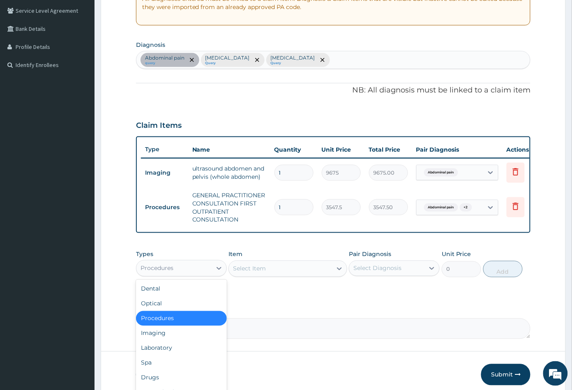
click at [174, 269] on div "Procedures" at bounding box center [173, 268] width 75 height 13
click at [169, 354] on div "Laboratory" at bounding box center [181, 348] width 91 height 15
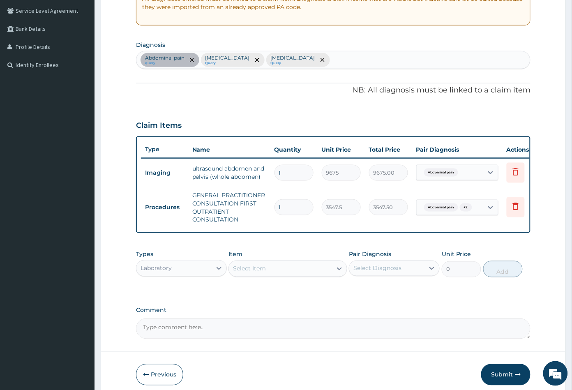
click at [282, 275] on div "Select Item" at bounding box center [280, 268] width 103 height 13
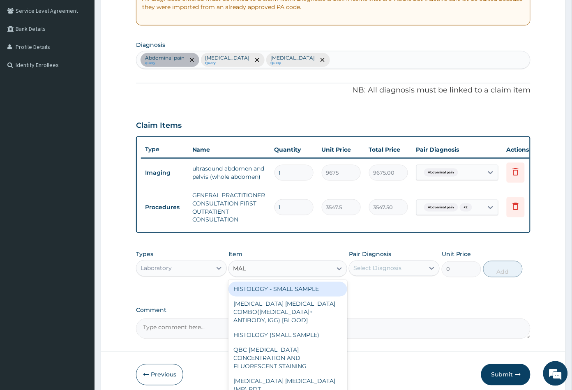
type input "MALA"
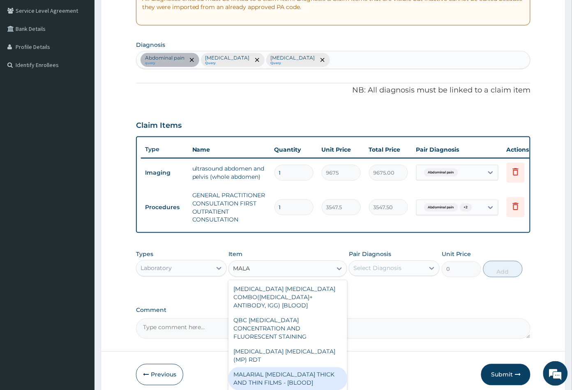
click at [282, 367] on div "MALARIAL PARASITE THICK AND THIN FILMS - [BLOOD]" at bounding box center [287, 378] width 118 height 23
type input "1612.5"
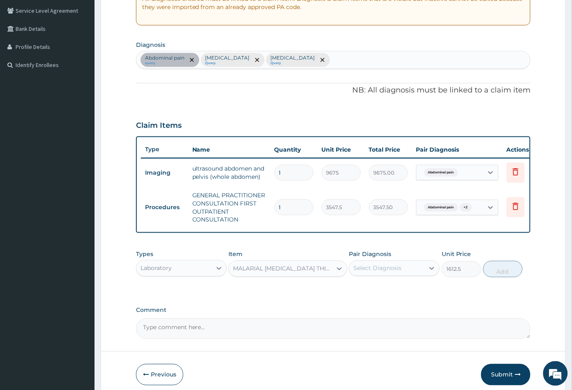
click at [392, 272] on div "Select Diagnosis" at bounding box center [377, 268] width 48 height 8
click at [388, 309] on div "Malaria" at bounding box center [394, 306] width 91 height 17
checkbox input "true"
click at [503, 277] on button "Add" at bounding box center [502, 269] width 39 height 16
type input "0"
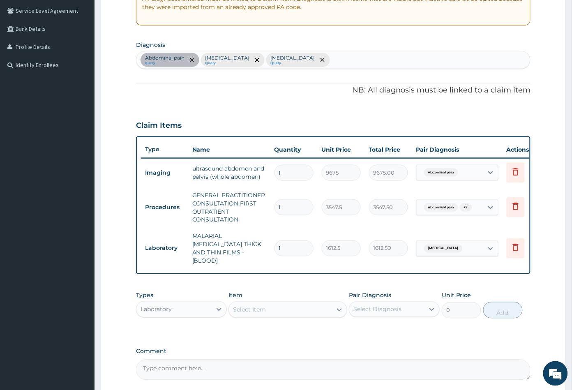
click at [260, 307] on div "Select Item" at bounding box center [249, 310] width 33 height 8
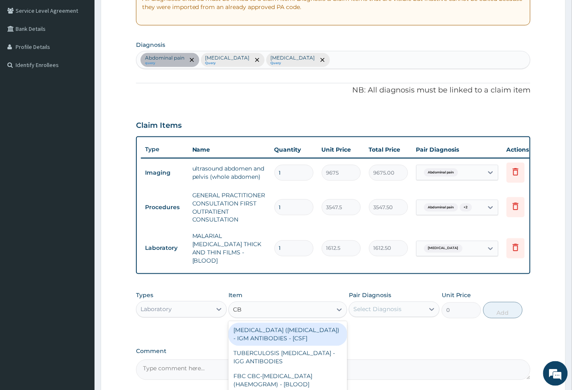
type input "CBC"
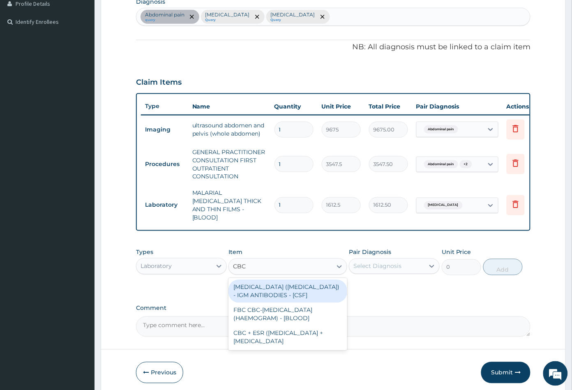
scroll to position [243, 0]
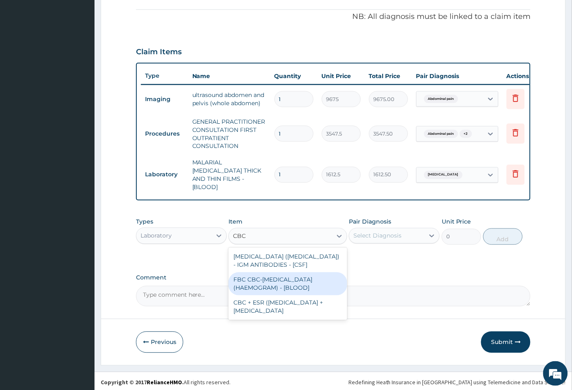
click at [290, 282] on div "FBC CBC-COMPLETE BLOOD COUNT (HAEMOGRAM) - [BLOOD]" at bounding box center [287, 283] width 118 height 23
type input "4300"
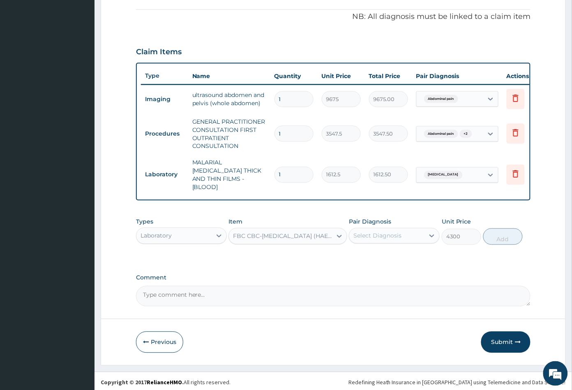
click at [394, 229] on div "Select Diagnosis" at bounding box center [386, 235] width 75 height 13
click at [383, 289] on div "Sepsis" at bounding box center [394, 290] width 91 height 17
checkbox input "true"
click at [503, 237] on button "Add" at bounding box center [502, 236] width 39 height 16
type input "0"
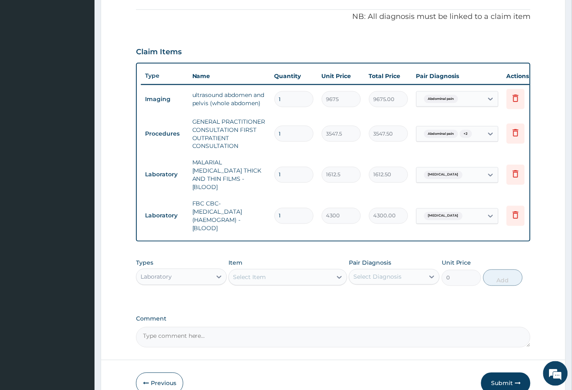
click at [190, 275] on div "Laboratory" at bounding box center [173, 276] width 75 height 13
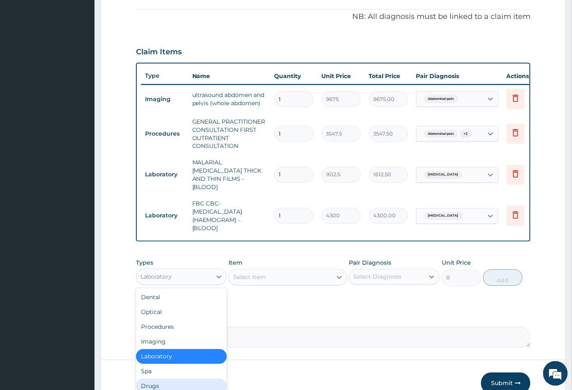
click at [157, 382] on div "Drugs" at bounding box center [181, 386] width 91 height 15
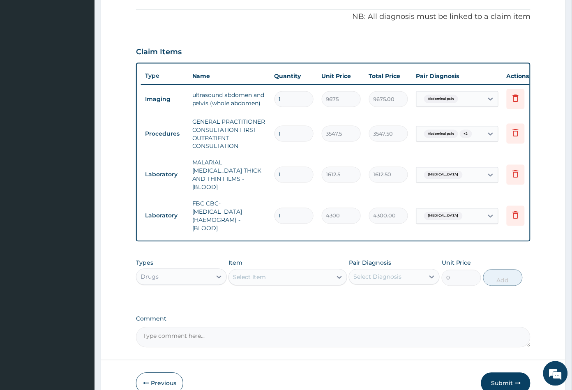
click at [276, 275] on div "Select Item" at bounding box center [280, 277] width 103 height 13
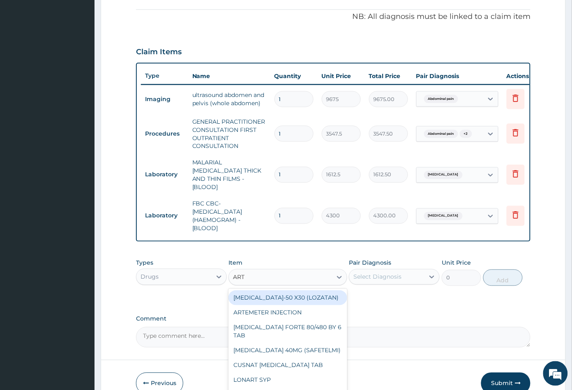
type input "ARTE"
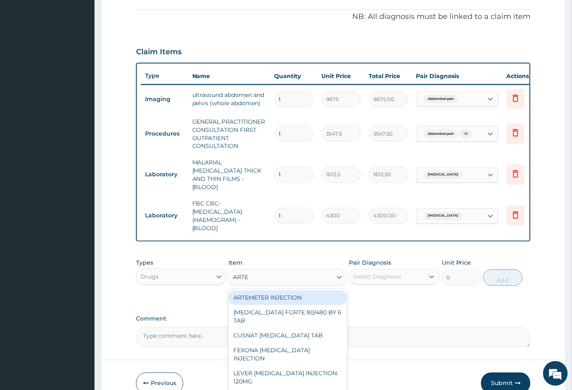
click at [273, 295] on div "ARTEMETER INJECTION" at bounding box center [287, 298] width 118 height 15
type input "946"
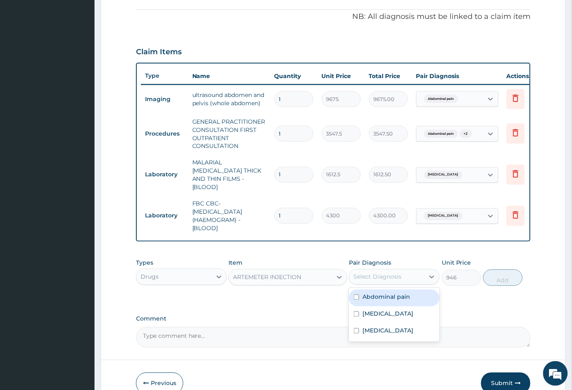
click at [391, 273] on div "Select Diagnosis" at bounding box center [377, 277] width 48 height 8
click at [382, 310] on label "Malaria" at bounding box center [387, 314] width 51 height 8
checkbox input "true"
click at [500, 281] on button "Add" at bounding box center [502, 278] width 39 height 16
type input "0"
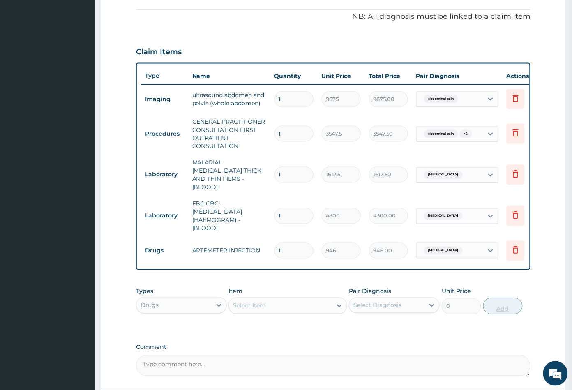
type input "0.00"
type input "2"
type input "1892.00"
type input "2"
click at [303, 307] on div "Select Item" at bounding box center [280, 305] width 103 height 13
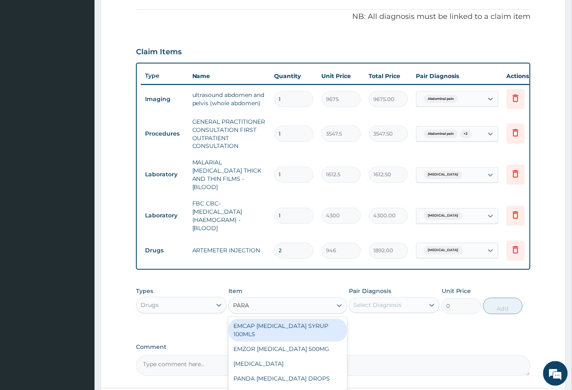
type input "PARAC"
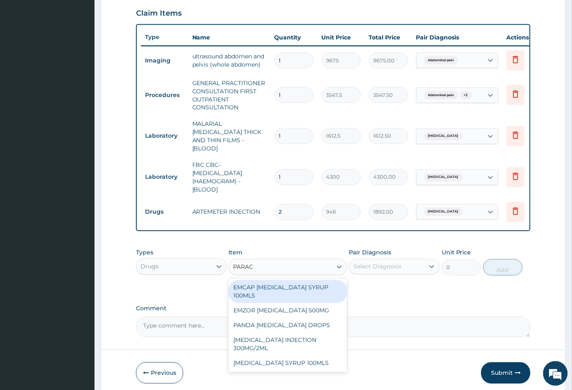
scroll to position [288, 0]
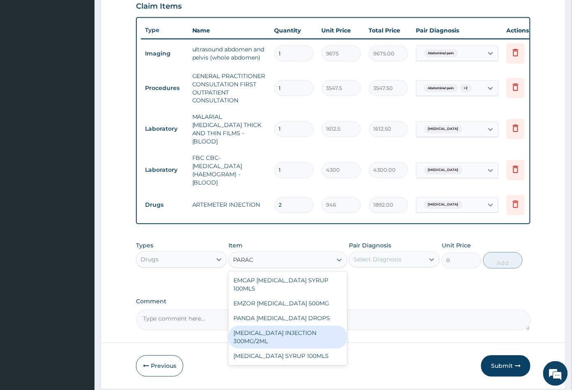
click at [272, 332] on div "[MEDICAL_DATA] INJECTION 300MG/2ML" at bounding box center [287, 337] width 118 height 23
type input "260.1499938964844"
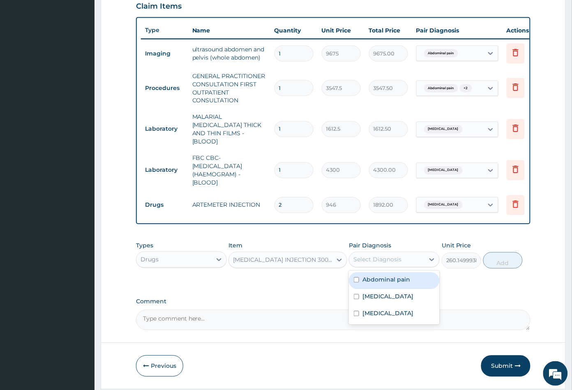
click at [382, 256] on div "Select Diagnosis" at bounding box center [377, 260] width 48 height 8
click at [385, 295] on div "Malaria" at bounding box center [394, 297] width 91 height 17
checkbox input "true"
click at [503, 258] on button "Add" at bounding box center [502, 260] width 39 height 16
type input "0"
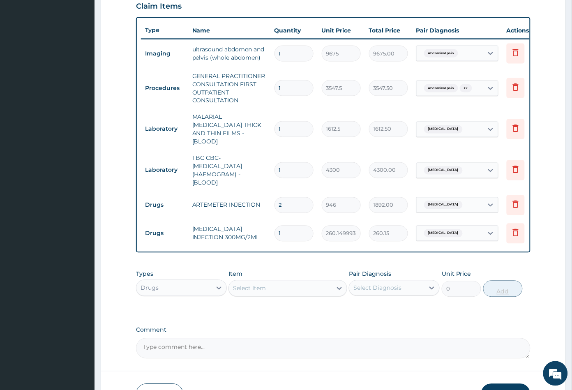
type input "0.00"
type input "2"
type input "520.30"
type input "2"
click at [277, 282] on div "Select Item" at bounding box center [280, 288] width 103 height 13
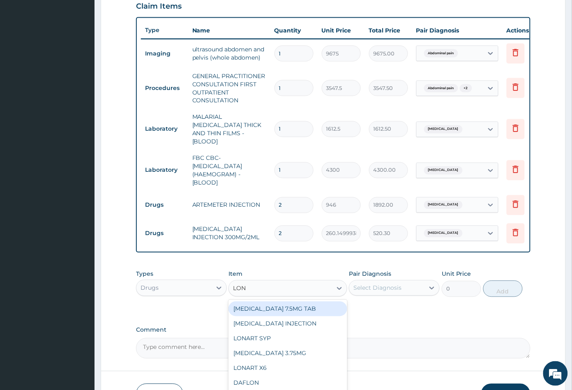
type input "LONA"
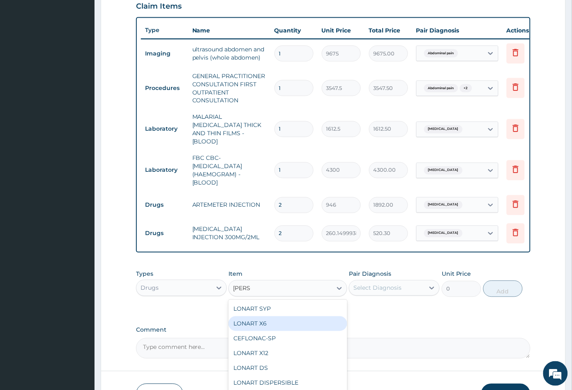
click at [259, 319] on div "LONART X6" at bounding box center [287, 323] width 118 height 15
type input "473"
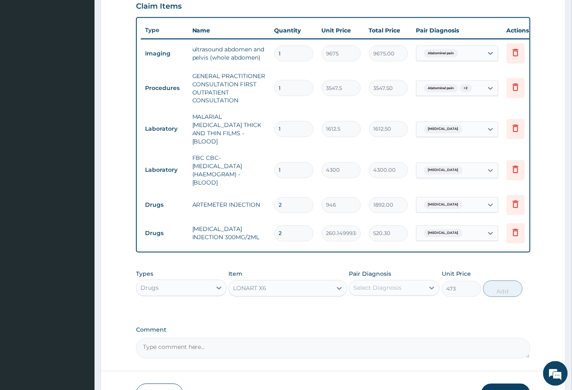
click at [378, 285] on div "Select Diagnosis" at bounding box center [377, 288] width 48 height 8
click at [374, 321] on label "Malaria" at bounding box center [387, 325] width 51 height 8
checkbox input "true"
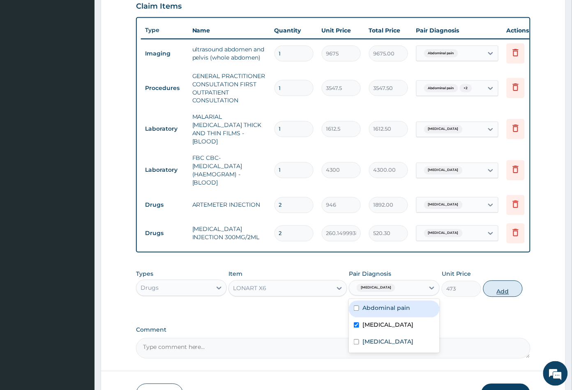
click at [503, 289] on button "Add" at bounding box center [502, 289] width 39 height 16
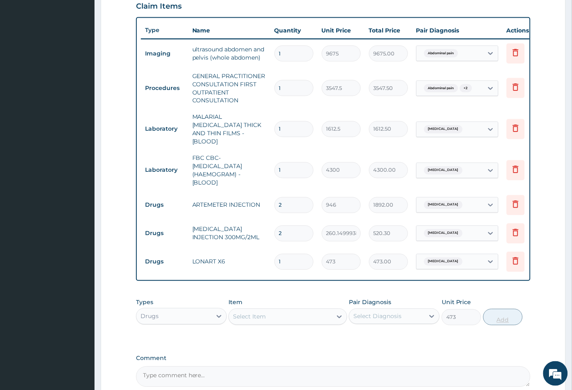
type input "0"
type input "0.00"
type input "6"
type input "2838.00"
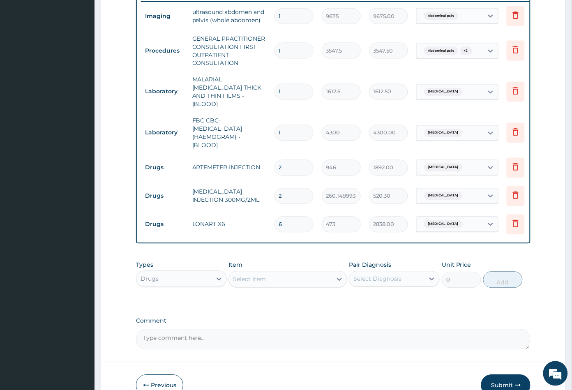
scroll to position [370, 0]
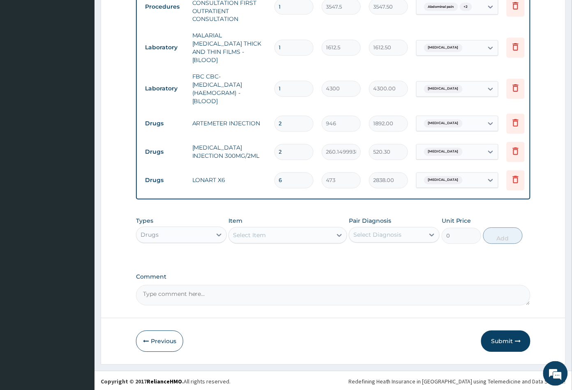
type input "6"
click at [291, 235] on div "Select Item" at bounding box center [280, 235] width 103 height 13
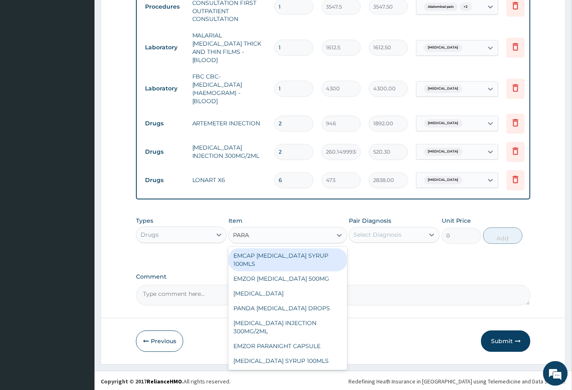
type input "PARAC"
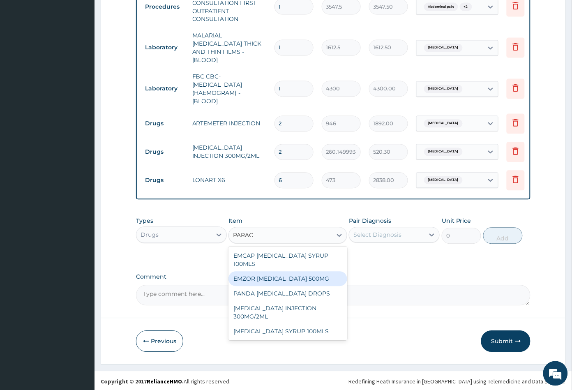
click at [279, 275] on div "EMZOR [MEDICAL_DATA] 500MG" at bounding box center [287, 279] width 118 height 15
type input "23.64999961853027"
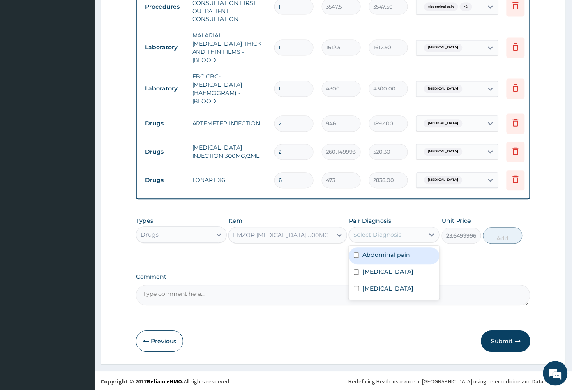
click at [375, 234] on div "Select Diagnosis" at bounding box center [377, 235] width 48 height 8
click at [376, 270] on label "Malaria" at bounding box center [387, 272] width 51 height 8
checkbox input "true"
click at [494, 236] on button "Add" at bounding box center [502, 236] width 39 height 16
type input "0"
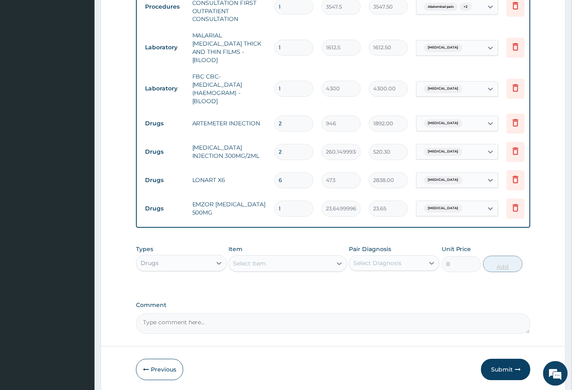
type input "18"
type input "425.70"
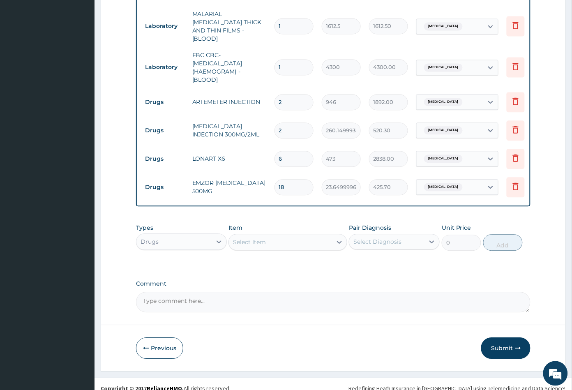
scroll to position [399, 0]
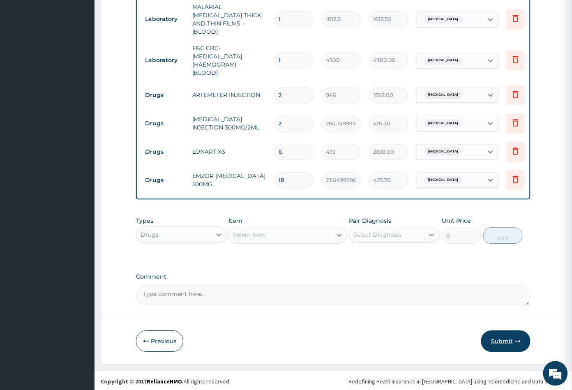
type input "18"
click at [494, 337] on button "Submit" at bounding box center [505, 340] width 49 height 21
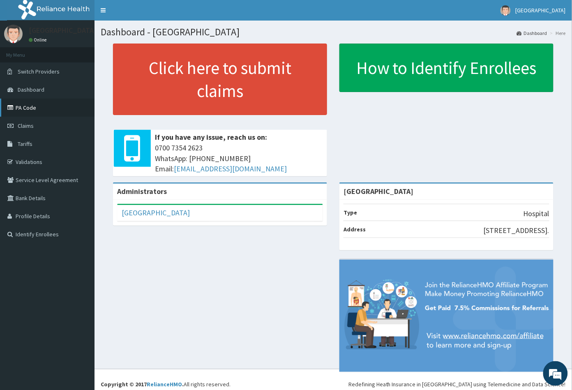
click at [23, 106] on link "PA Code" at bounding box center [47, 108] width 95 height 18
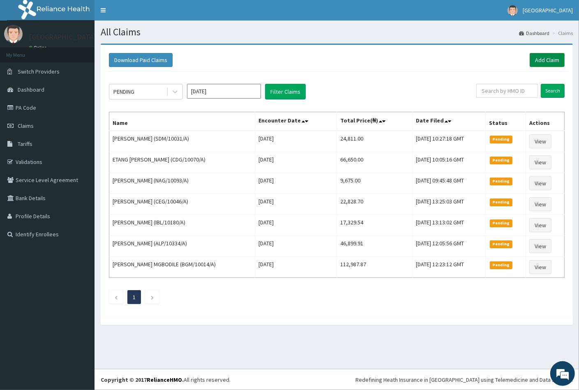
click at [553, 59] on link "Add Claim" at bounding box center [547, 60] width 35 height 14
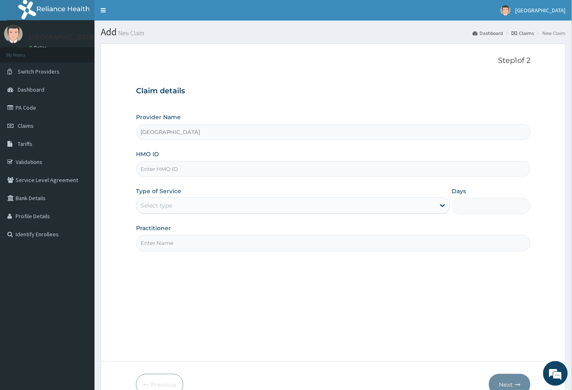
click at [146, 169] on input "HMO ID" at bounding box center [333, 169] width 395 height 16
paste input "CTD/1015/A"
type input "CTD/1015/A"
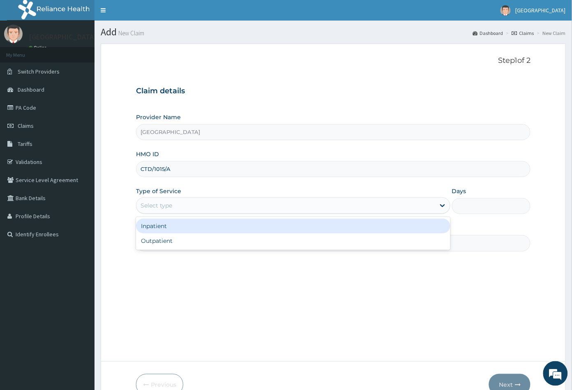
click at [160, 205] on div "Select type" at bounding box center [157, 205] width 32 height 8
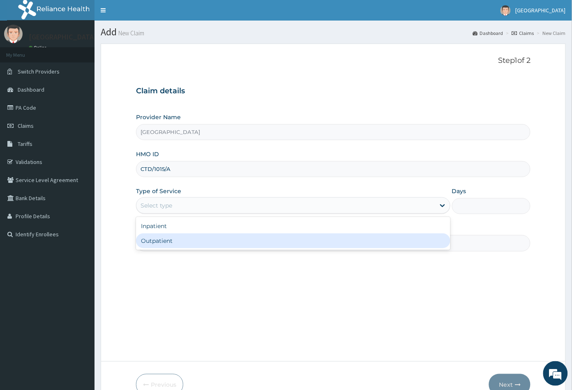
click at [168, 245] on div "Outpatient" at bounding box center [293, 240] width 314 height 15
type input "1"
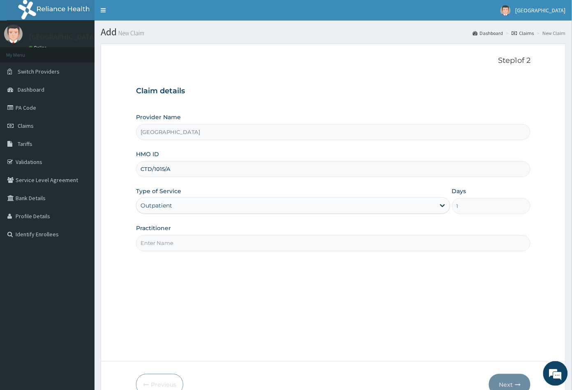
click at [168, 245] on input "Practitioner" at bounding box center [333, 243] width 395 height 16
type input "CON"
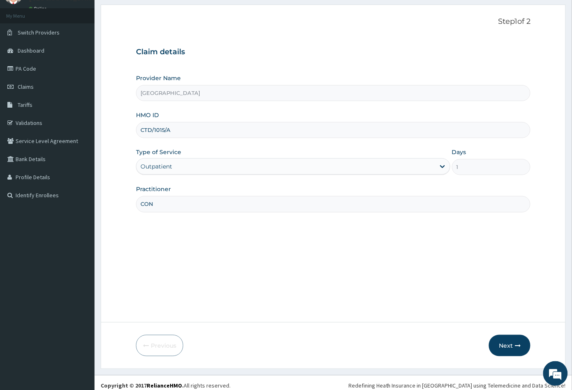
scroll to position [45, 0]
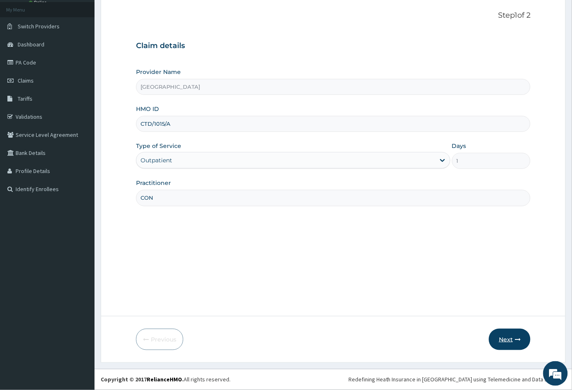
click at [502, 339] on button "Next" at bounding box center [510, 339] width 42 height 21
click at [159, 123] on input "CTD/1015/A" at bounding box center [333, 124] width 395 height 16
type input "CTD/10015/A"
click at [501, 339] on button "Next" at bounding box center [510, 339] width 42 height 21
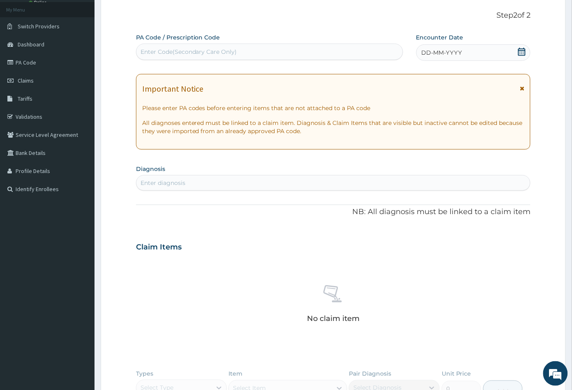
click at [523, 51] on icon at bounding box center [522, 52] width 8 height 8
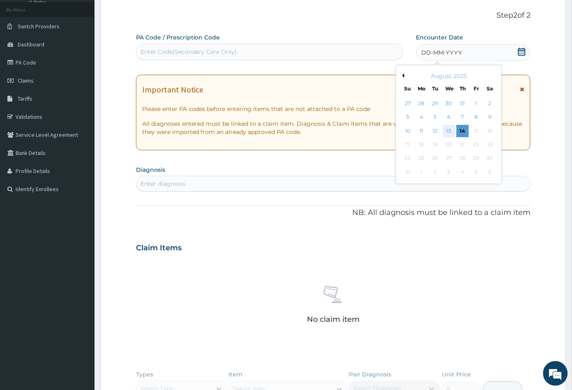
click at [450, 130] on div "13" at bounding box center [449, 131] width 12 height 12
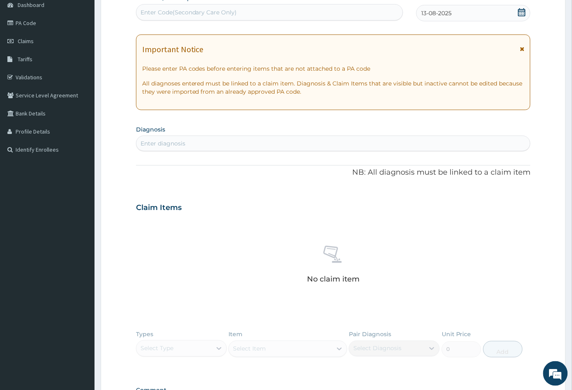
scroll to position [91, 0]
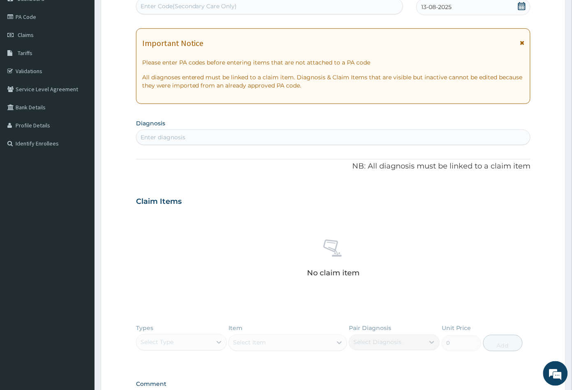
click at [213, 137] on div "Enter diagnosis" at bounding box center [333, 137] width 394 height 13
type input "INJURY"
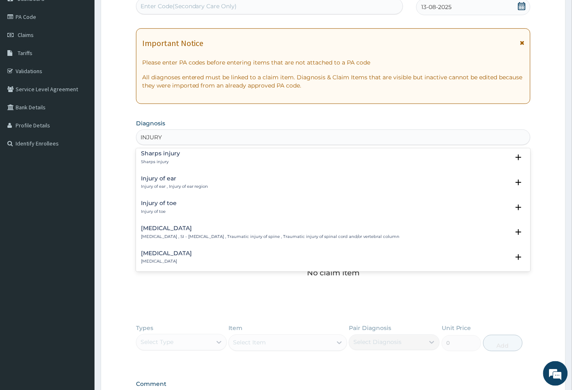
scroll to position [639, 0]
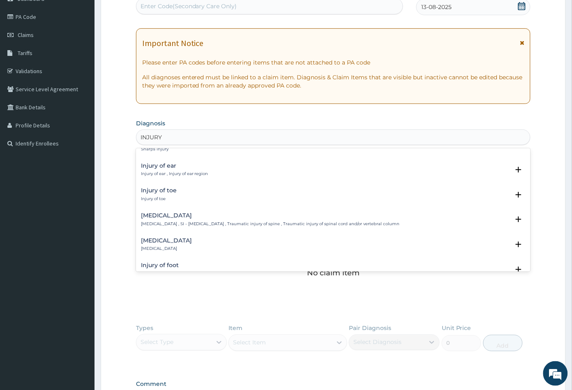
click at [162, 189] on h4 "Injury of toe" at bounding box center [159, 190] width 36 height 6
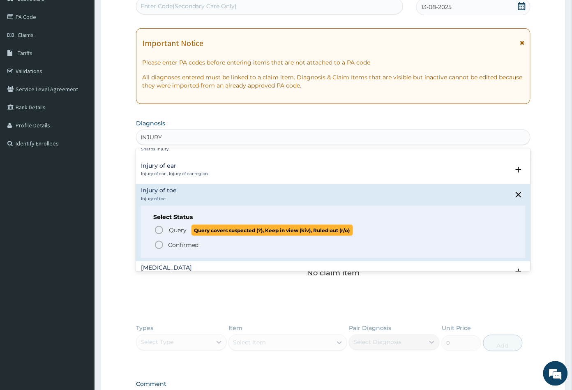
click at [158, 228] on icon "status option query" at bounding box center [159, 230] width 10 height 10
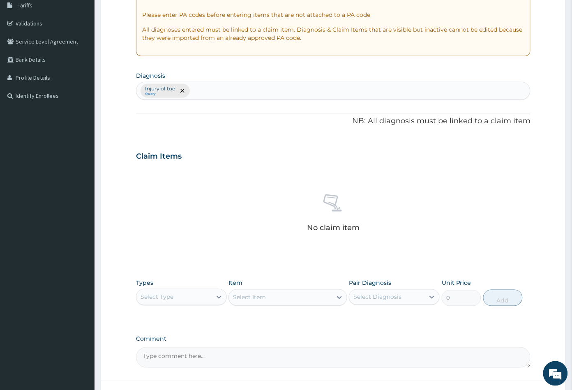
scroll to position [202, 0]
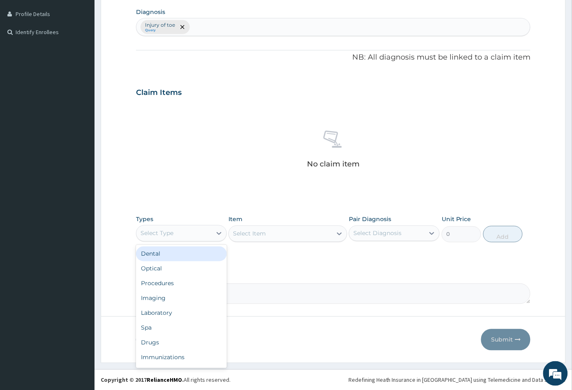
click at [184, 228] on div "Select Type" at bounding box center [173, 233] width 75 height 13
click at [169, 277] on div "Procedures" at bounding box center [181, 283] width 91 height 15
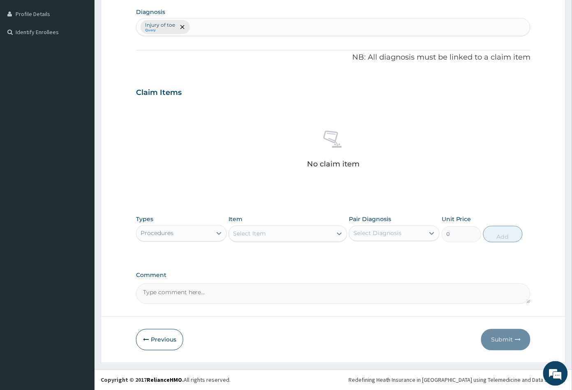
click at [274, 230] on div "Select Item" at bounding box center [280, 233] width 103 height 13
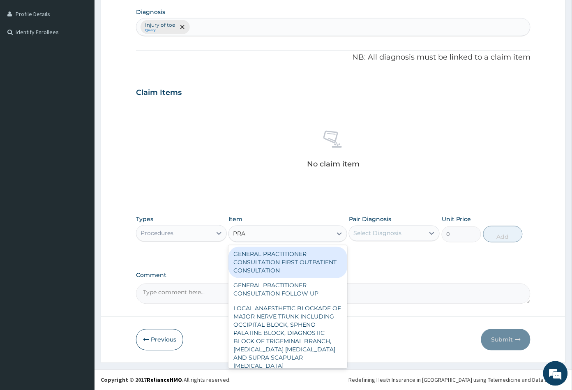
type input "PRAC"
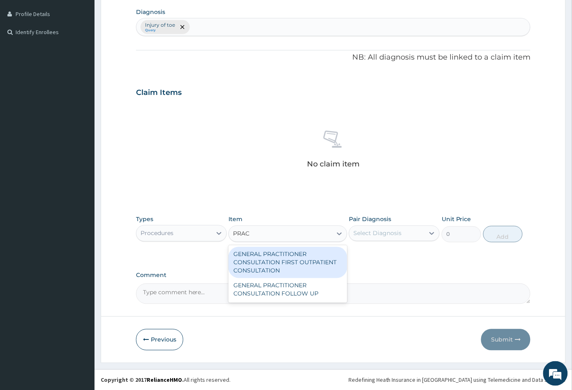
click at [280, 259] on div "GENERAL PRACTITIONER CONSULTATION FIRST OUTPATIENT CONSULTATION" at bounding box center [287, 262] width 118 height 31
type input "3547.5"
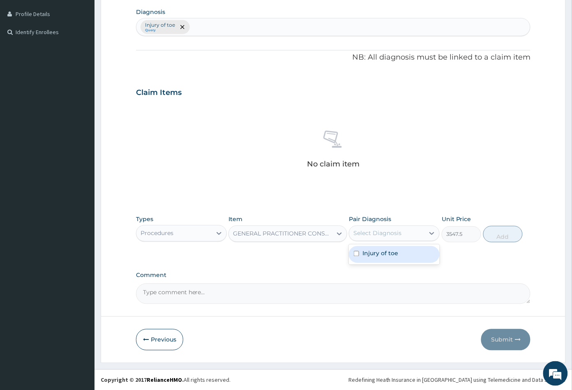
click at [385, 233] on div "Select Diagnosis" at bounding box center [377, 233] width 48 height 8
click at [378, 252] on label "Injury of toe" at bounding box center [380, 253] width 36 height 8
checkbox input "true"
click at [498, 235] on button "Add" at bounding box center [502, 234] width 39 height 16
type input "0"
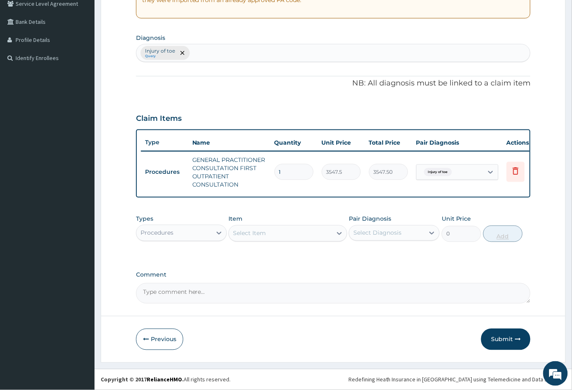
scroll to position [182, 0]
click at [272, 232] on div "Select Item" at bounding box center [280, 233] width 103 height 13
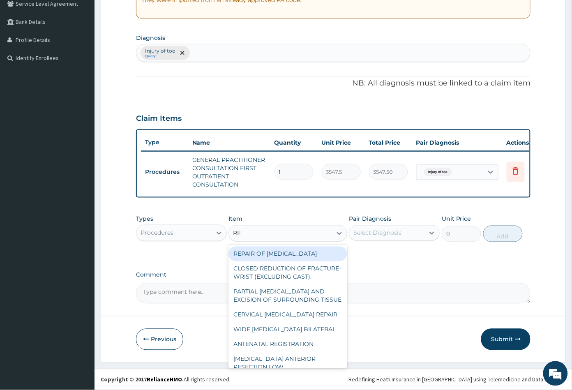
type input "REG"
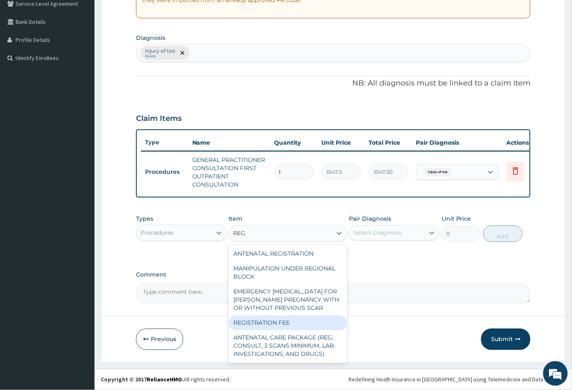
click at [282, 330] on div "REGISTRATION FEE" at bounding box center [287, 323] width 118 height 15
type input "2150"
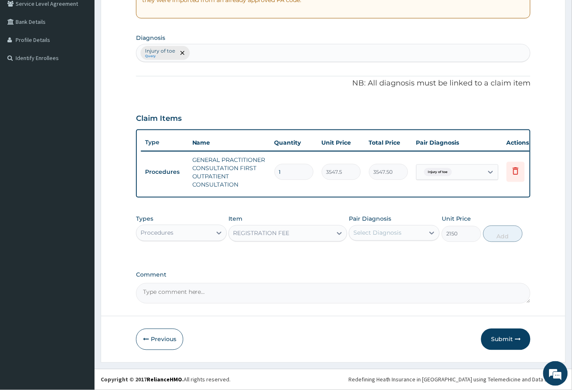
click at [390, 233] on div "Select Diagnosis" at bounding box center [377, 233] width 48 height 8
click at [388, 251] on label "Injury of toe" at bounding box center [380, 253] width 36 height 8
checkbox input "true"
click at [508, 235] on button "Add" at bounding box center [502, 234] width 39 height 16
type input "0"
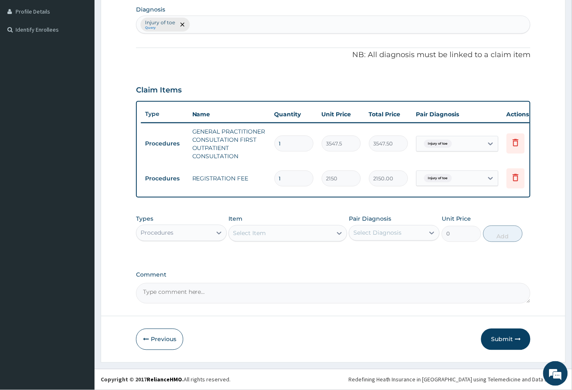
scroll to position [210, 0]
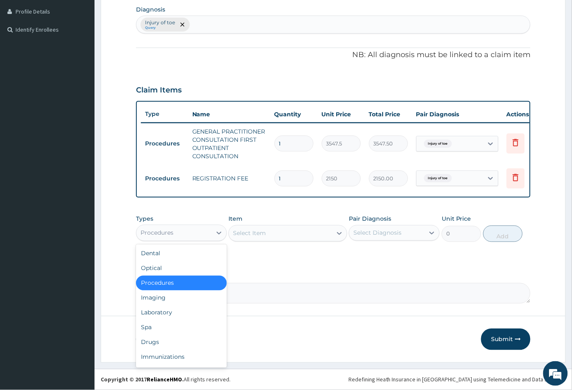
click at [186, 233] on div "Procedures" at bounding box center [173, 232] width 75 height 13
click at [159, 341] on div "Drugs" at bounding box center [181, 342] width 91 height 15
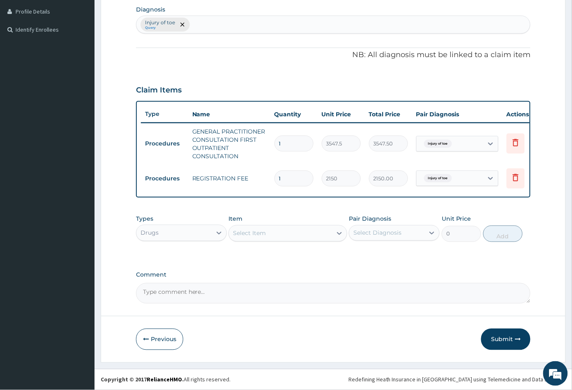
click at [278, 236] on div "Select Item" at bounding box center [280, 233] width 103 height 13
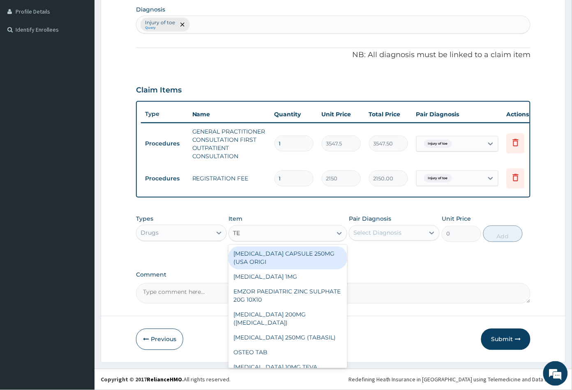
type input "TET"
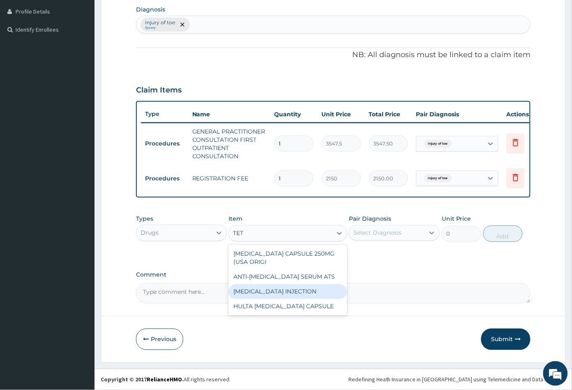
click at [275, 293] on div "TETANUS INJECTION" at bounding box center [287, 291] width 118 height 15
type input "1182.5"
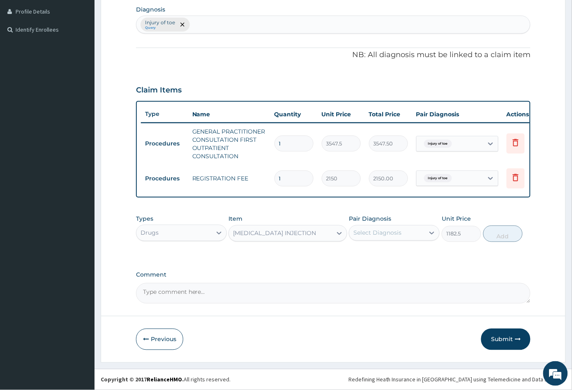
click at [381, 232] on div "Select Diagnosis" at bounding box center [377, 233] width 48 height 8
click at [381, 253] on label "Injury of toe" at bounding box center [380, 253] width 36 height 8
checkbox input "true"
click at [506, 233] on button "Add" at bounding box center [502, 234] width 39 height 16
type input "0"
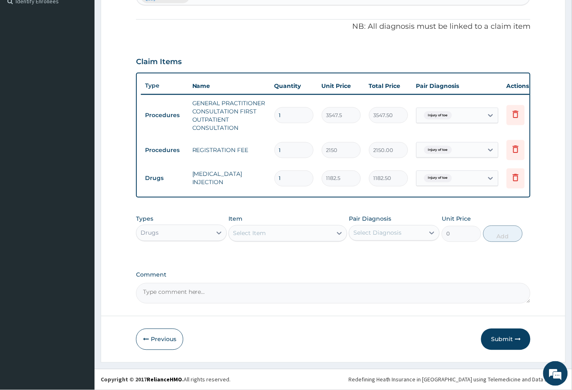
scroll to position [239, 0]
click at [495, 338] on button "Submit" at bounding box center [505, 339] width 49 height 21
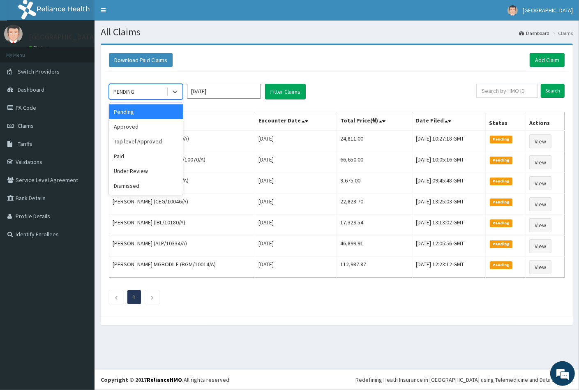
click at [144, 92] on div "PENDING" at bounding box center [137, 91] width 57 height 13
click at [143, 128] on div "Approved" at bounding box center [146, 126] width 74 height 15
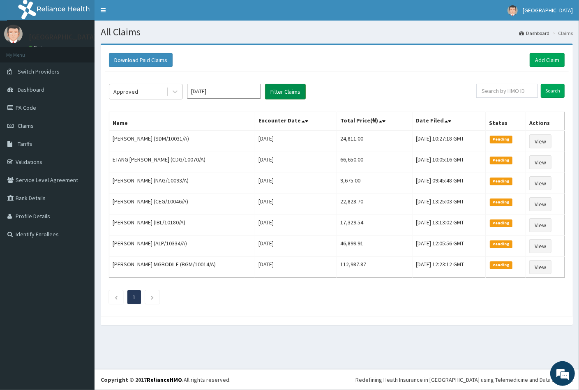
click at [284, 92] on button "Filter Claims" at bounding box center [285, 92] width 41 height 16
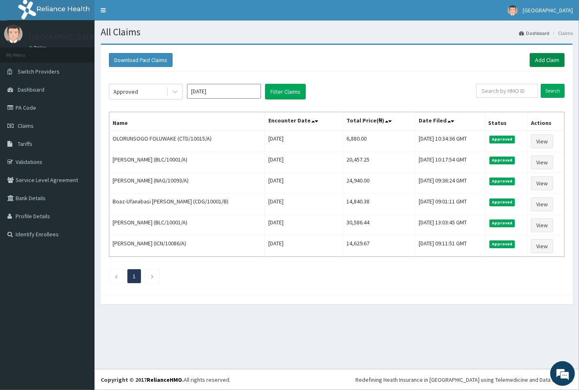
click at [543, 58] on link "Add Claim" at bounding box center [547, 60] width 35 height 14
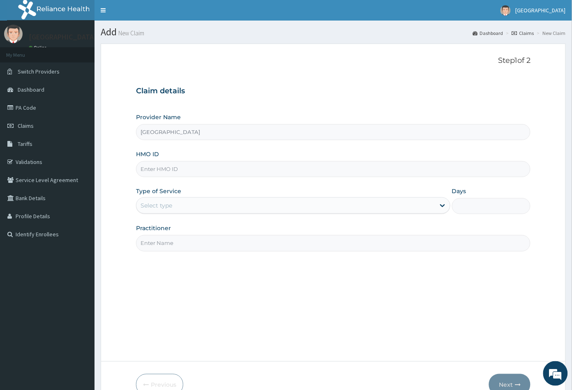
click at [165, 168] on input "HMO ID" at bounding box center [333, 169] width 395 height 16
paste input "IEI/10097/A"
type input "IEI/10097/A"
click at [160, 207] on div "Select type" at bounding box center [157, 205] width 32 height 8
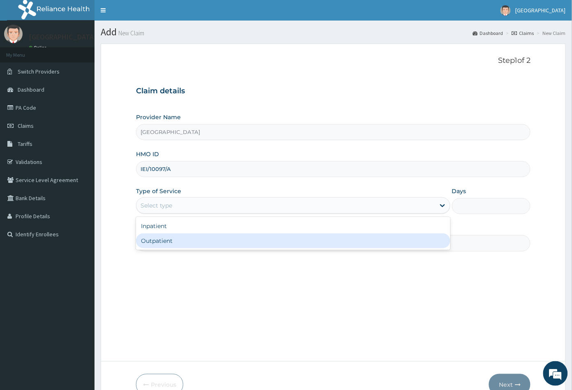
click at [162, 242] on div "Outpatient" at bounding box center [293, 240] width 314 height 15
type input "1"
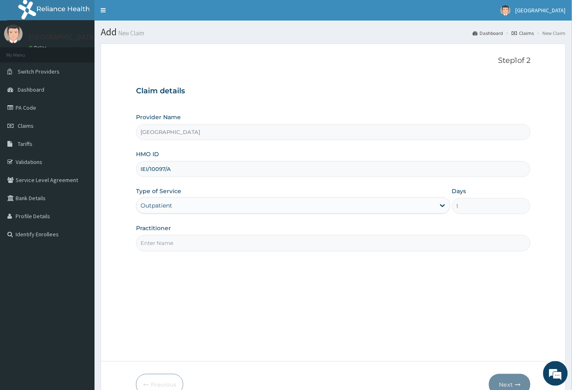
click at [167, 244] on input "Practitioner" at bounding box center [333, 243] width 395 height 16
type input "CON"
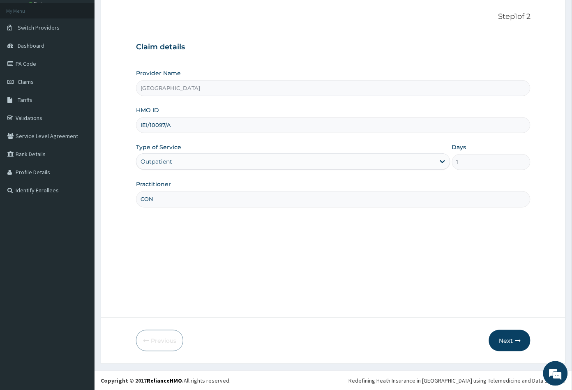
scroll to position [45, 0]
click at [503, 335] on button "Next" at bounding box center [510, 339] width 42 height 21
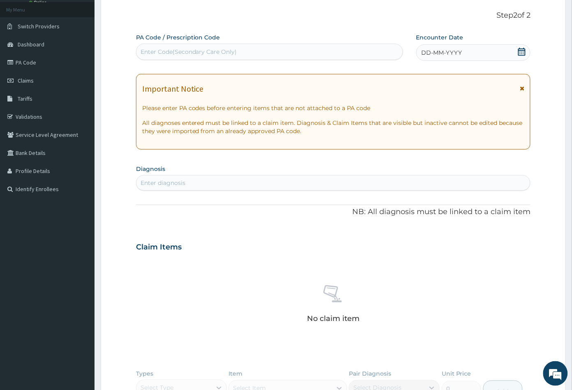
click at [521, 51] on icon at bounding box center [522, 52] width 8 height 8
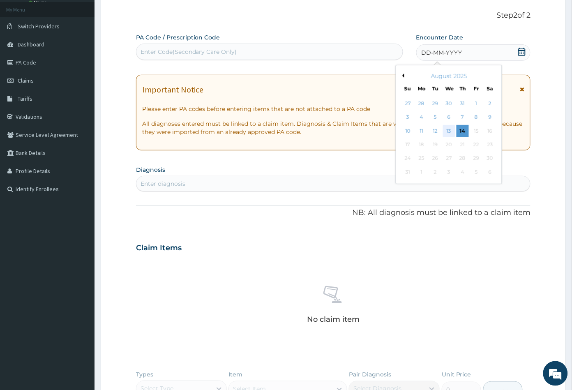
click at [447, 129] on div "13" at bounding box center [449, 131] width 12 height 12
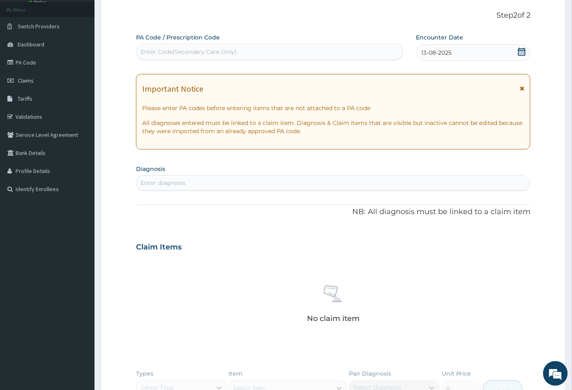
click at [204, 180] on div "Enter diagnosis" at bounding box center [333, 182] width 394 height 13
type input "MALA"
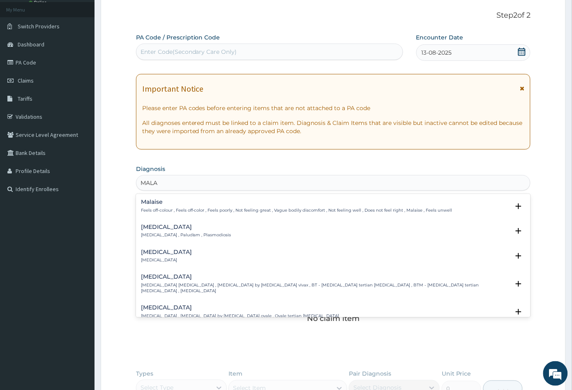
click at [163, 228] on h4 "[MEDICAL_DATA]" at bounding box center [186, 227] width 90 height 6
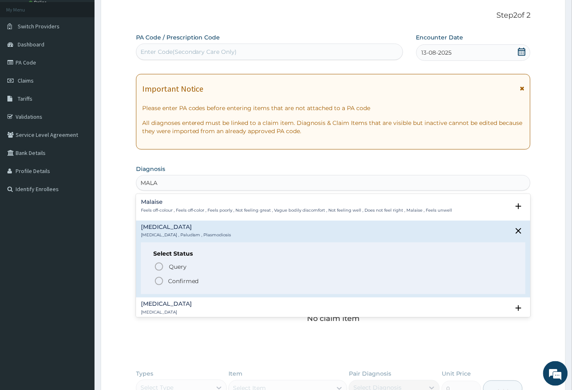
click at [157, 279] on icon "status option filled" at bounding box center [159, 281] width 10 height 10
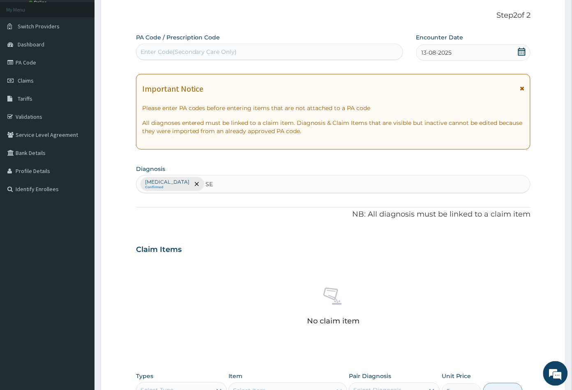
type input "SEP"
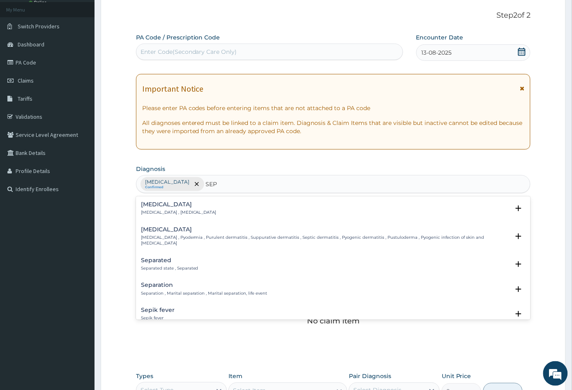
click at [169, 208] on div "[MEDICAL_DATA] [MEDICAL_DATA] , [MEDICAL_DATA]" at bounding box center [179, 208] width 76 height 14
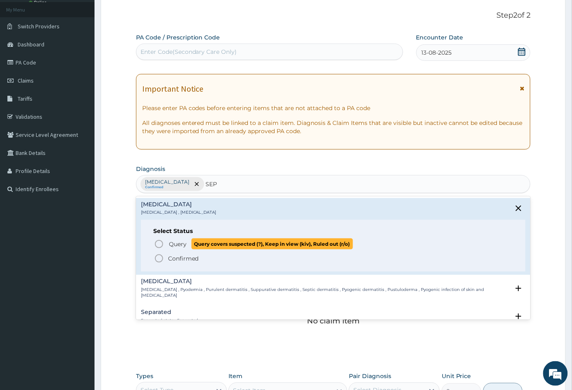
click at [161, 243] on icon "status option query" at bounding box center [159, 244] width 10 height 10
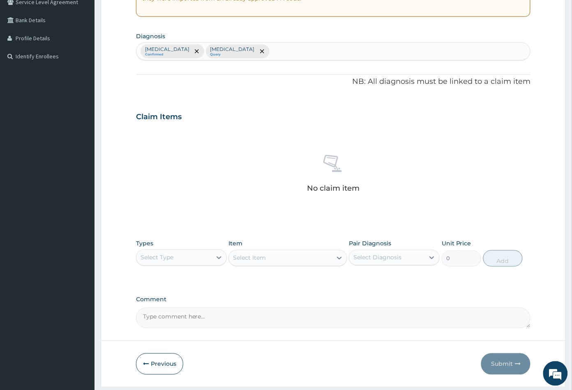
scroll to position [202, 0]
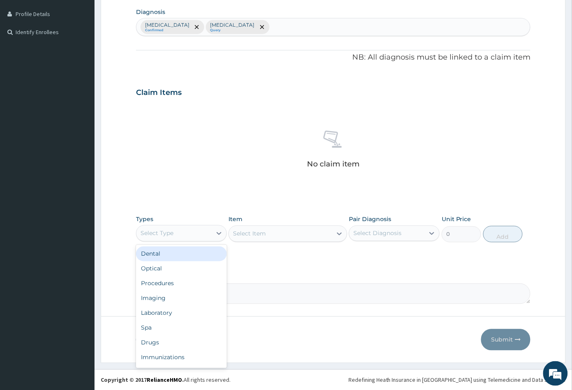
click at [188, 231] on div "Select Type" at bounding box center [173, 233] width 75 height 13
click at [182, 285] on div "Procedures" at bounding box center [181, 283] width 91 height 15
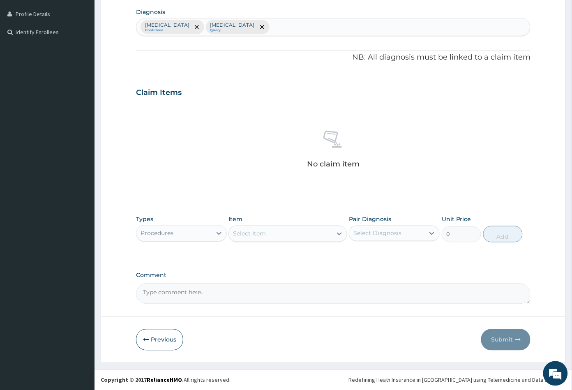
click at [282, 231] on div "Select Item" at bounding box center [280, 233] width 103 height 13
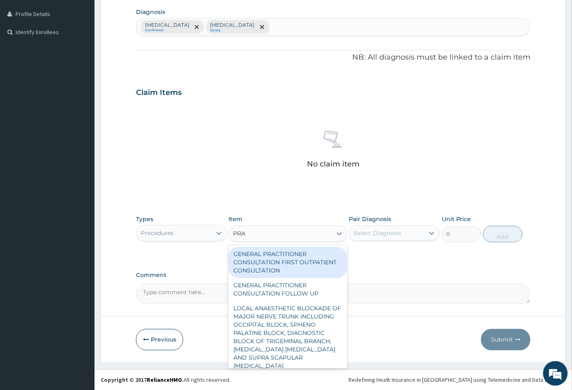
type input "PRAC"
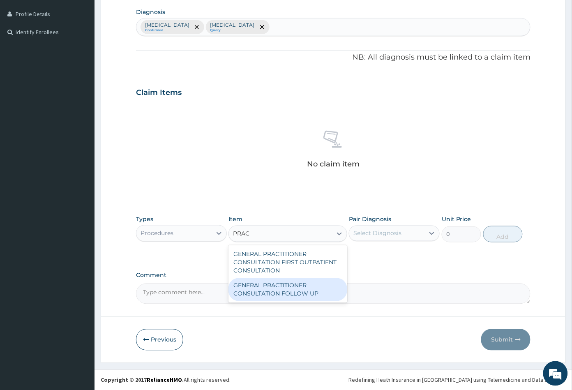
click at [278, 283] on div "GENERAL PRACTITIONER CONSULTATION FOLLOW UP" at bounding box center [287, 289] width 118 height 23
type input "2365"
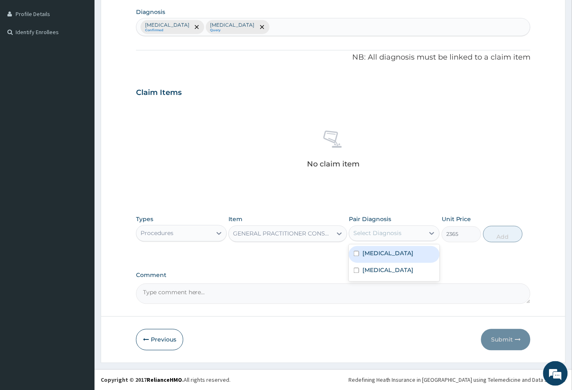
click at [385, 234] on div "Select Diagnosis" at bounding box center [377, 233] width 48 height 8
click at [382, 253] on label "[MEDICAL_DATA]" at bounding box center [387, 253] width 51 height 8
checkbox input "true"
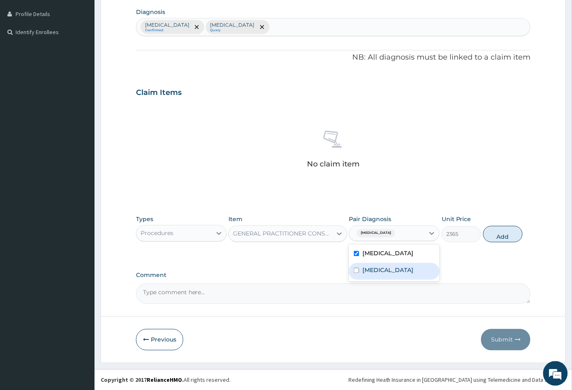
click at [387, 268] on div "[MEDICAL_DATA]" at bounding box center [394, 271] width 91 height 17
checkbox input "true"
click at [498, 238] on button "Add" at bounding box center [502, 234] width 39 height 16
type input "0"
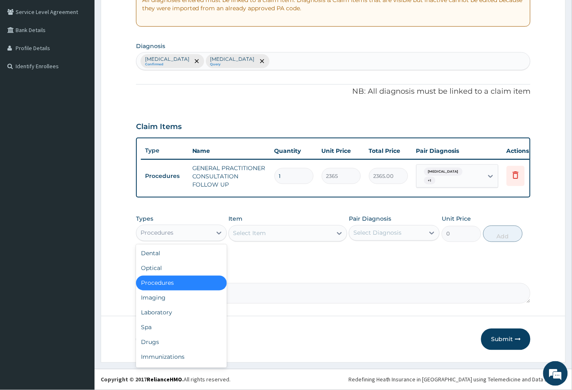
click at [180, 232] on div "Procedures" at bounding box center [173, 232] width 75 height 13
click at [168, 344] on div "Drugs" at bounding box center [181, 342] width 91 height 15
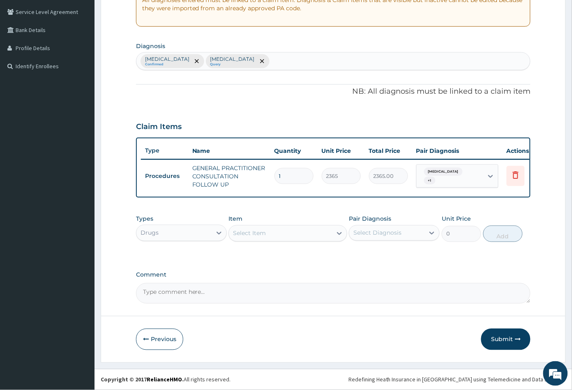
click at [288, 239] on div "Select Item" at bounding box center [280, 233] width 103 height 13
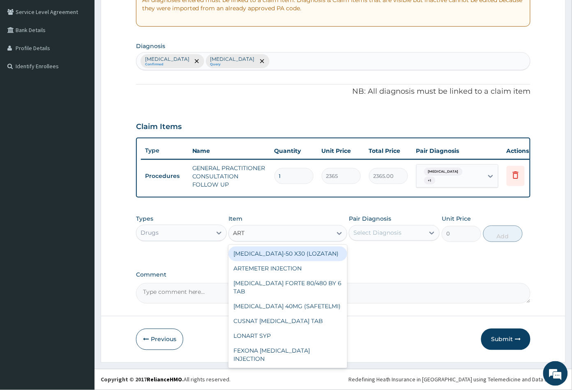
type input "ARTE"
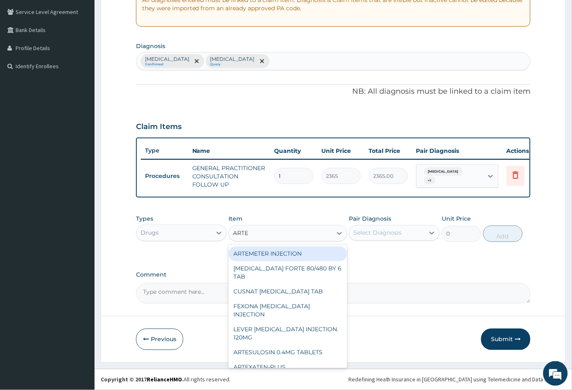
click at [279, 252] on div "ARTEMETER INJECTION" at bounding box center [287, 254] width 118 height 15
type input "946"
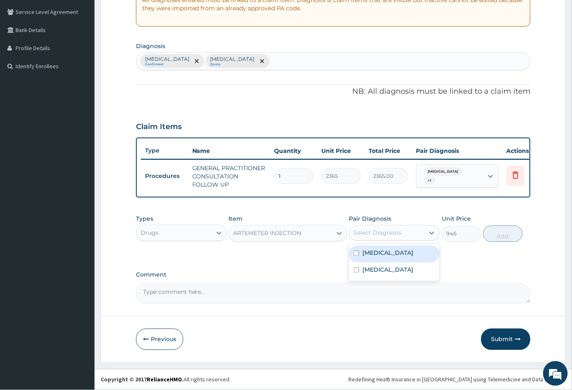
click at [382, 230] on div "Select Diagnosis" at bounding box center [377, 233] width 48 height 8
click at [395, 254] on div "Malaria" at bounding box center [394, 254] width 91 height 17
checkbox input "true"
click at [502, 237] on button "Add" at bounding box center [502, 234] width 39 height 16
type input "0"
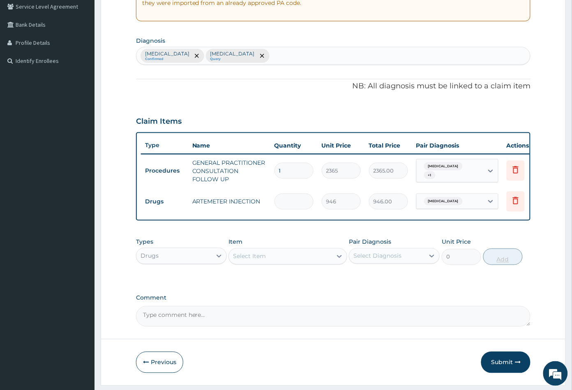
type input "0.00"
type input "6"
type input "5676.00"
type input "6"
click at [295, 263] on div "Select Item" at bounding box center [280, 256] width 103 height 13
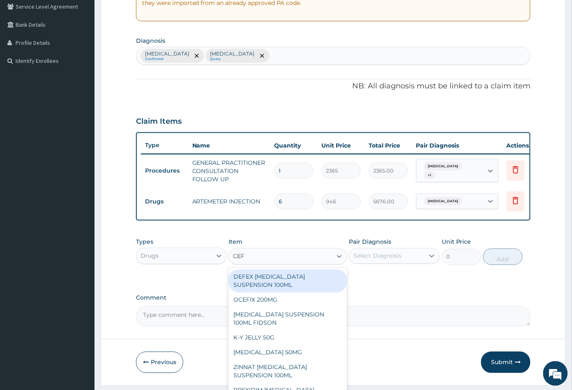
type input "CEFT"
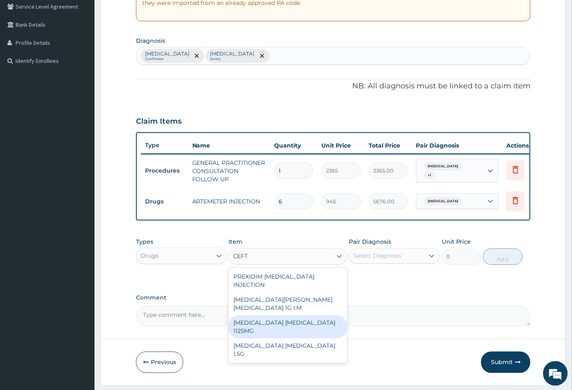
click at [294, 316] on div "CEFTRIAXONE TAZOBACTAM 1125MG" at bounding box center [287, 327] width 118 height 23
type input "2365"
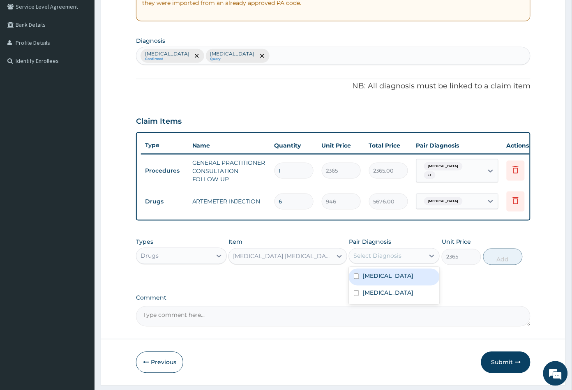
click at [383, 260] on div "Select Diagnosis" at bounding box center [377, 256] width 48 height 8
click at [378, 297] on label "[MEDICAL_DATA]" at bounding box center [387, 293] width 51 height 8
checkbox input "true"
click at [501, 265] on button "Add" at bounding box center [502, 257] width 39 height 16
type input "0"
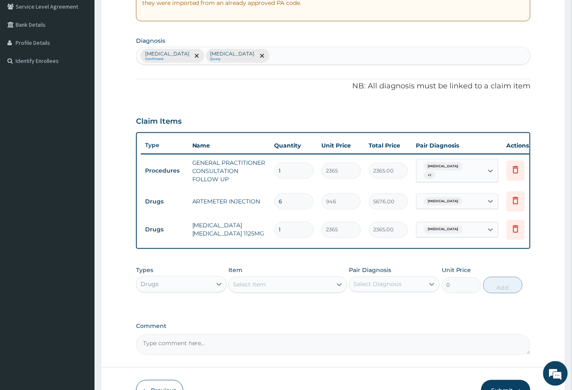
type input "0.00"
type input "2"
type input "4730.00"
type input "2"
click at [288, 291] on div "Select Item" at bounding box center [280, 284] width 103 height 13
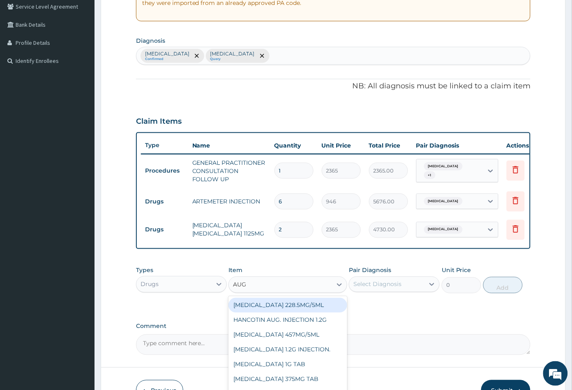
type input "AUGM"
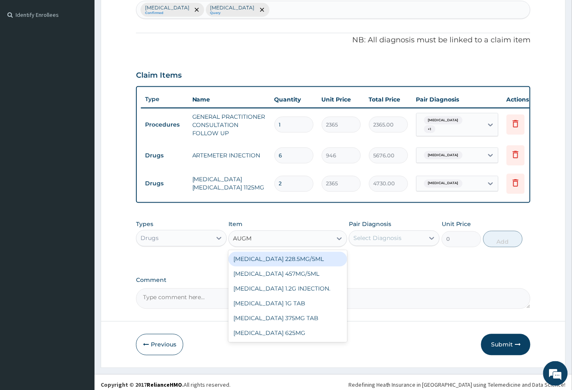
scroll to position [231, 0]
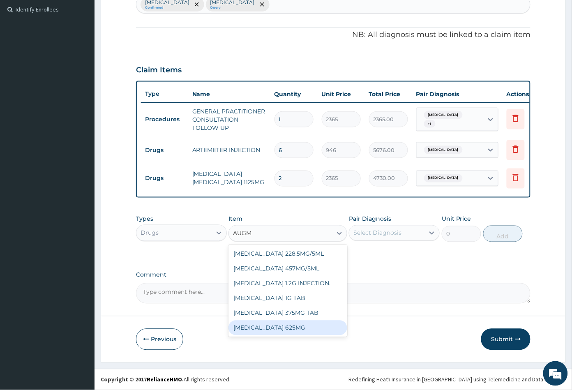
click at [274, 327] on div "AUGMENTIN 625MG" at bounding box center [287, 328] width 118 height 15
type input "886.875"
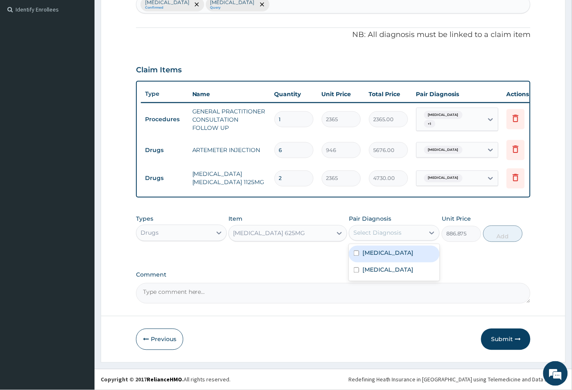
click at [393, 230] on div "Select Diagnosis" at bounding box center [377, 233] width 48 height 8
click at [383, 265] on div "[MEDICAL_DATA]" at bounding box center [394, 271] width 91 height 17
checkbox input "true"
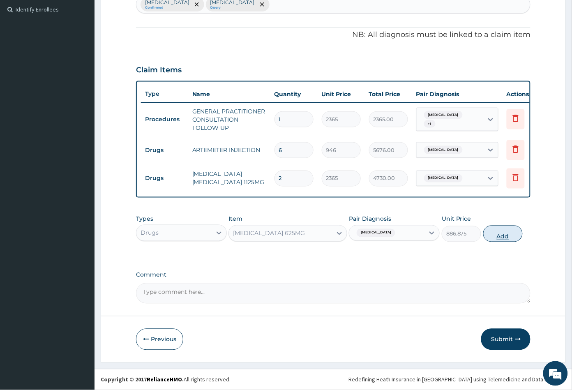
click at [501, 237] on button "Add" at bounding box center [502, 234] width 39 height 16
type input "0"
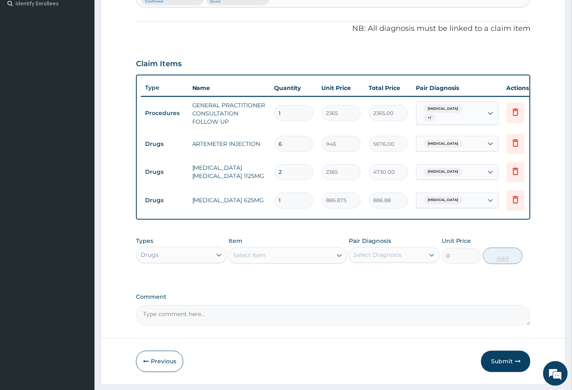
type input "14"
type input "12416.25"
type input "14"
click at [278, 259] on div "Select Item" at bounding box center [280, 255] width 103 height 13
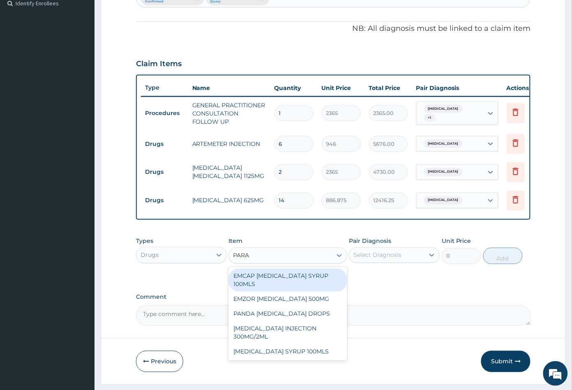
type input "PARAC"
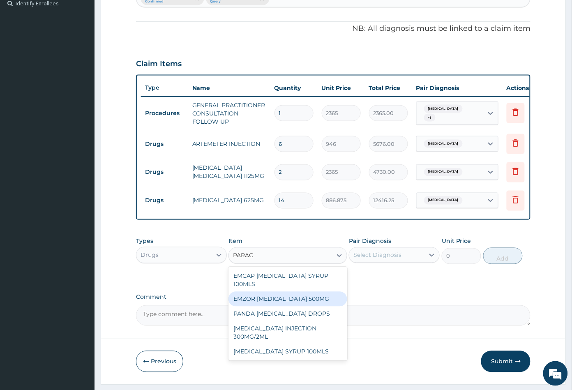
click at [274, 307] on div "EMZOR PARACETAMOL 500MG" at bounding box center [287, 299] width 118 height 15
type input "23.64999961853027"
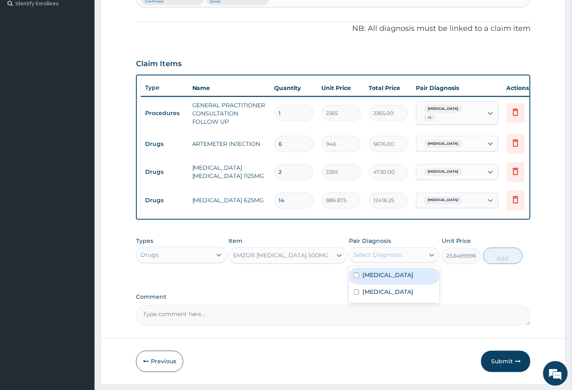
click at [394, 259] on div "Select Diagnosis" at bounding box center [377, 255] width 48 height 8
drag, startPoint x: 397, startPoint y: 287, endPoint x: 411, endPoint y: 282, distance: 15.6
click at [397, 285] on div "[MEDICAL_DATA]" at bounding box center [394, 276] width 91 height 17
checkbox input "true"
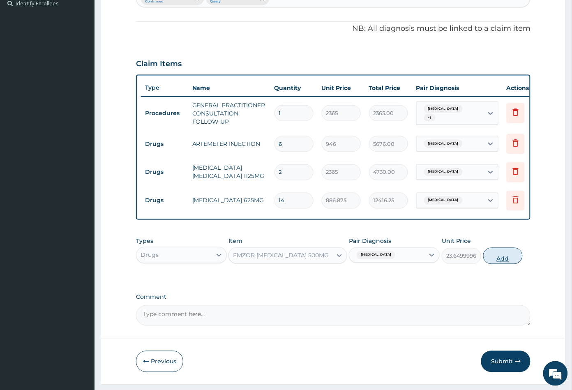
click at [498, 264] on button "Add" at bounding box center [502, 256] width 39 height 16
type input "0"
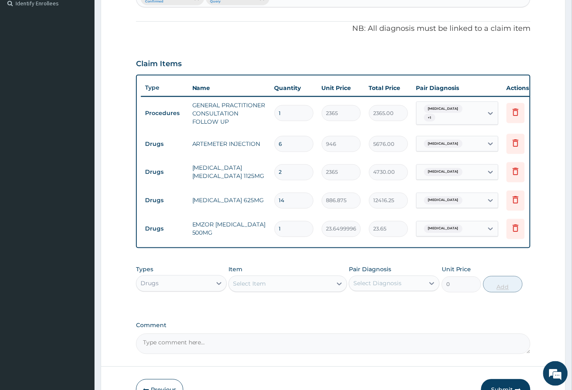
type input "18"
type input "425.70"
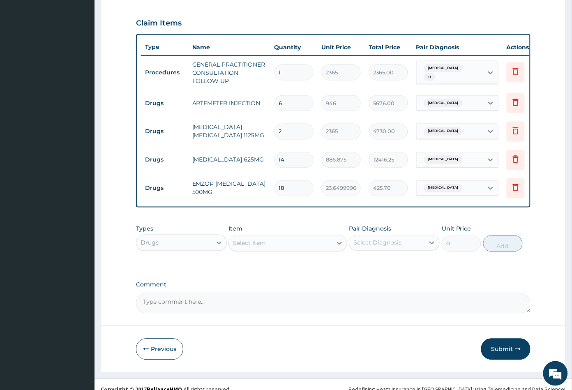
scroll to position [288, 0]
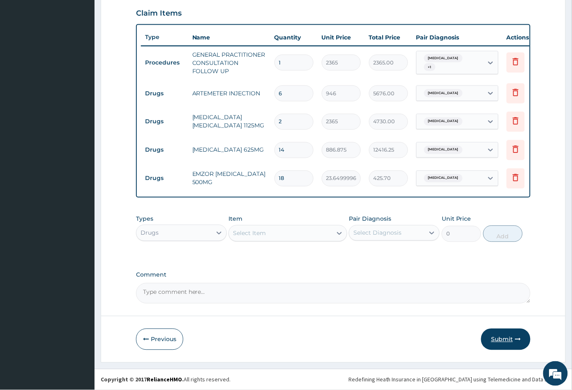
type input "18"
click at [498, 340] on button "Submit" at bounding box center [505, 339] width 49 height 21
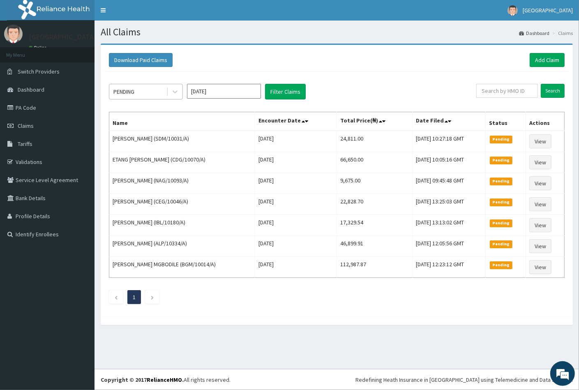
click at [141, 88] on div "PENDING" at bounding box center [137, 91] width 57 height 13
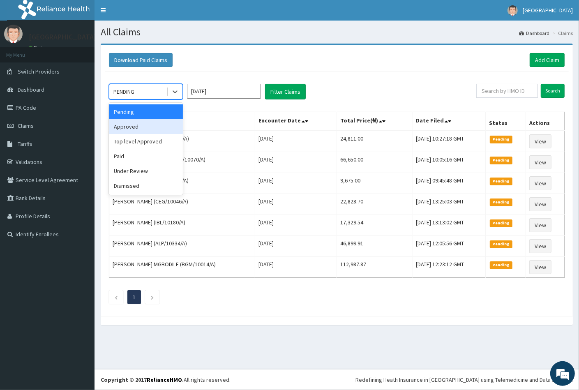
click at [134, 128] on div "Approved" at bounding box center [146, 126] width 74 height 15
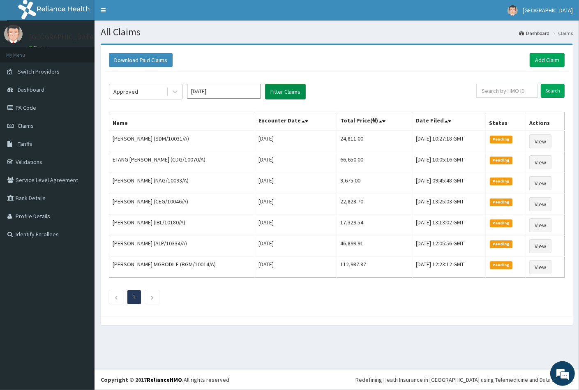
click at [270, 90] on button "Filter Claims" at bounding box center [285, 92] width 41 height 16
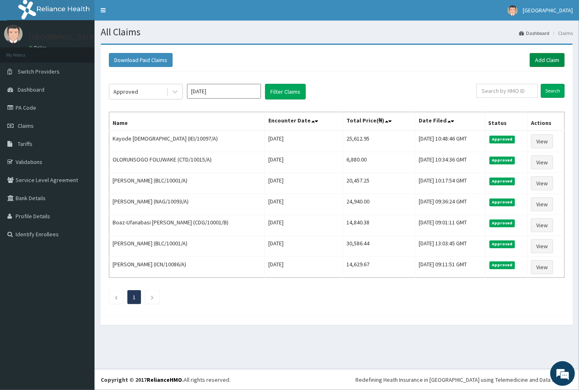
click at [545, 62] on link "Add Claim" at bounding box center [547, 60] width 35 height 14
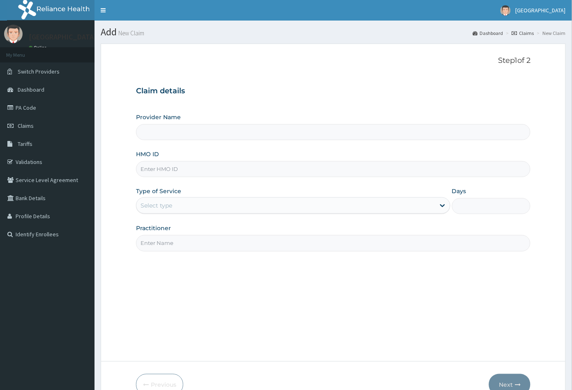
type input "[GEOGRAPHIC_DATA]"
click at [160, 167] on input "HMO ID" at bounding box center [333, 169] width 395 height 16
paste input "PFN/10197/C"
type input "PFN/10197/C"
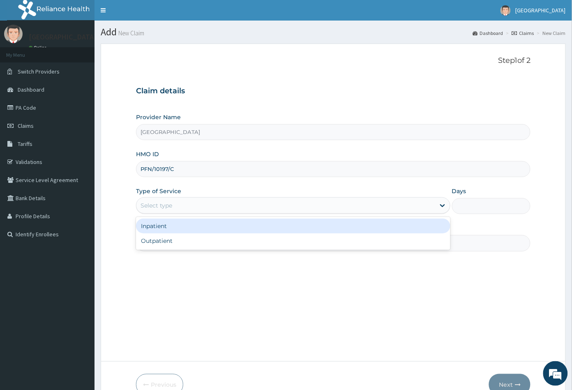
click at [156, 200] on div "Select type" at bounding box center [285, 205] width 299 height 13
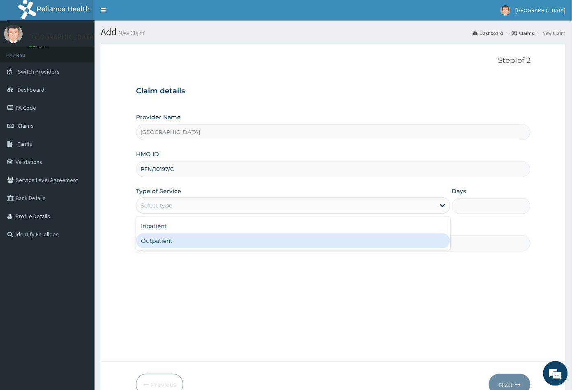
click at [165, 241] on div "Outpatient" at bounding box center [293, 240] width 314 height 15
type input "1"
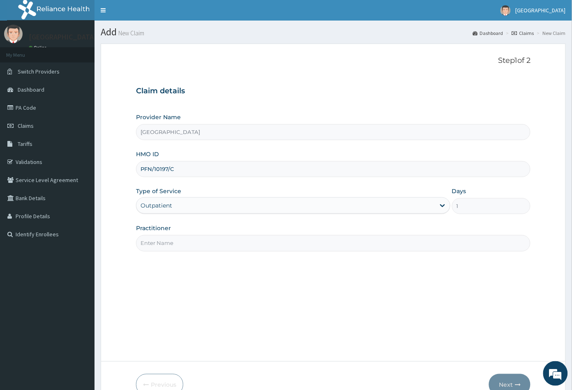
click at [165, 241] on input "Practitioner" at bounding box center [333, 243] width 395 height 16
type input "CON"
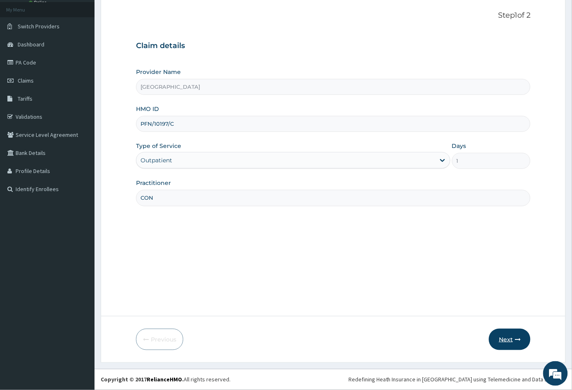
click at [510, 337] on button "Next" at bounding box center [510, 339] width 42 height 21
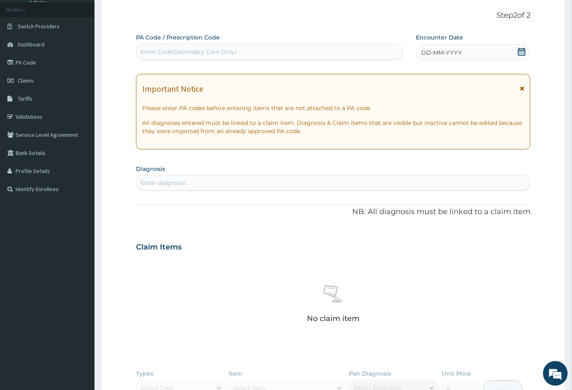
click at [520, 52] on icon at bounding box center [521, 52] width 7 height 8
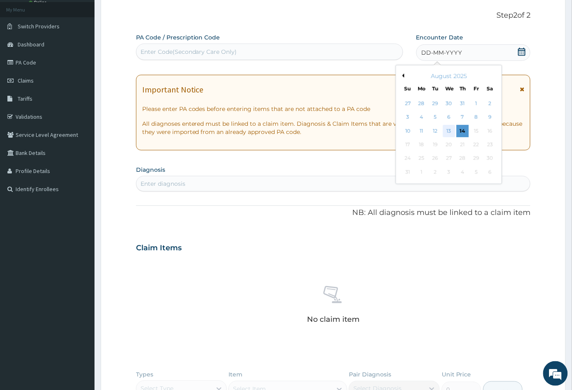
click at [446, 132] on div "13" at bounding box center [449, 131] width 12 height 12
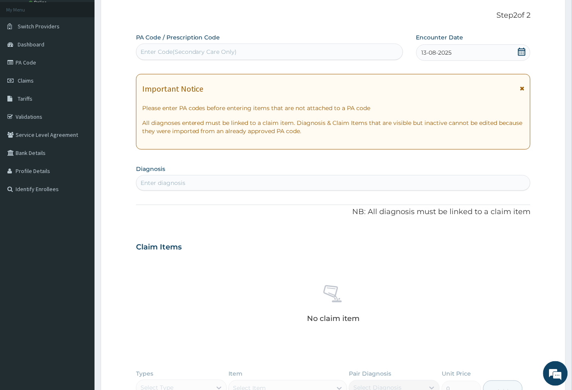
click at [192, 183] on div "Enter diagnosis" at bounding box center [333, 182] width 394 height 13
type input "MALA"
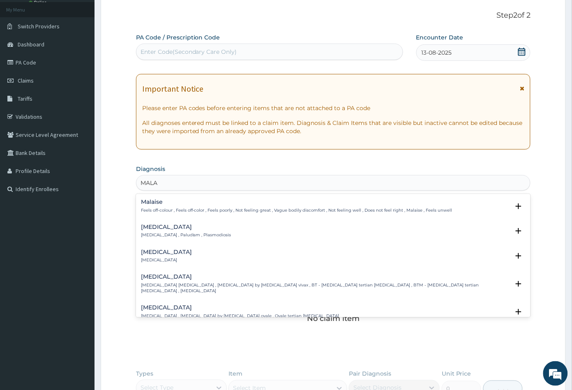
click at [161, 233] on p "Malaria , Paludism , Plasmodiosis" at bounding box center [186, 235] width 90 height 6
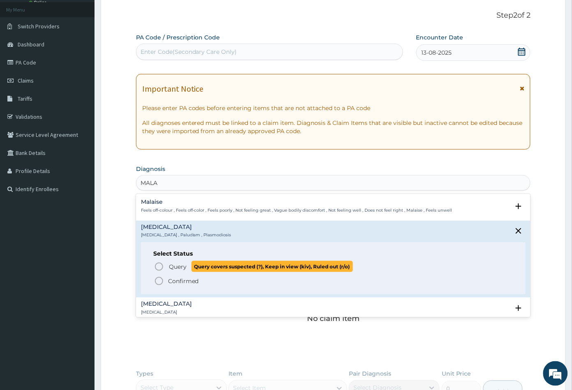
click at [159, 265] on icon "status option query" at bounding box center [159, 267] width 10 height 10
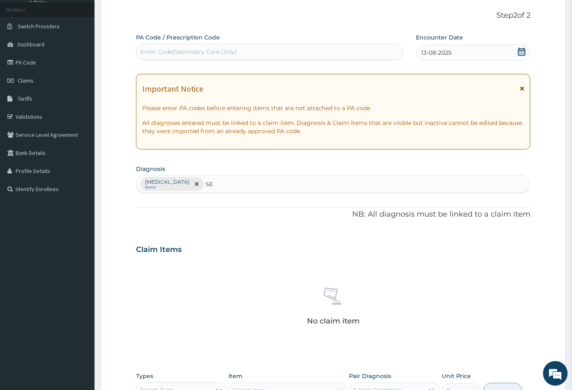
type input "SEP"
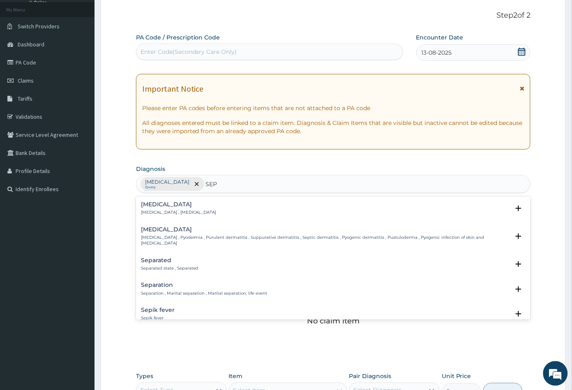
click at [162, 211] on p "Systemic infection , Sepsis" at bounding box center [179, 213] width 76 height 6
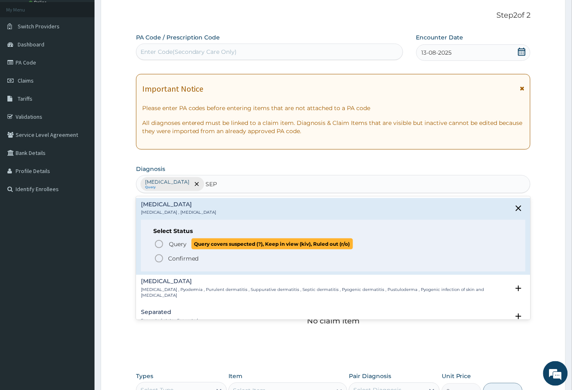
click at [157, 242] on icon "status option query" at bounding box center [159, 244] width 10 height 10
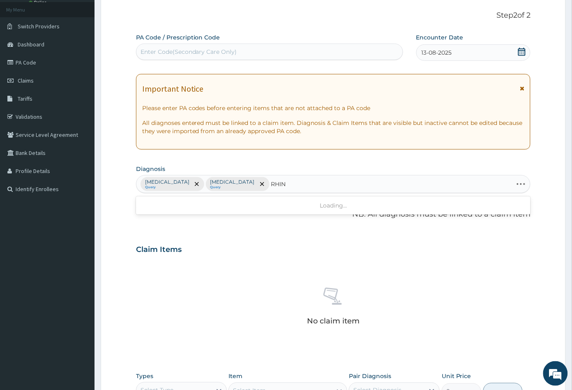
type input "RHINI"
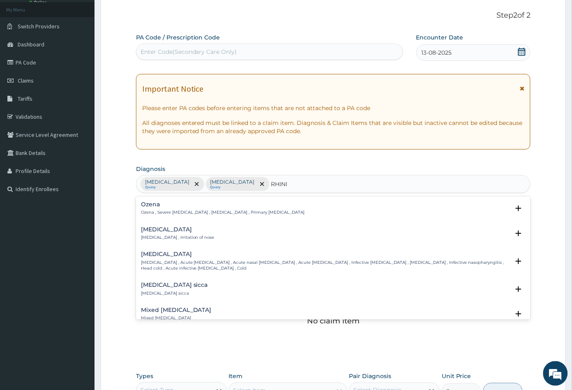
click at [157, 233] on div "Rhinitis Rhinitis , Irritation of nose" at bounding box center [178, 233] width 74 height 14
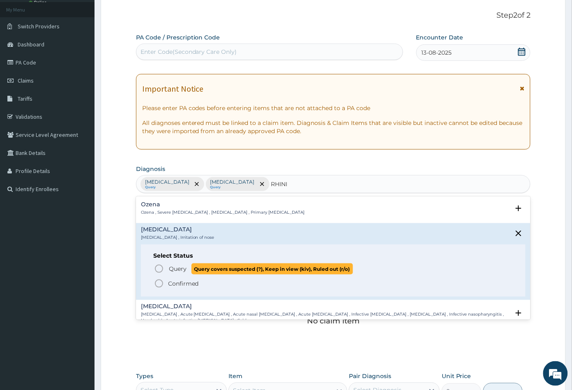
click at [157, 266] on icon "status option query" at bounding box center [159, 269] width 10 height 10
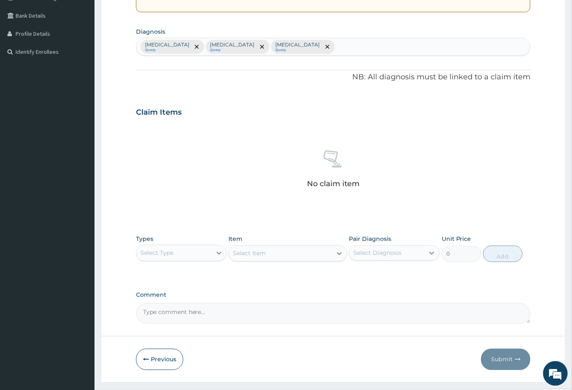
scroll to position [202, 0]
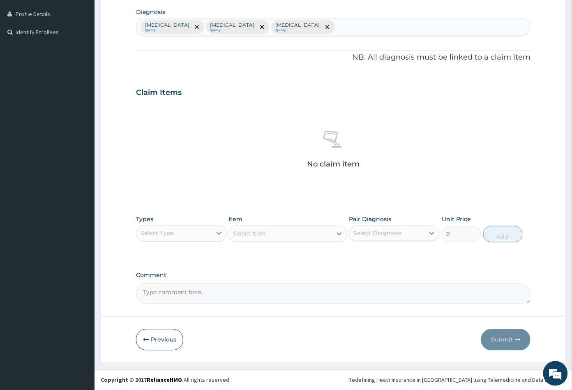
click at [183, 231] on div "Select Type" at bounding box center [173, 233] width 75 height 13
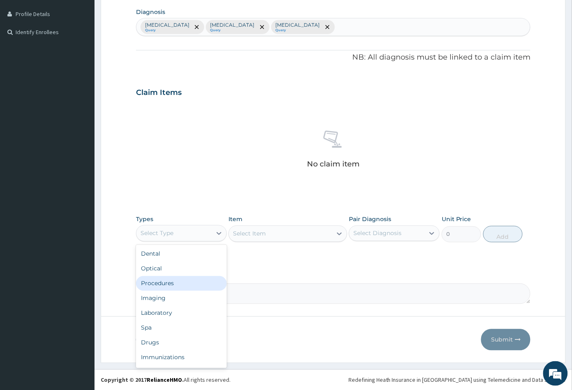
click at [177, 284] on div "Procedures" at bounding box center [181, 283] width 91 height 15
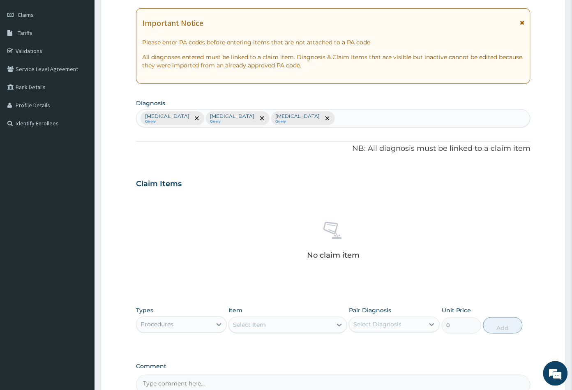
scroll to position [65, 0]
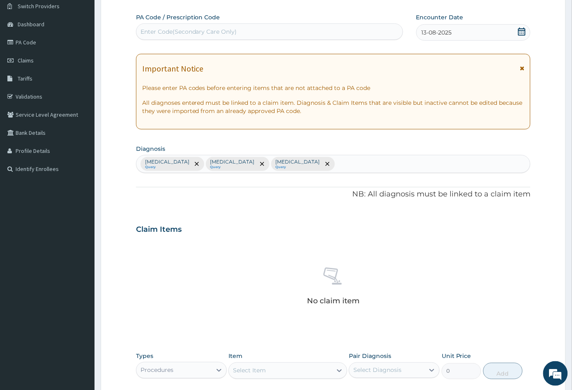
click at [168, 32] on div "Enter Code(Secondary Care Only)" at bounding box center [189, 32] width 97 height 8
paste input "PA/3FAA1D"
type input "PA/3FAA1D"
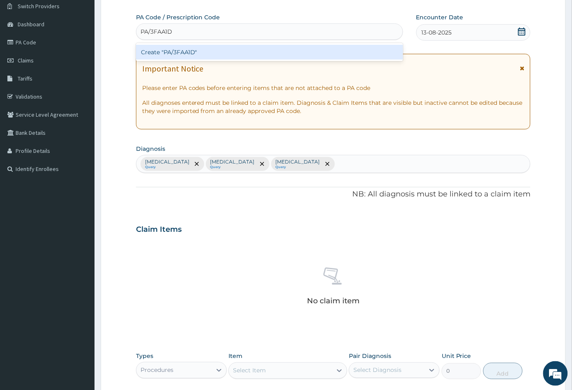
click at [174, 51] on div "Create "PA/3FAA1D"" at bounding box center [269, 52] width 267 height 15
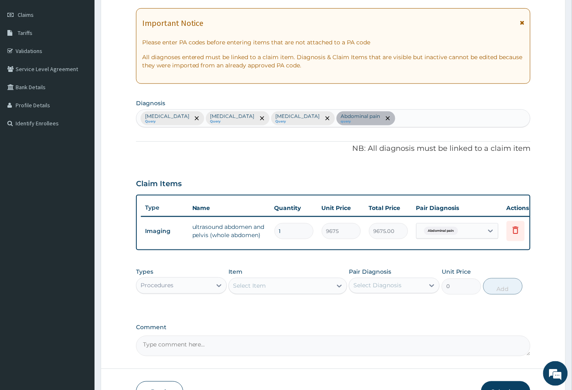
scroll to position [157, 0]
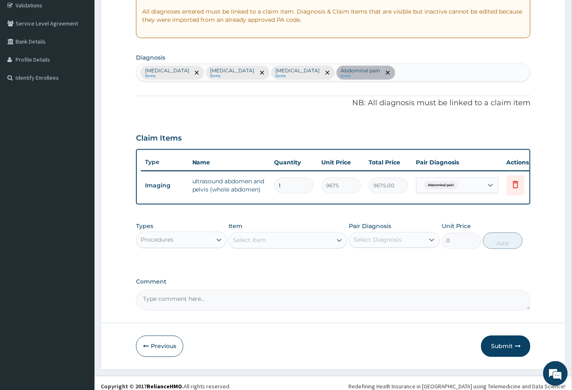
click at [267, 247] on div "Select Item" at bounding box center [280, 240] width 103 height 13
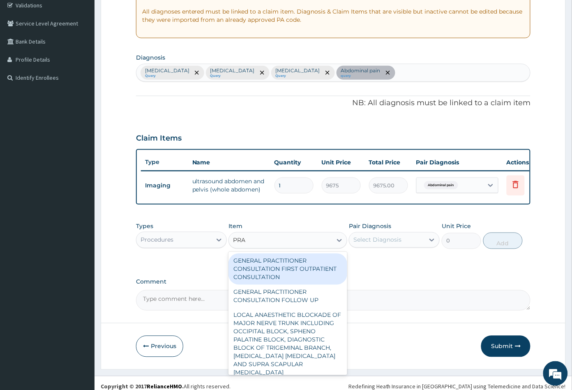
type input "PRAC"
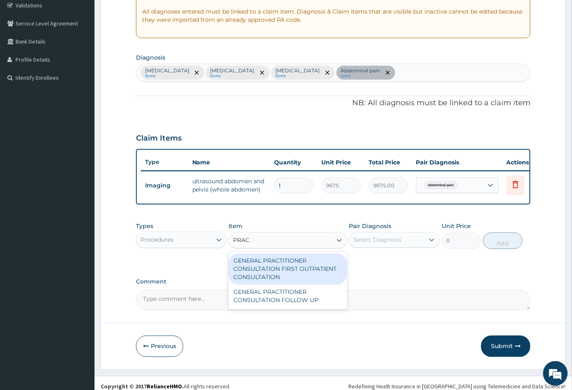
click at [274, 270] on div "GENERAL PRACTITIONER CONSULTATION FIRST OUTPATIENT CONSULTATION" at bounding box center [287, 269] width 118 height 31
type input "3547.5"
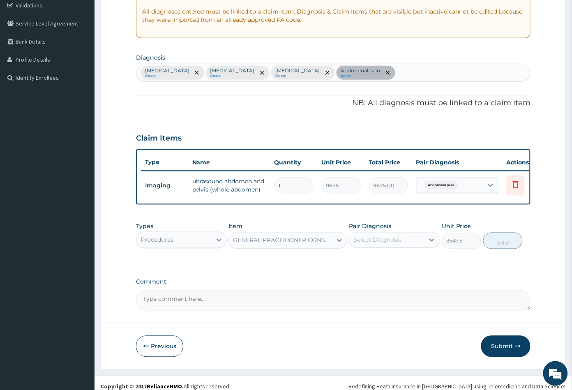
click at [381, 244] on div "Select Diagnosis" at bounding box center [377, 240] width 48 height 8
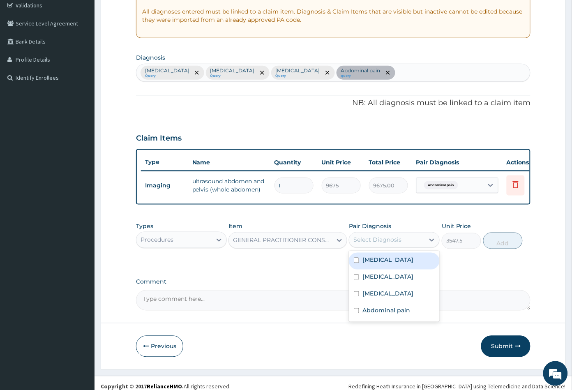
click at [378, 264] on label "Malaria" at bounding box center [387, 260] width 51 height 8
checkbox input "true"
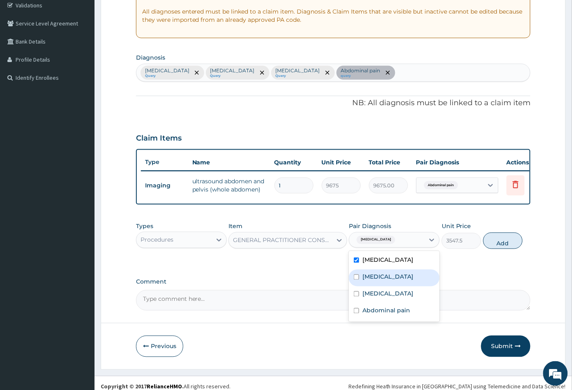
click at [381, 283] on div "Sepsis" at bounding box center [394, 278] width 91 height 17
checkbox input "true"
click at [382, 292] on div "Rhinitis" at bounding box center [394, 294] width 91 height 17
checkbox input "true"
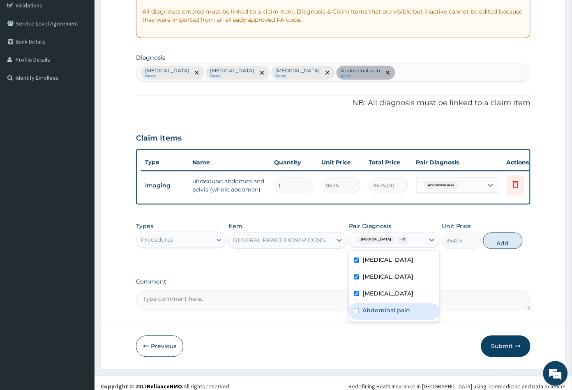
click at [388, 312] on label "Abdominal pain" at bounding box center [386, 311] width 48 height 8
checkbox input "true"
click at [499, 249] on button "Add" at bounding box center [502, 241] width 39 height 16
type input "0"
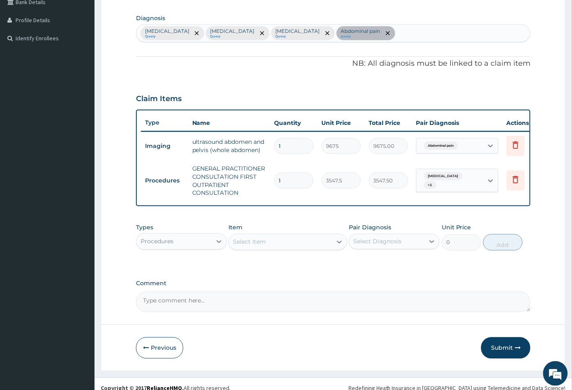
scroll to position [210, 0]
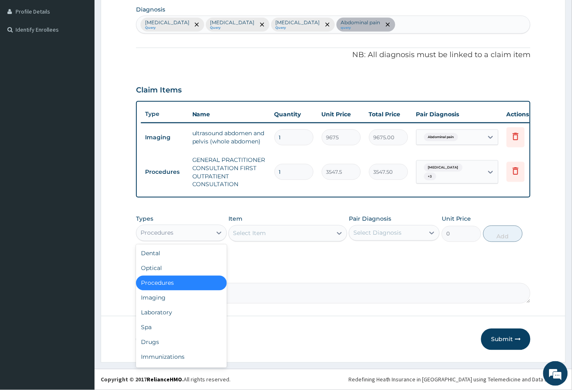
click at [188, 230] on div "Procedures" at bounding box center [173, 232] width 75 height 13
click at [166, 314] on div "Laboratory" at bounding box center [181, 312] width 91 height 15
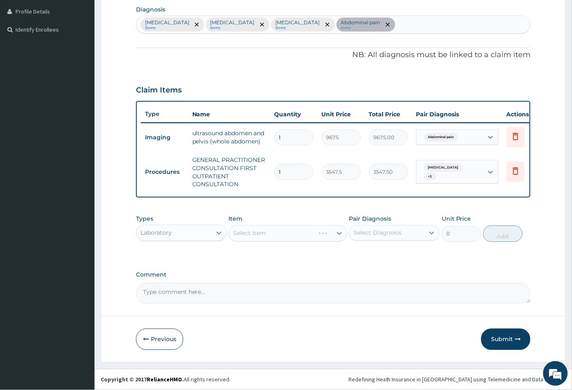
click at [267, 235] on div "Select Item" at bounding box center [287, 233] width 118 height 16
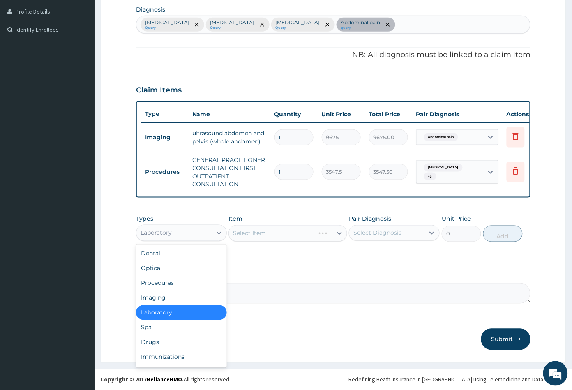
click at [178, 231] on div "Laboratory" at bounding box center [173, 232] width 75 height 13
click at [169, 281] on div "Procedures" at bounding box center [181, 283] width 91 height 15
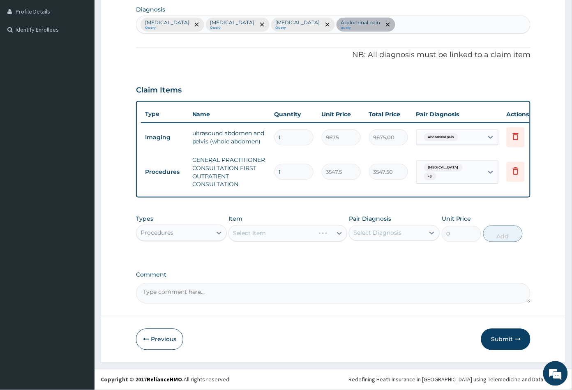
click at [288, 236] on div "Select Item" at bounding box center [287, 233] width 118 height 16
click at [164, 342] on button "Previous" at bounding box center [159, 339] width 47 height 21
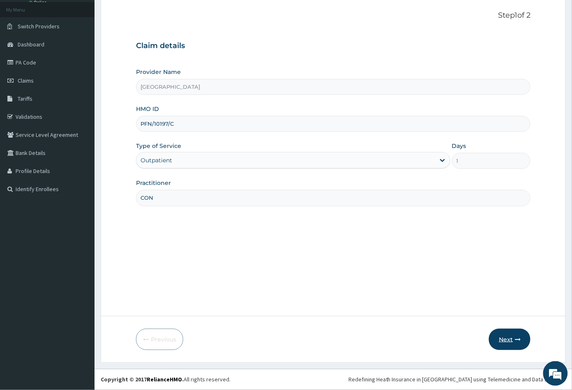
click at [503, 339] on button "Next" at bounding box center [510, 339] width 42 height 21
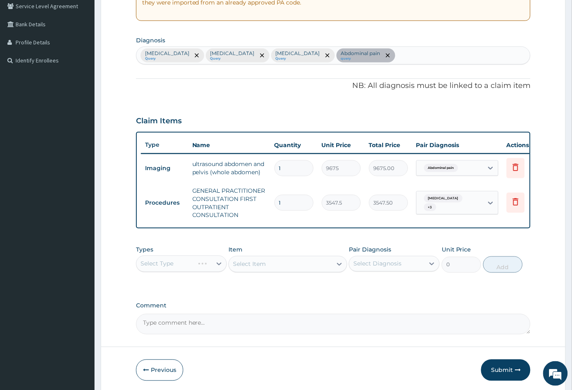
scroll to position [210, 0]
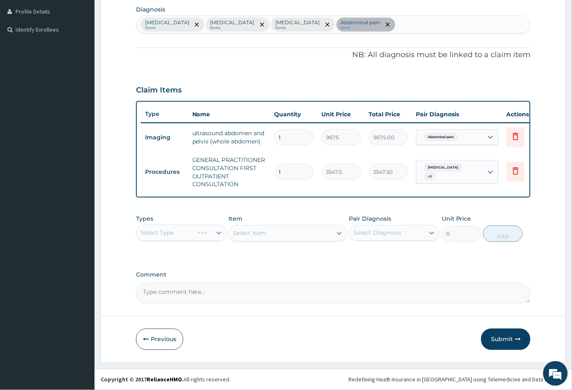
click at [181, 229] on div "Select Type" at bounding box center [181, 233] width 91 height 16
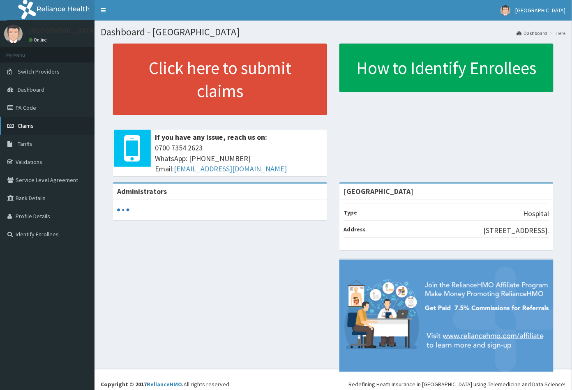
click at [24, 121] on link "Claims" at bounding box center [47, 126] width 95 height 18
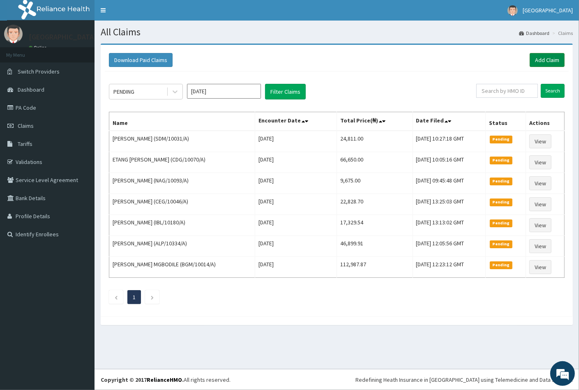
click at [541, 59] on link "Add Claim" at bounding box center [547, 60] width 35 height 14
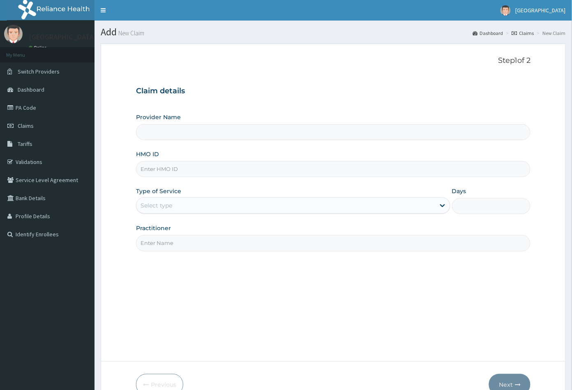
type input "[GEOGRAPHIC_DATA]"
paste input "PA/3FAA1D"
type input "P"
click at [158, 169] on input "HMO ID" at bounding box center [333, 169] width 395 height 16
paste input "PFN/10197/C"
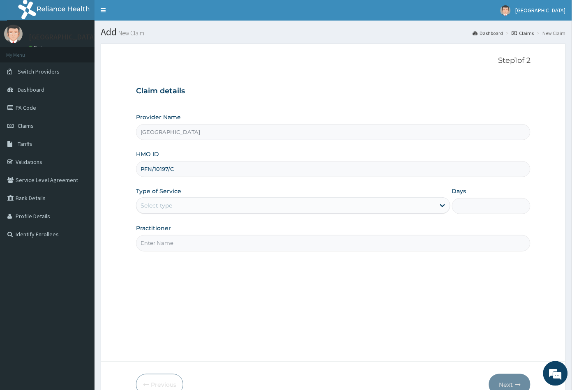
type input "PFN/10197/C"
click at [169, 202] on div "Select type" at bounding box center [157, 205] width 32 height 8
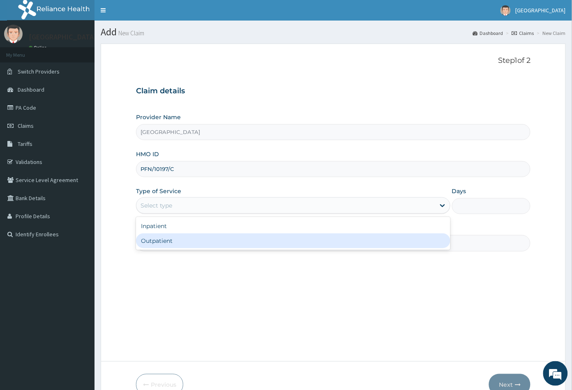
click at [171, 245] on div "Outpatient" at bounding box center [293, 240] width 314 height 15
type input "1"
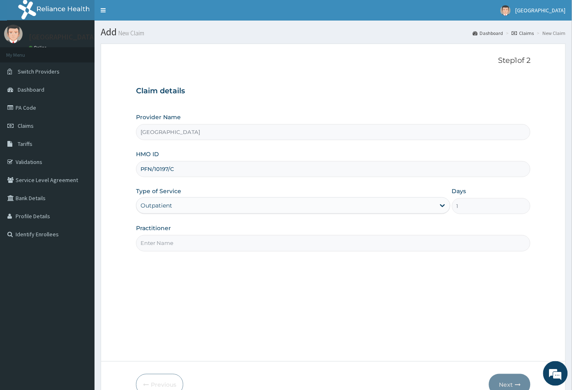
click at [171, 238] on input "Practitioner" at bounding box center [333, 243] width 395 height 16
type input "CON"
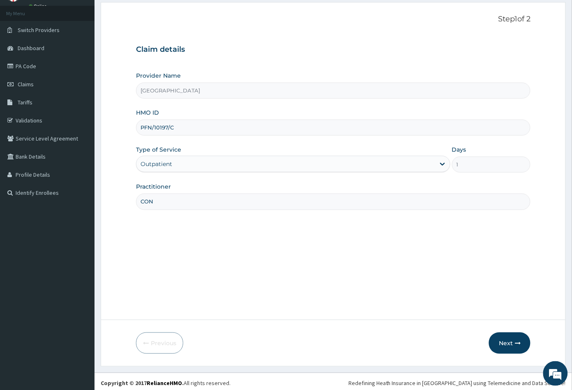
scroll to position [45, 0]
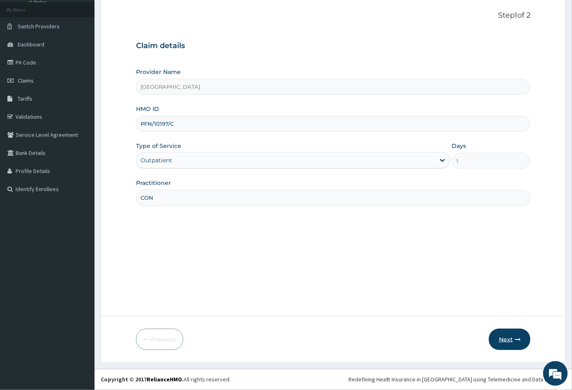
click at [508, 342] on button "Next" at bounding box center [510, 339] width 42 height 21
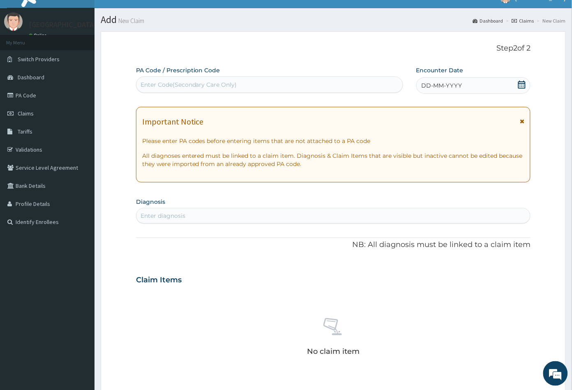
scroll to position [0, 0]
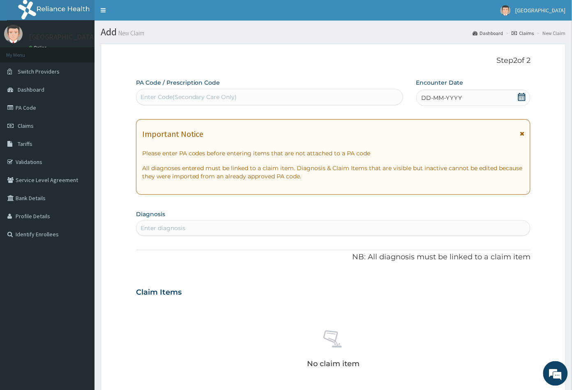
click at [192, 91] on div "Enter Code(Secondary Care Only)" at bounding box center [269, 96] width 266 height 13
paste input "PA/3FAA1D"
type input "PA/3FAA1D"
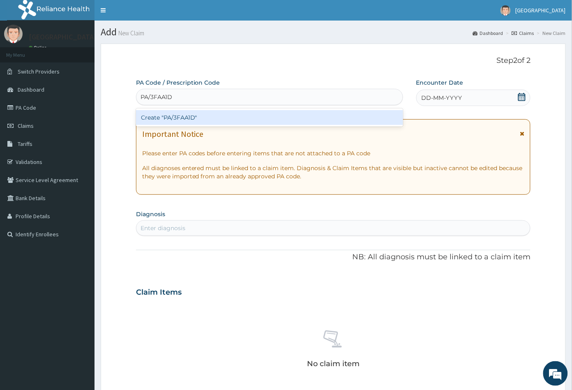
click at [183, 120] on div "Create "PA/3FAA1D"" at bounding box center [269, 117] width 267 height 15
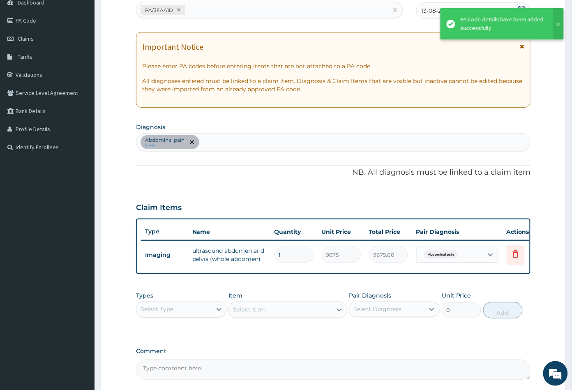
scroll to position [91, 0]
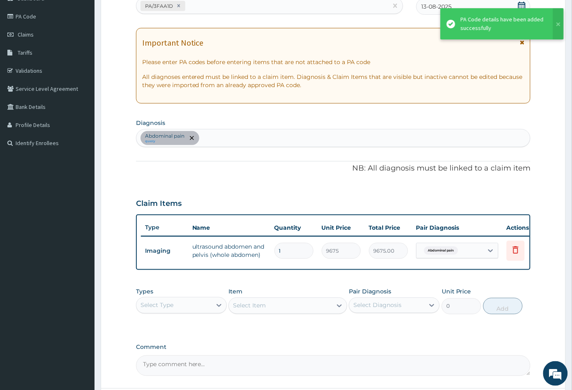
click at [231, 142] on div "Abdominal pain query" at bounding box center [333, 137] width 394 height 17
type input "MALA"
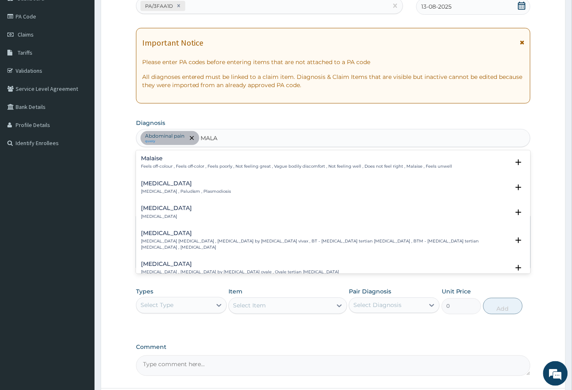
click at [164, 188] on div "Malaria Malaria , Paludism , Plasmodiosis" at bounding box center [186, 187] width 90 height 14
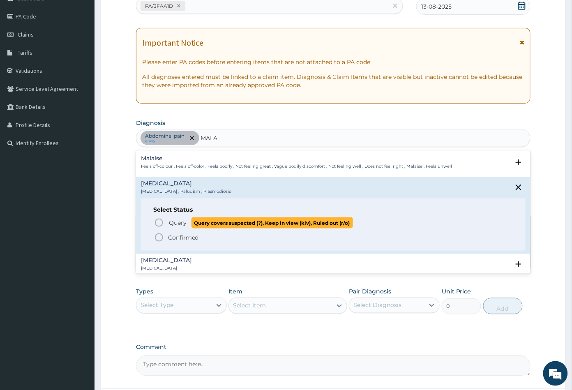
click at [159, 223] on icon "status option query" at bounding box center [159, 223] width 10 height 10
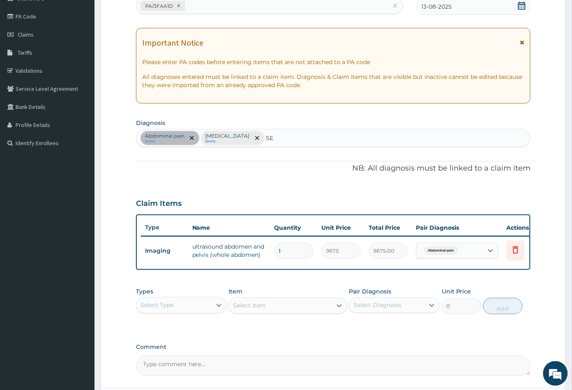
type input "SEP"
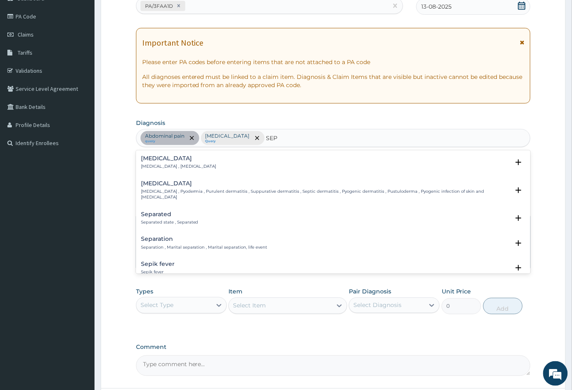
click at [157, 163] on div "Sepsis Systemic infection , Sepsis" at bounding box center [179, 162] width 76 height 14
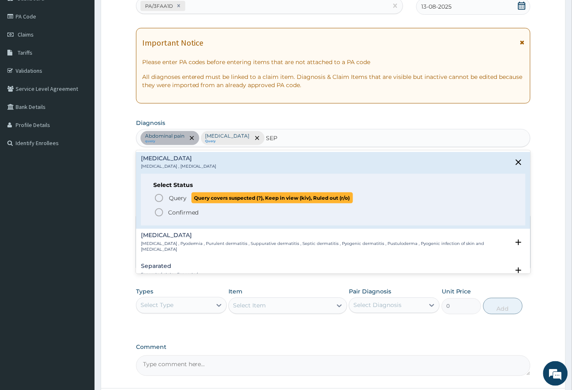
click at [157, 194] on circle "status option query" at bounding box center [158, 197] width 7 height 7
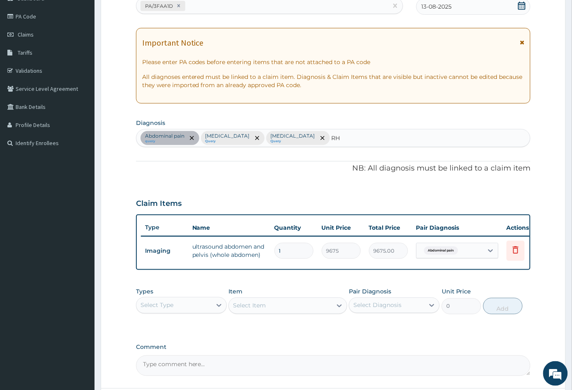
type input "RHI"
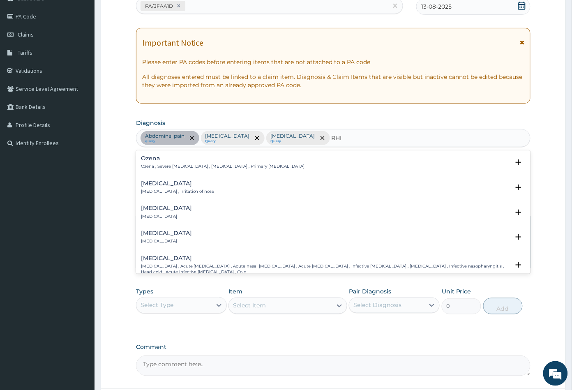
click at [181, 187] on div "Rhinitis Rhinitis , Irritation of nose" at bounding box center [178, 187] width 74 height 14
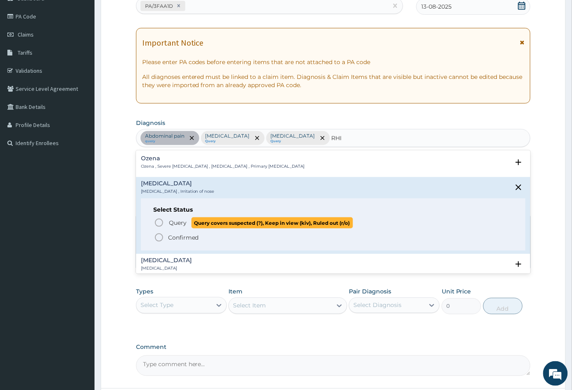
click at [159, 222] on icon "status option query" at bounding box center [159, 223] width 10 height 10
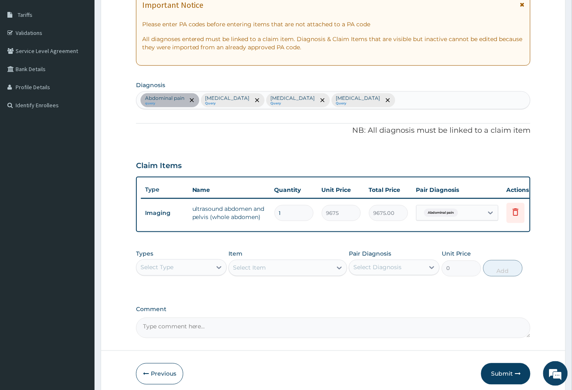
scroll to position [169, 0]
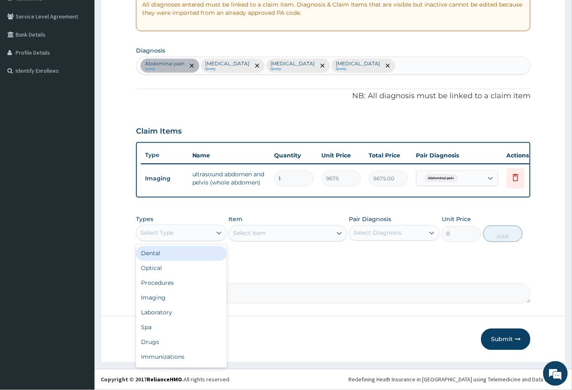
click at [184, 233] on div "Select Type" at bounding box center [173, 232] width 75 height 13
click at [189, 283] on div "Procedures" at bounding box center [181, 283] width 91 height 15
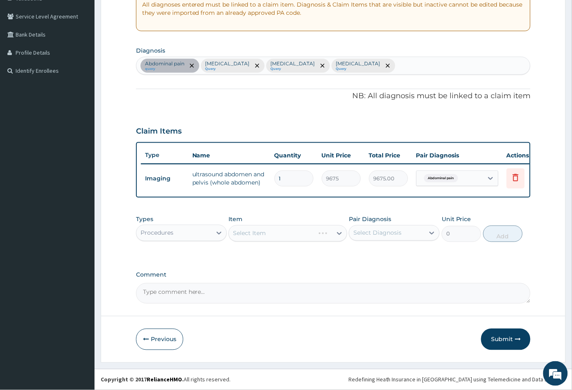
click at [282, 238] on div "Select Item" at bounding box center [287, 233] width 118 height 16
click at [289, 237] on div "Select Item" at bounding box center [287, 233] width 118 height 16
click at [300, 229] on div "Select Item" at bounding box center [280, 233] width 103 height 13
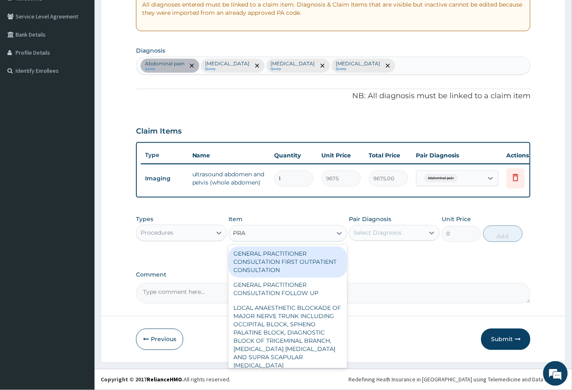
type input "PRAC"
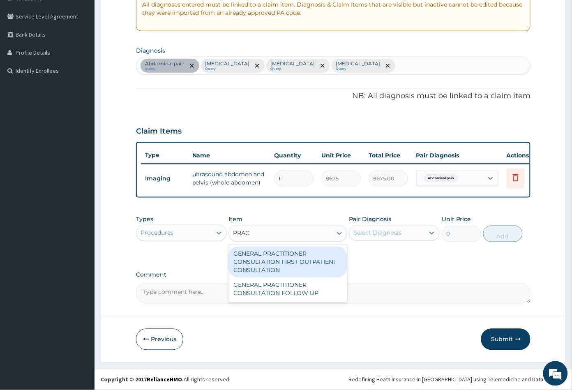
click at [282, 264] on div "GENERAL PRACTITIONER CONSULTATION FIRST OUTPATIENT CONSULTATION" at bounding box center [287, 262] width 118 height 31
type input "3547.5"
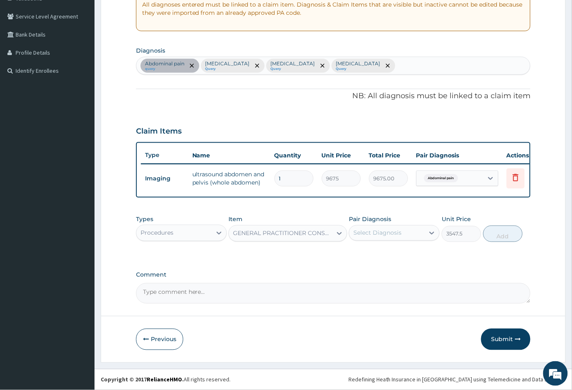
click at [395, 236] on div "Select Diagnosis" at bounding box center [377, 233] width 48 height 8
click at [391, 255] on label "Abdominal pain" at bounding box center [386, 253] width 48 height 8
checkbox input "true"
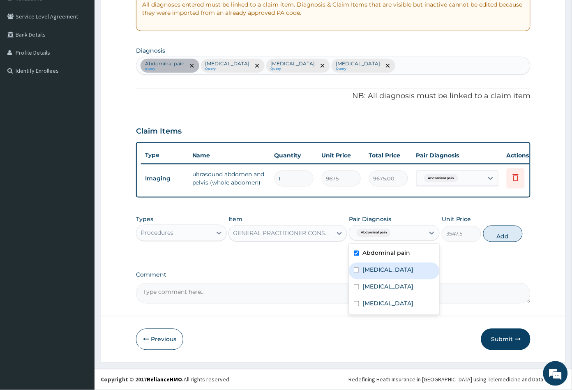
click at [389, 267] on div "Malaria" at bounding box center [394, 271] width 91 height 17
checkbox input "true"
click at [388, 284] on div "Sepsis" at bounding box center [394, 287] width 91 height 17
checkbox input "true"
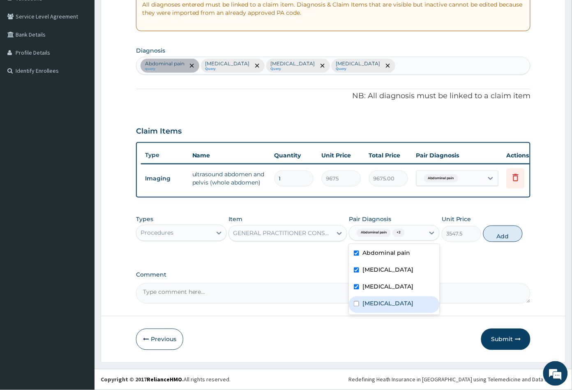
click at [390, 298] on div "Rhinitis" at bounding box center [394, 304] width 91 height 17
checkbox input "true"
click at [497, 237] on button "Add" at bounding box center [502, 234] width 39 height 16
type input "0"
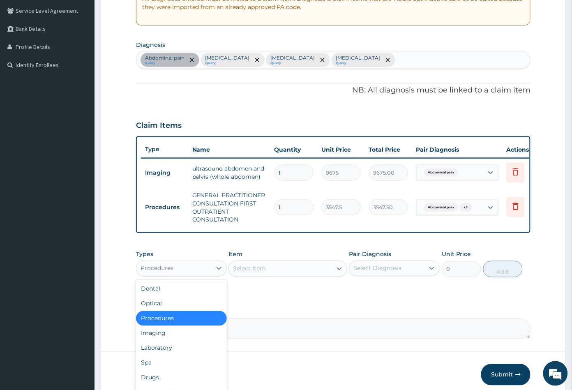
click at [184, 275] on div "Procedures" at bounding box center [173, 268] width 75 height 13
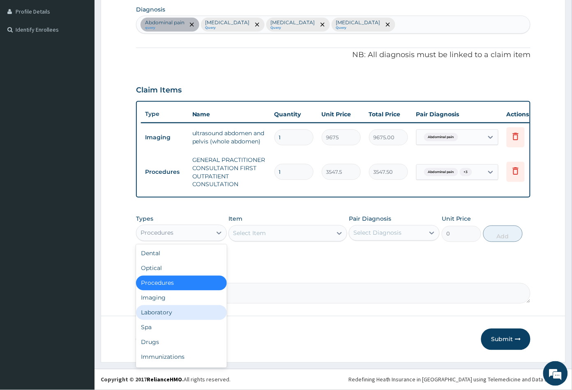
click at [174, 309] on div "Laboratory" at bounding box center [181, 312] width 91 height 15
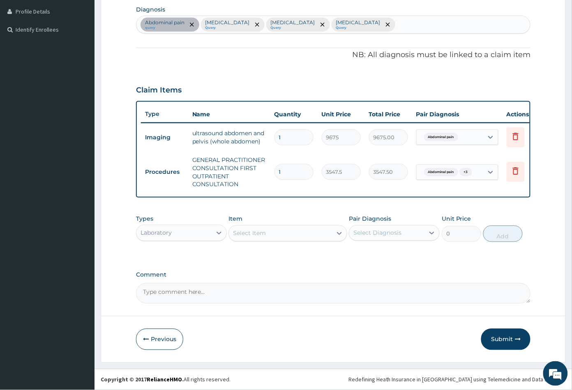
click at [317, 235] on div "Select Item" at bounding box center [280, 233] width 103 height 13
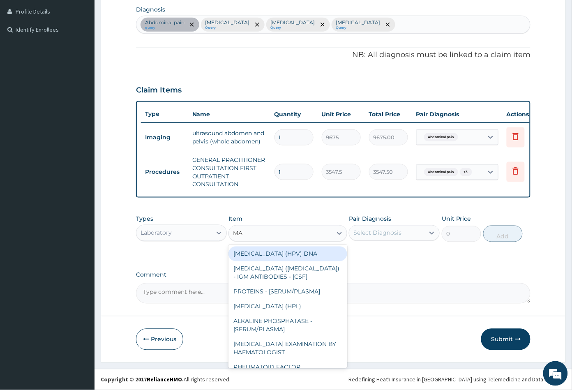
type input "MALA"
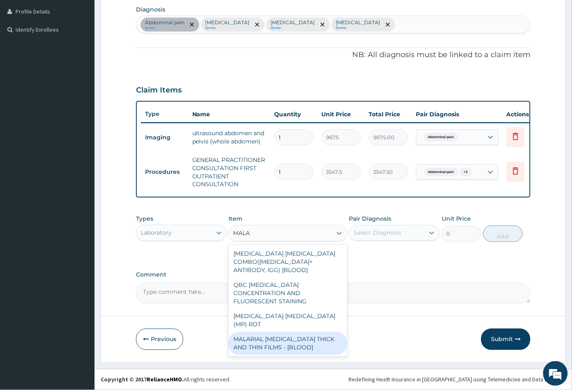
click at [290, 332] on div "MALARIAL PARASITE THICK AND THIN FILMS - [BLOOD]" at bounding box center [287, 343] width 118 height 23
type input "1612.5"
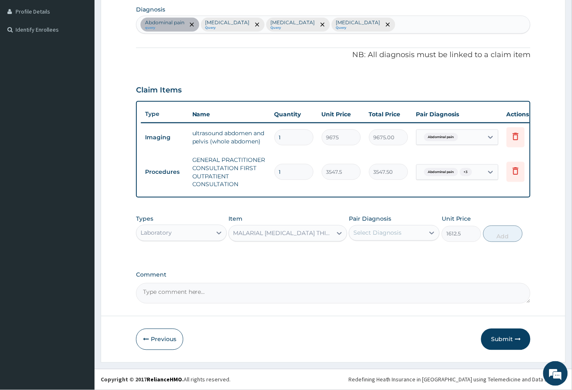
click at [391, 235] on div "Select Diagnosis" at bounding box center [377, 233] width 48 height 8
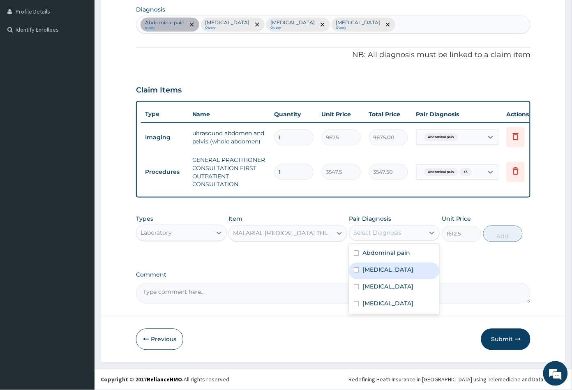
click at [385, 267] on div "Malaria" at bounding box center [394, 271] width 91 height 17
checkbox input "true"
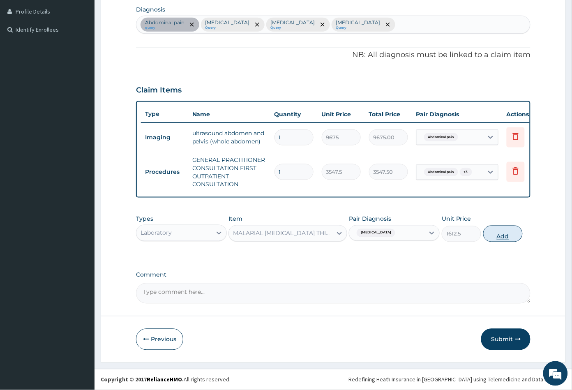
click at [505, 233] on button "Add" at bounding box center [502, 234] width 39 height 16
type input "0"
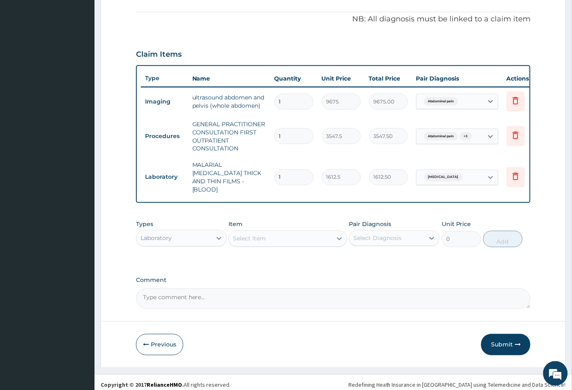
scroll to position [243, 0]
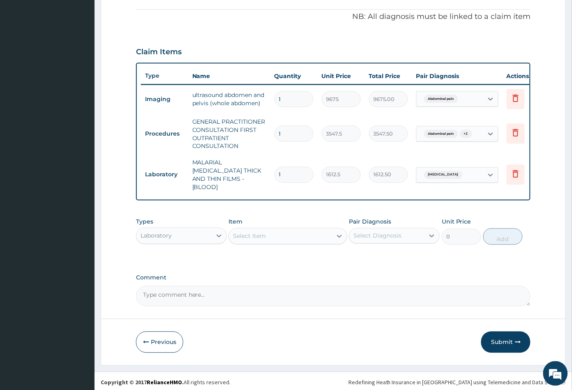
click at [286, 235] on div "Select Item" at bounding box center [280, 236] width 103 height 13
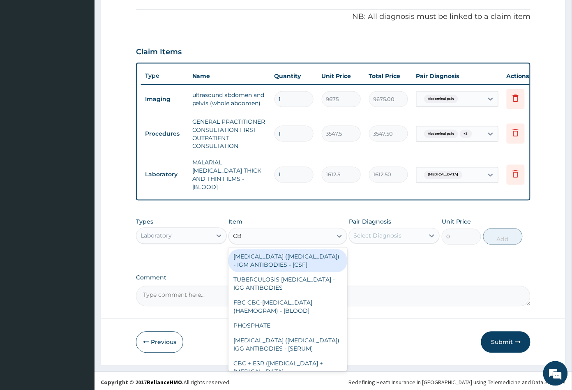
type input "CBC"
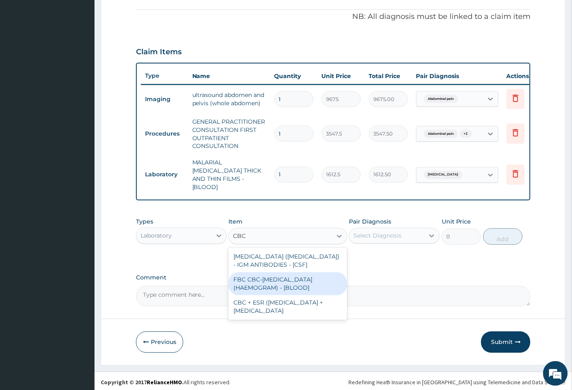
click at [284, 275] on div "FBC CBC-COMPLETE BLOOD COUNT (HAEMOGRAM) - [BLOOD]" at bounding box center [287, 283] width 118 height 23
type input "4300"
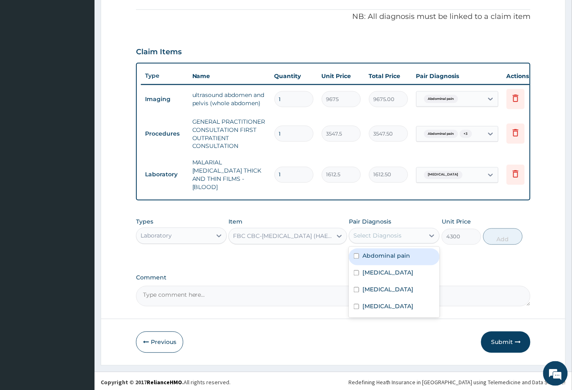
click at [375, 232] on div "Select Diagnosis" at bounding box center [377, 236] width 48 height 8
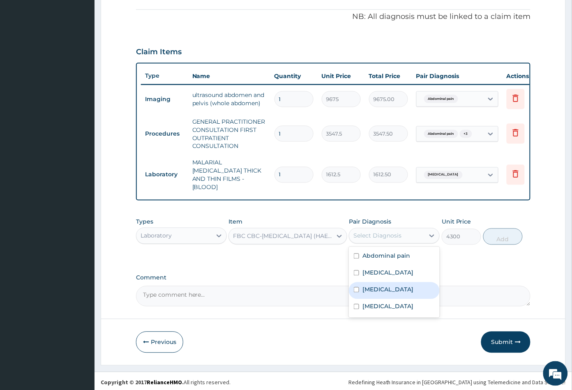
click at [376, 286] on label "Sepsis" at bounding box center [387, 290] width 51 height 8
click at [395, 295] on div "Sepsis" at bounding box center [394, 290] width 91 height 17
click at [395, 283] on div "Sepsis" at bounding box center [394, 290] width 91 height 17
checkbox input "true"
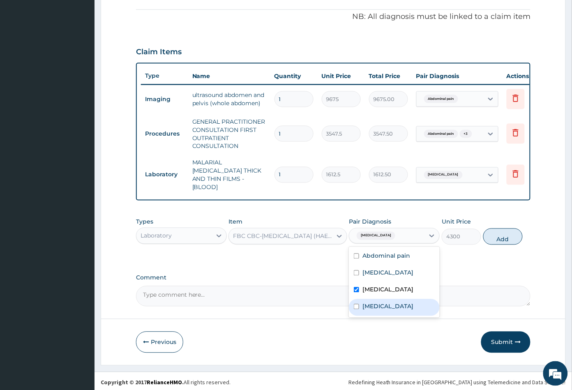
click at [393, 300] on div "Rhinitis" at bounding box center [394, 307] width 91 height 17
checkbox input "true"
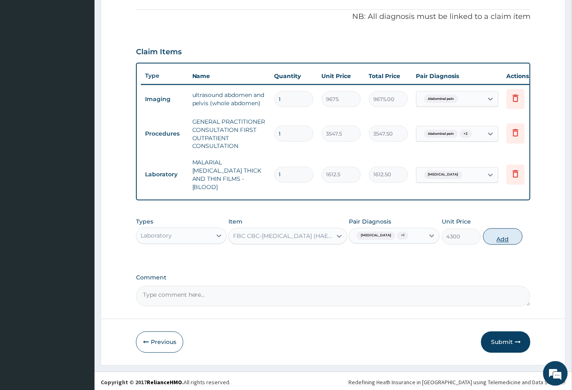
click at [505, 238] on button "Add" at bounding box center [502, 236] width 39 height 16
type input "0"
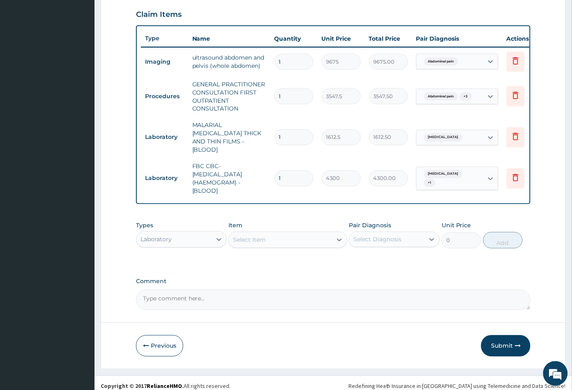
scroll to position [284, 0]
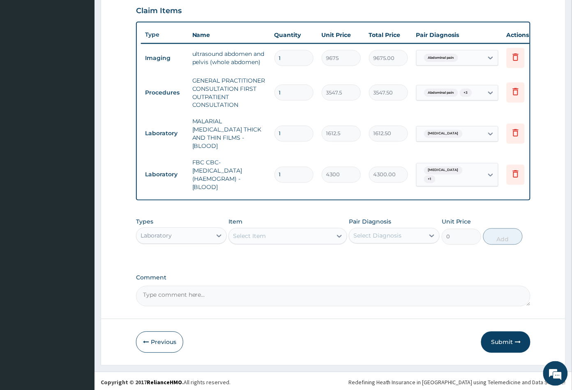
click at [277, 235] on div "Select Item" at bounding box center [280, 236] width 103 height 13
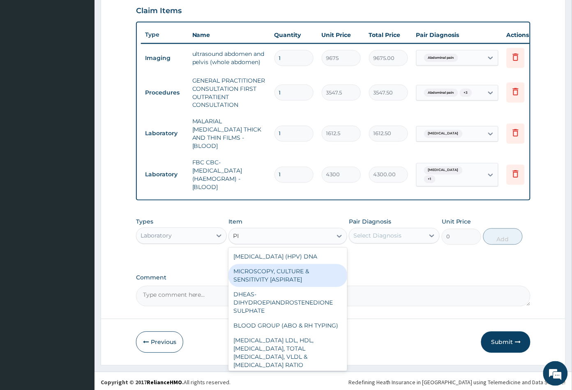
type input "P"
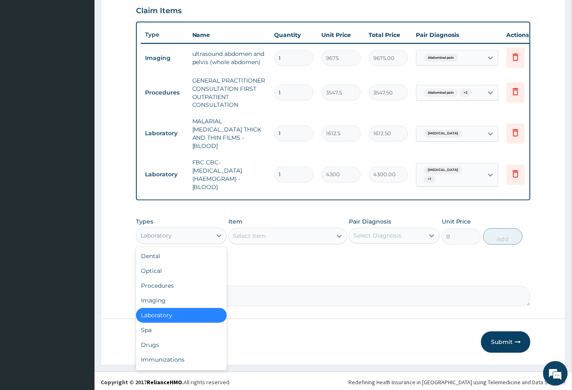
click at [178, 230] on div "Laboratory" at bounding box center [173, 235] width 75 height 13
click at [169, 340] on div "Drugs" at bounding box center [181, 345] width 91 height 15
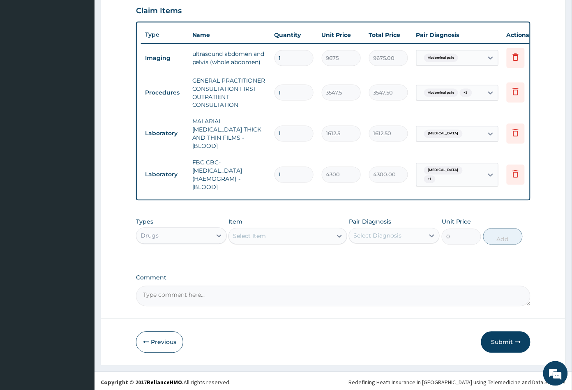
click at [285, 242] on div "Item Select Item" at bounding box center [287, 231] width 118 height 27
click at [291, 234] on div "Select Item" at bounding box center [280, 236] width 103 height 13
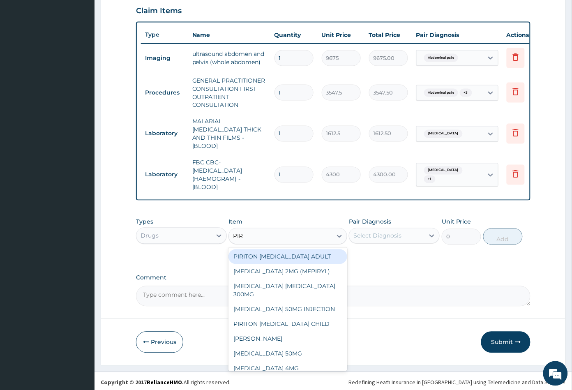
type input "PIRI"
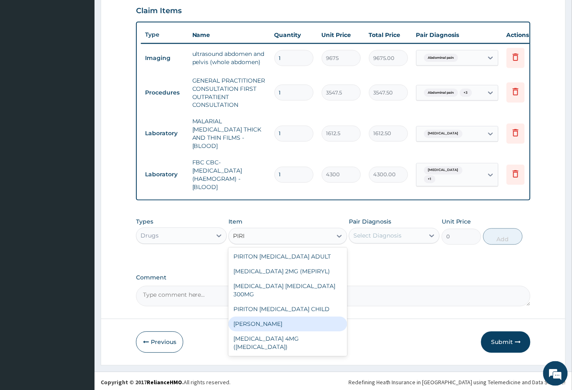
click at [273, 317] on div "PIRITON TAB EVANS" at bounding box center [287, 324] width 118 height 15
type input "23.64999961853027"
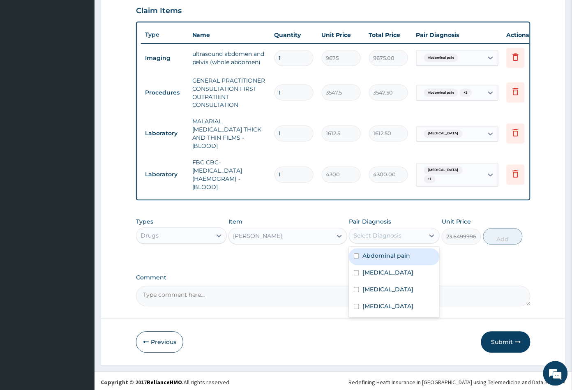
click at [386, 236] on div "Select Diagnosis" at bounding box center [377, 236] width 48 height 8
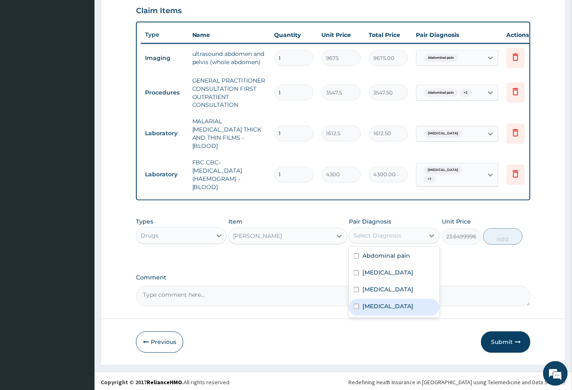
click at [379, 304] on label "Rhinitis" at bounding box center [387, 306] width 51 height 8
checkbox input "true"
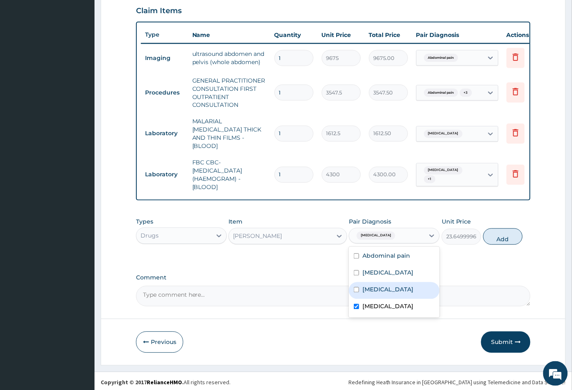
click at [396, 282] on div "Sepsis" at bounding box center [394, 290] width 91 height 17
checkbox input "true"
click at [503, 238] on button "Add" at bounding box center [502, 236] width 39 height 16
type input "0"
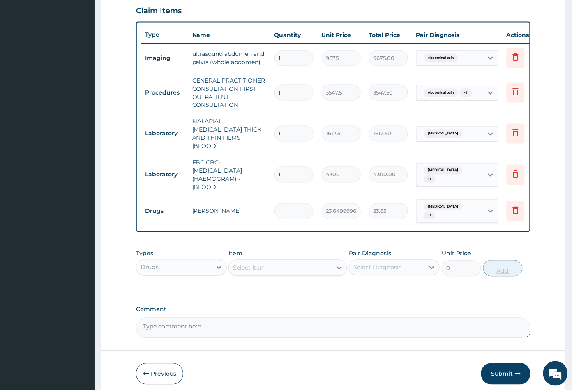
type input "0.00"
type input "6"
type input "141.90"
type input "6"
click at [300, 261] on div "Select Item" at bounding box center [280, 267] width 103 height 13
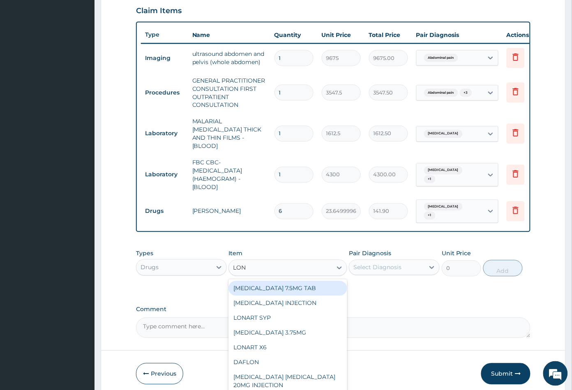
type input "LONA"
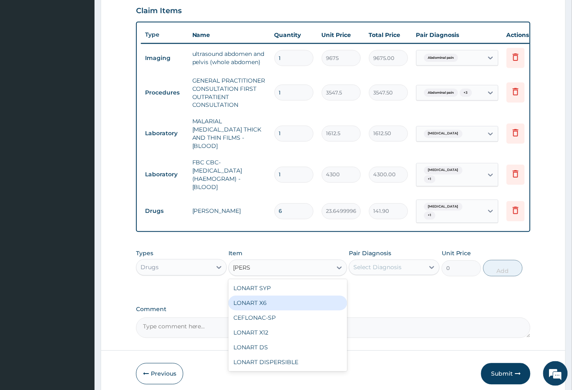
click at [284, 296] on div "LONART X6" at bounding box center [287, 303] width 118 height 15
type input "473"
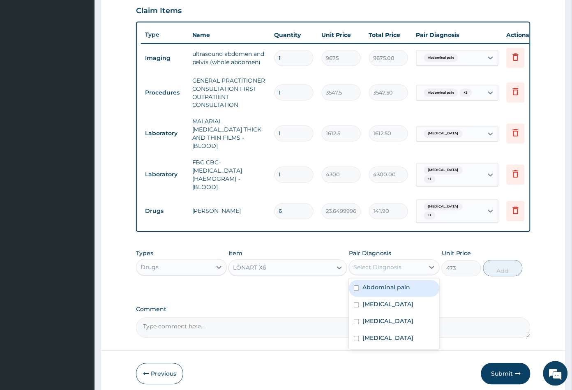
click at [379, 263] on div "Select Diagnosis" at bounding box center [377, 267] width 48 height 8
click at [382, 300] on label "Malaria" at bounding box center [387, 304] width 51 height 8
checkbox input "true"
click at [498, 265] on button "Add" at bounding box center [502, 268] width 39 height 16
type input "0"
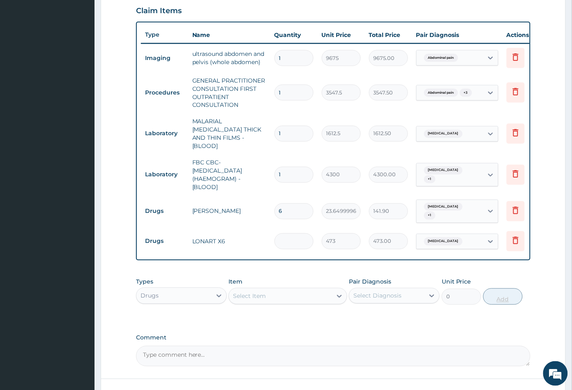
type input "0.00"
type input "6"
type input "2838.00"
type input "6"
click at [263, 292] on div "Select Item" at bounding box center [249, 296] width 33 height 8
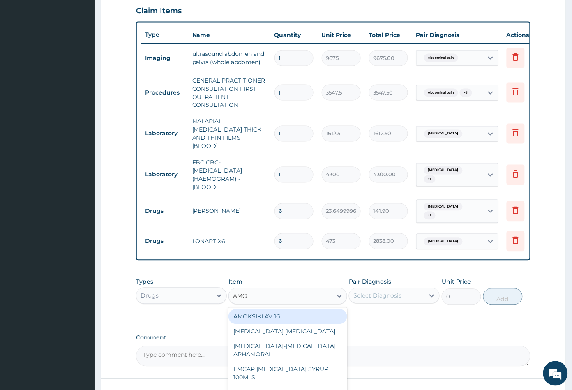
type input "AMOX"
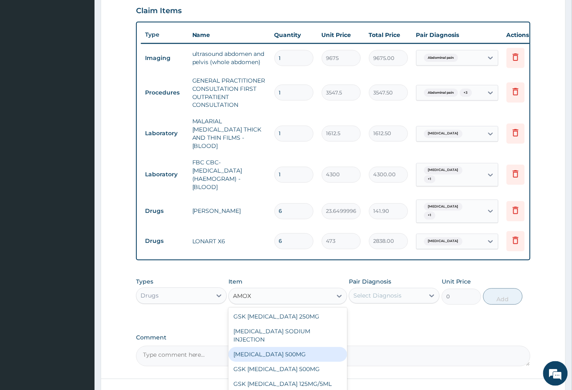
click at [282, 347] on div "AMOXICILLIN 500MG" at bounding box center [287, 354] width 118 height 15
type input "70.94999694824219"
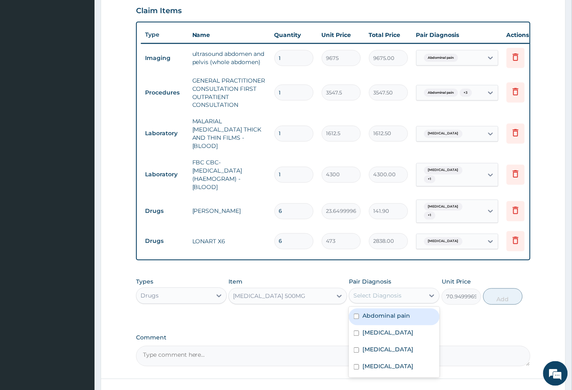
click at [395, 292] on div "Select Diagnosis" at bounding box center [377, 296] width 48 height 8
click at [381, 342] on div "Sepsis" at bounding box center [394, 350] width 91 height 17
checkbox input "true"
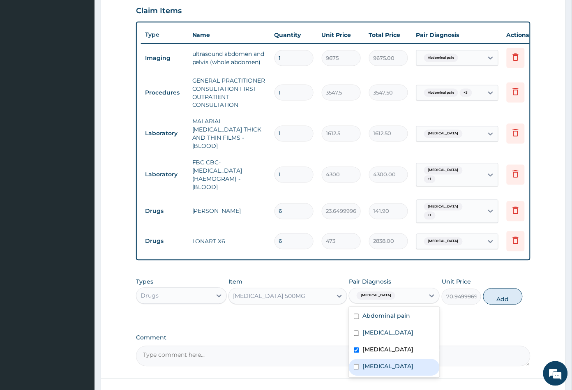
click at [381, 362] on label "Rhinitis" at bounding box center [387, 366] width 51 height 8
checkbox input "true"
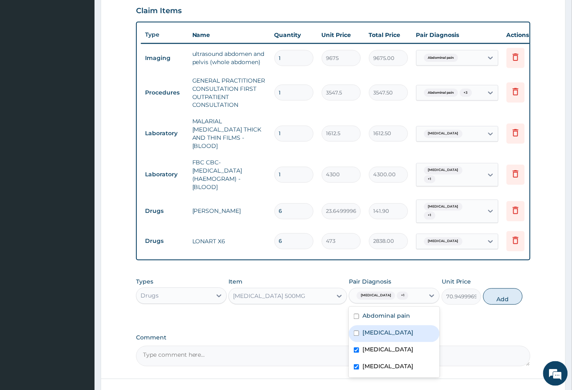
click at [383, 325] on div "Malaria" at bounding box center [394, 333] width 91 height 17
checkbox input "true"
click at [416, 313] on div "Abdominal pain" at bounding box center [394, 317] width 91 height 17
checkbox input "true"
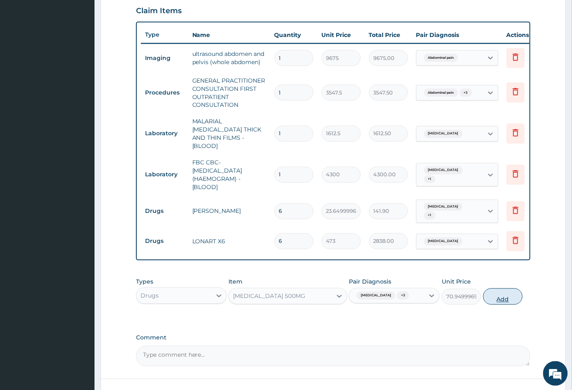
click at [495, 297] on button "Add" at bounding box center [502, 296] width 39 height 16
type input "0"
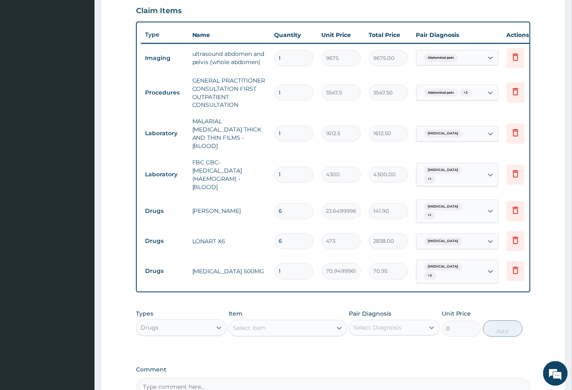
type input "10"
type input "709.50"
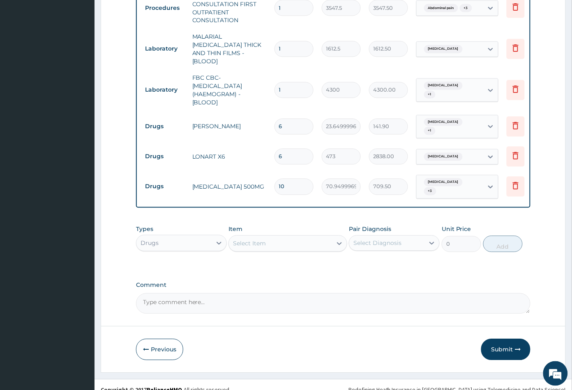
scroll to position [370, 0]
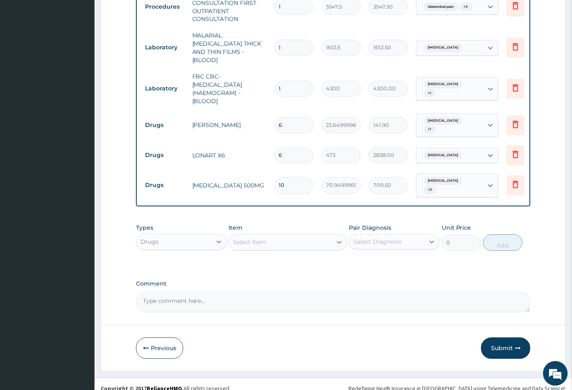
type input "10"
click at [285, 236] on div "Select Item" at bounding box center [280, 242] width 103 height 13
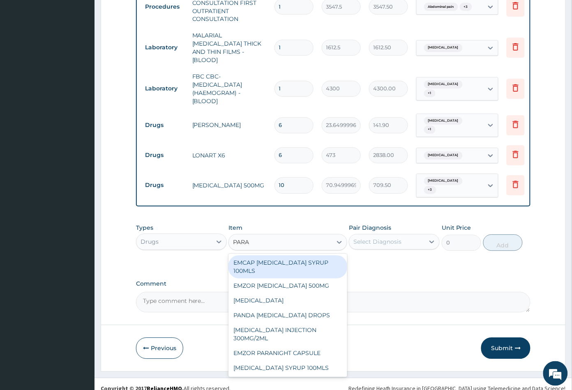
type input "PARAC"
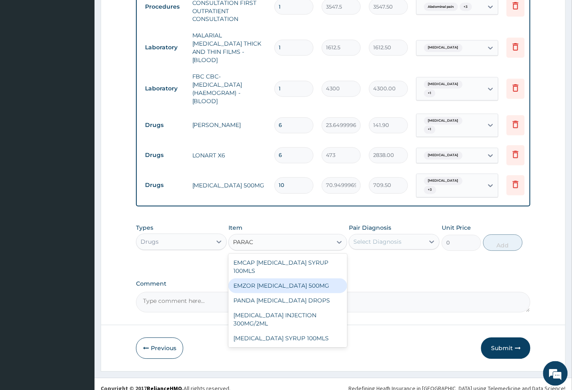
click at [285, 279] on div "EMZOR PARACETAMOL 500MG" at bounding box center [287, 286] width 118 height 15
type input "23.64999961853027"
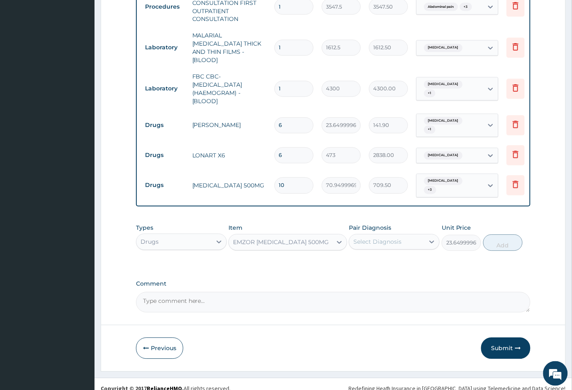
click at [398, 238] on div "Select Diagnosis" at bounding box center [377, 242] width 48 height 8
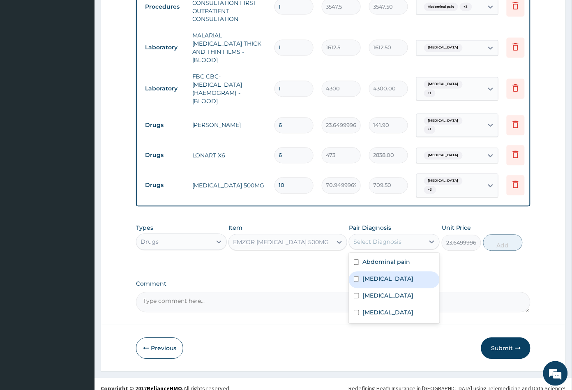
click at [386, 275] on div "Malaria" at bounding box center [394, 280] width 91 height 17
checkbox input "true"
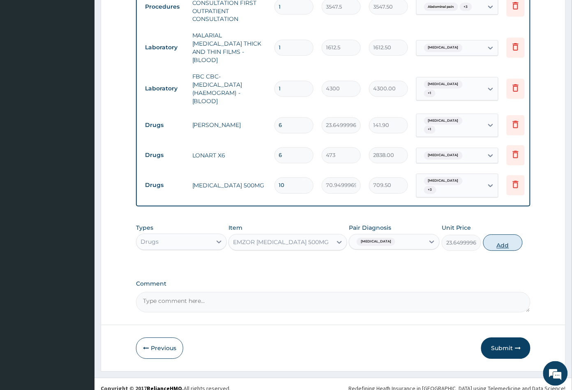
click at [503, 237] on button "Add" at bounding box center [502, 243] width 39 height 16
type input "0"
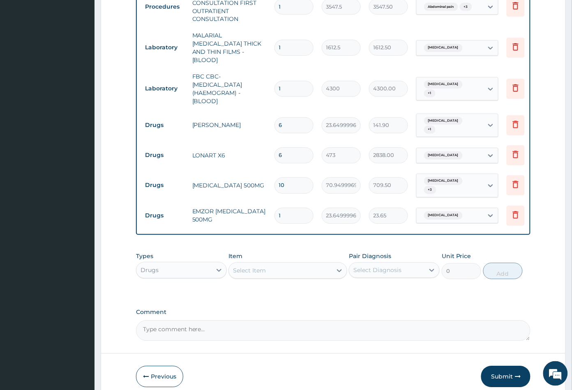
type input "0.00"
type input "9"
type input "212.85"
type input "9"
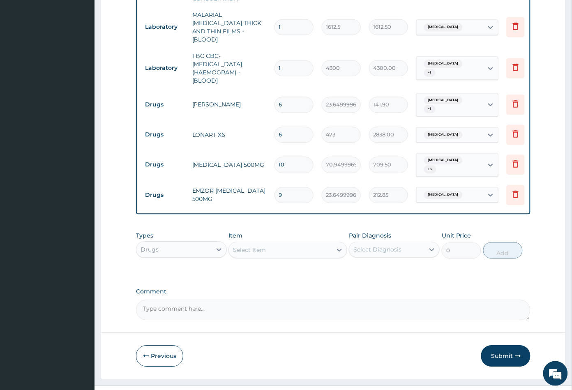
scroll to position [399, 0]
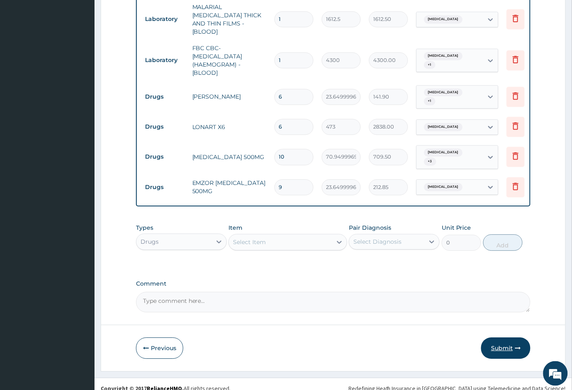
click at [500, 340] on button "Submit" at bounding box center [505, 347] width 49 height 21
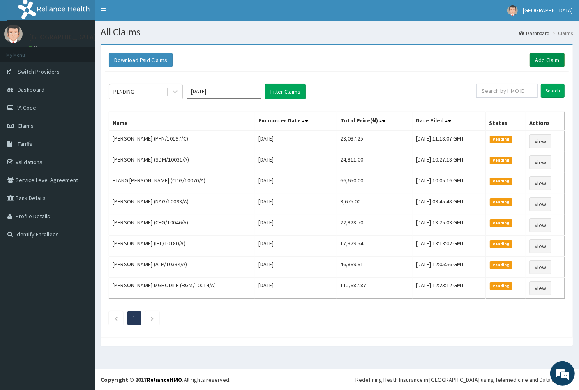
click at [545, 58] on link "Add Claim" at bounding box center [547, 60] width 35 height 14
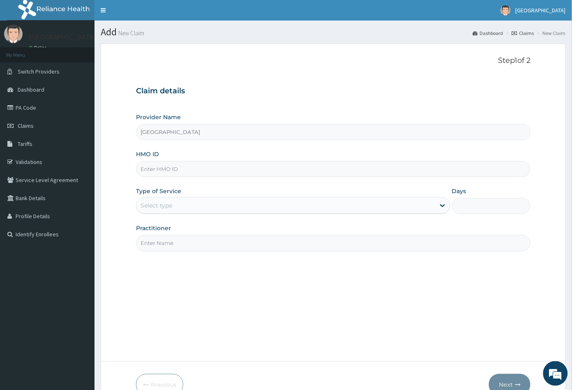
click at [146, 169] on input "HMO ID" at bounding box center [333, 169] width 395 height 16
paste input "KNL/10368/E"
type input "KNL/10368/E"
click at [164, 206] on div "Select type" at bounding box center [157, 205] width 32 height 8
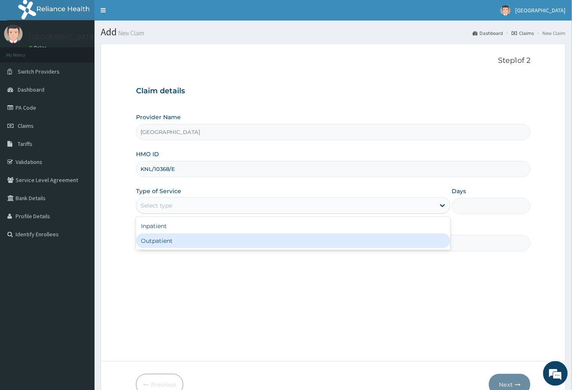
click at [163, 241] on div "Outpatient" at bounding box center [293, 240] width 314 height 15
type input "1"
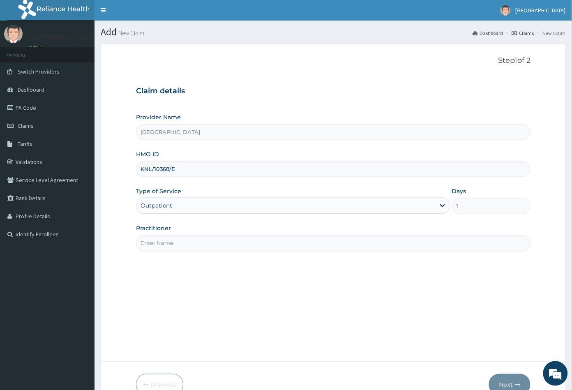
click at [163, 241] on input "Practitioner" at bounding box center [333, 243] width 395 height 16
type input "CON"
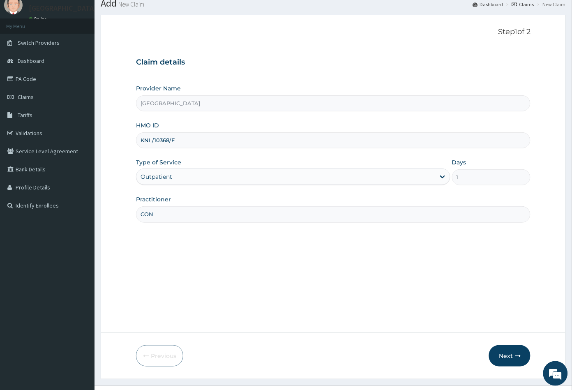
scroll to position [45, 0]
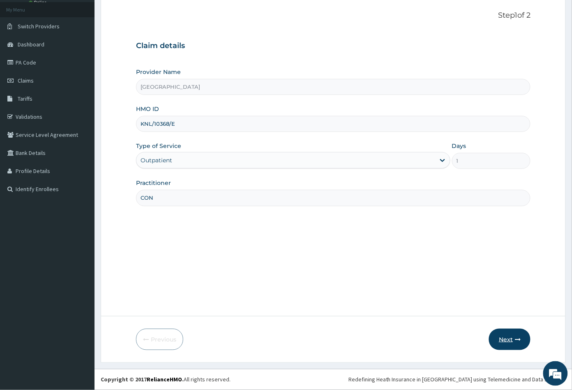
click at [508, 339] on button "Next" at bounding box center [510, 339] width 42 height 21
